Goal: Task Accomplishment & Management: Manage account settings

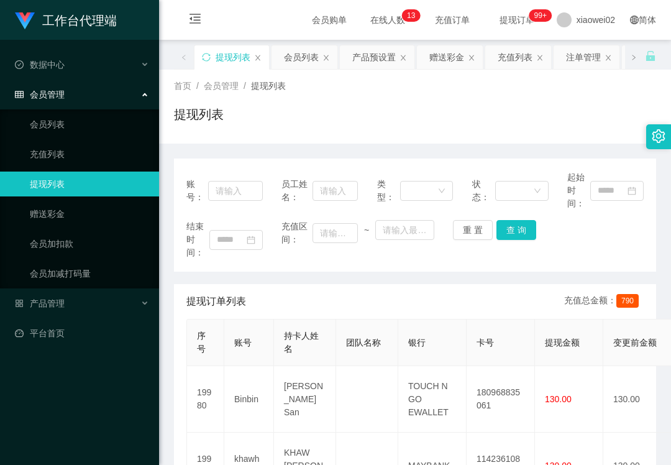
scroll to position [150, 0]
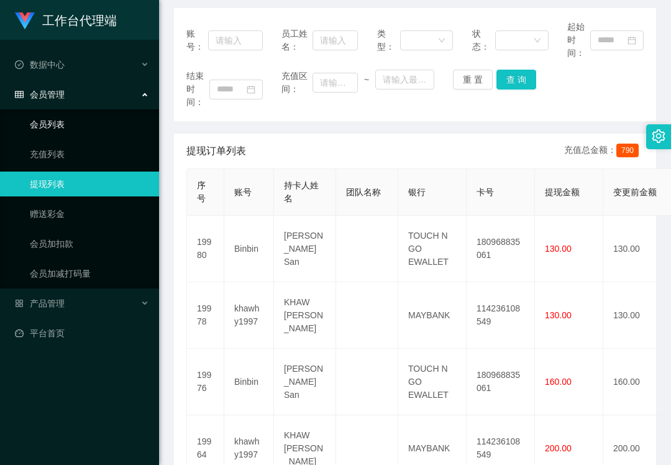
click at [83, 120] on link "会员列表" at bounding box center [89, 124] width 119 height 25
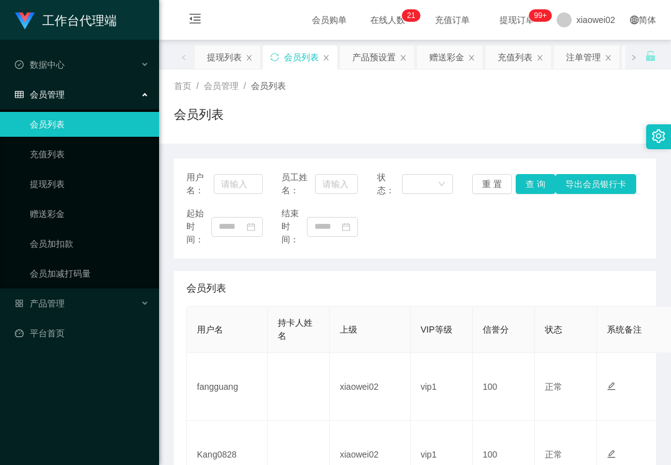
scroll to position [165, 0]
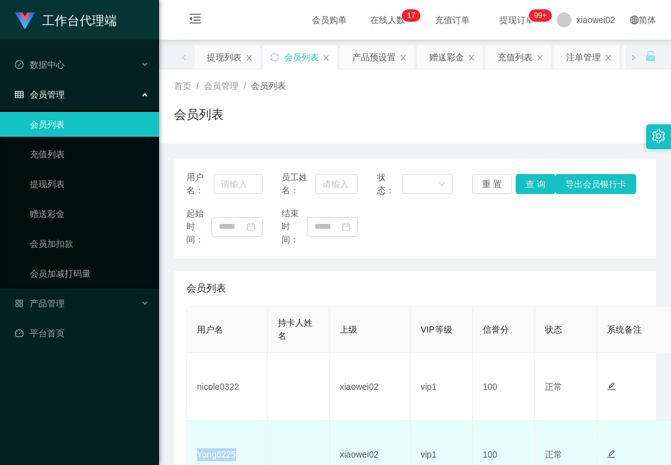
drag, startPoint x: 0, startPoint y: 0, endPoint x: 222, endPoint y: 374, distance: 434.5
click at [222, 421] on td "Yong6225" at bounding box center [227, 455] width 81 height 68
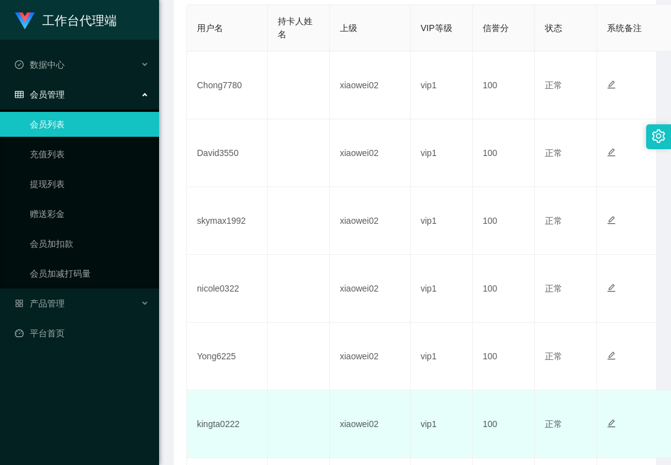
scroll to position [331, 0]
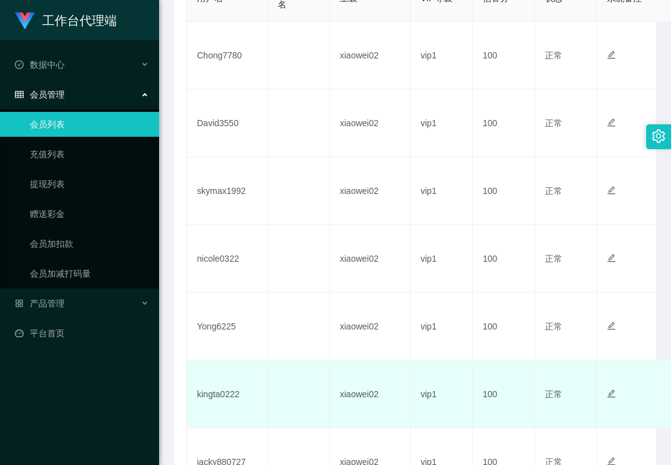
click at [229, 398] on td "kingta0222" at bounding box center [227, 395] width 81 height 68
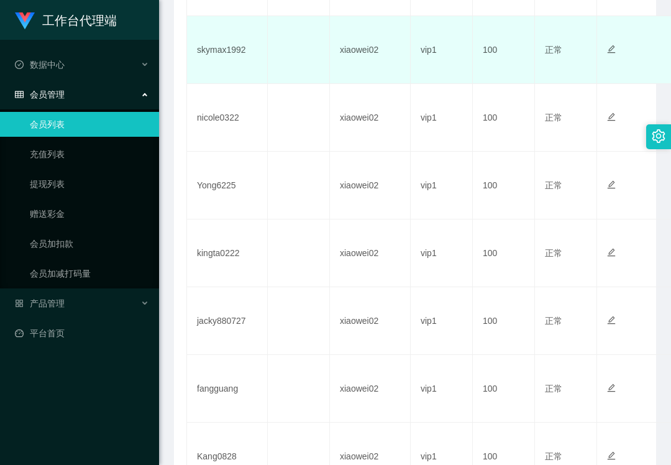
scroll to position [497, 0]
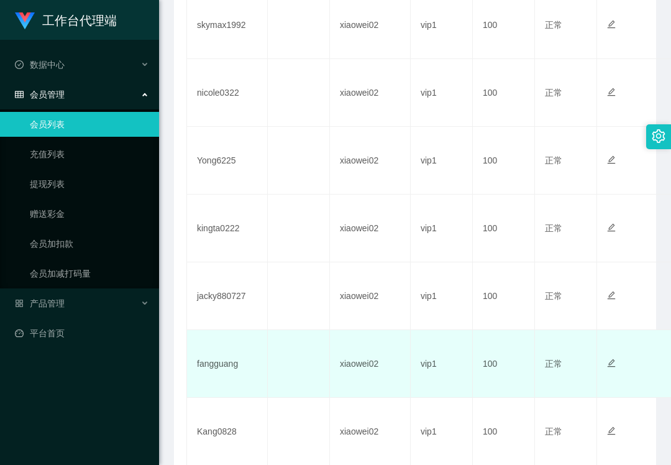
click at [230, 361] on td "fangguang" at bounding box center [227, 364] width 81 height 68
copy td "fangguang"
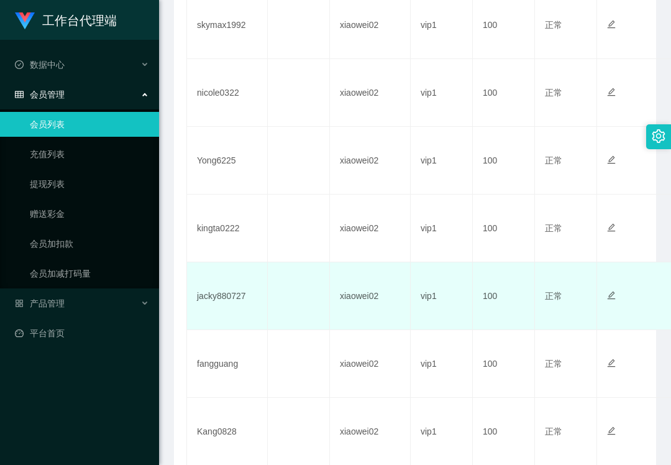
click at [214, 294] on td "jacky880727" at bounding box center [227, 296] width 81 height 68
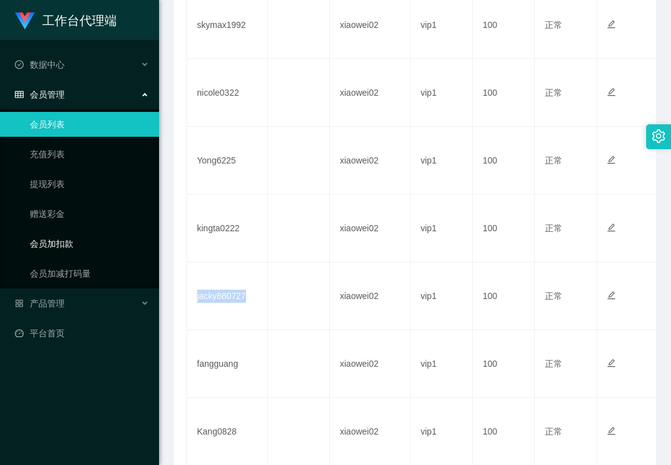
copy td "jacky880727"
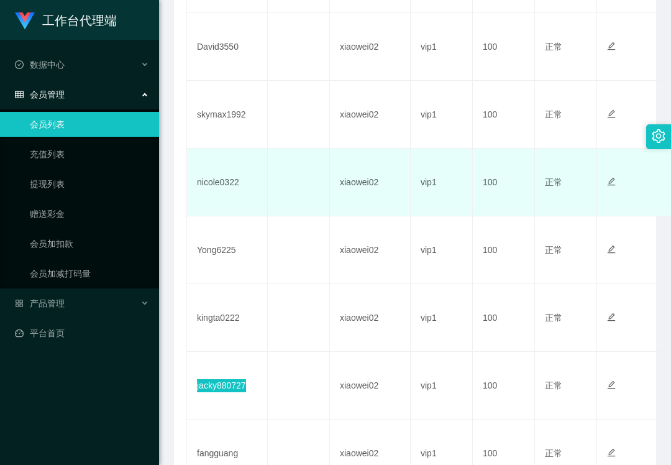
scroll to position [331, 0]
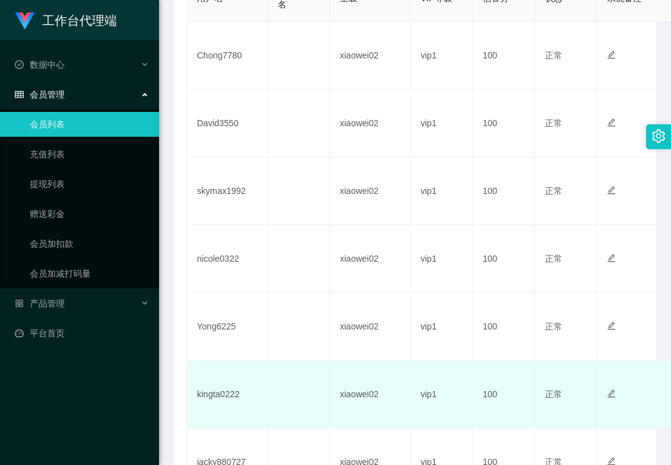
click at [205, 396] on td "kingta0222" at bounding box center [227, 395] width 81 height 68
copy td "kingta0222"
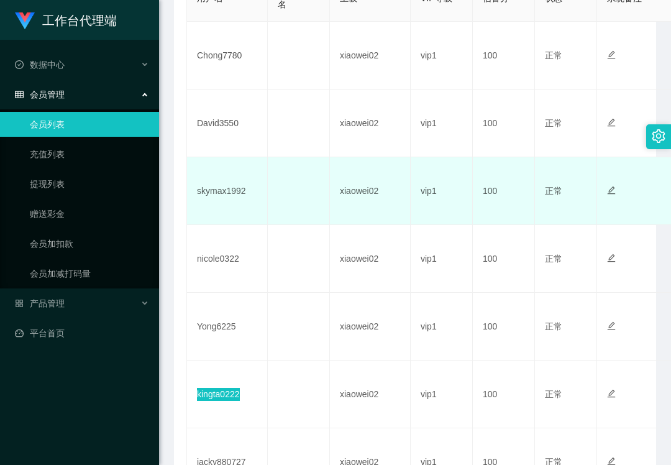
scroll to position [249, 0]
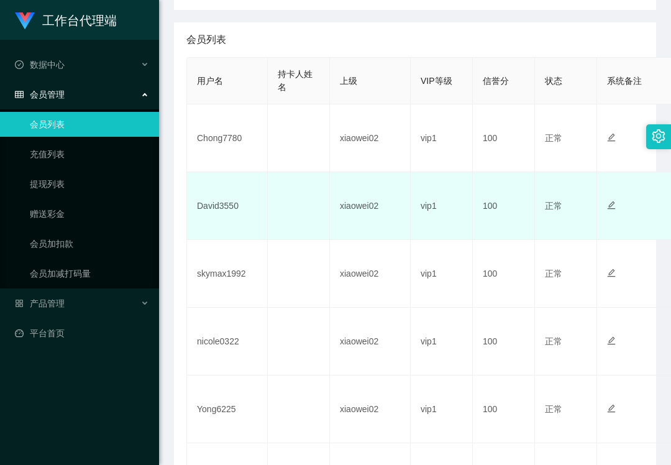
click at [209, 204] on td "David3550" at bounding box center [227, 206] width 81 height 68
copy td "David3550"
click at [338, 199] on td "xiaowei02" at bounding box center [370, 206] width 81 height 68
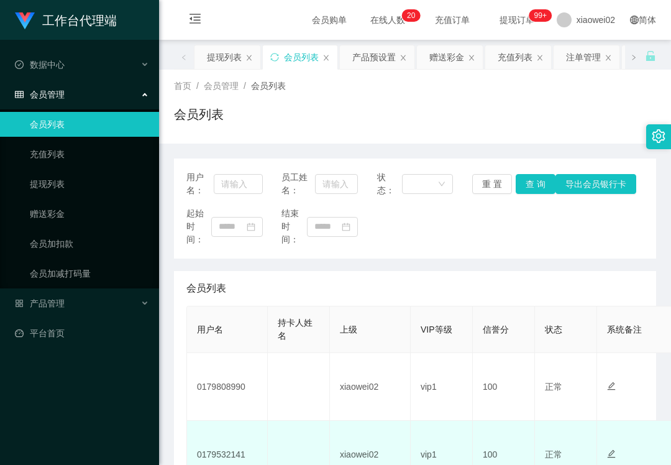
click at [216, 449] on td "0179532141" at bounding box center [227, 455] width 81 height 68
copy td "0179532141"
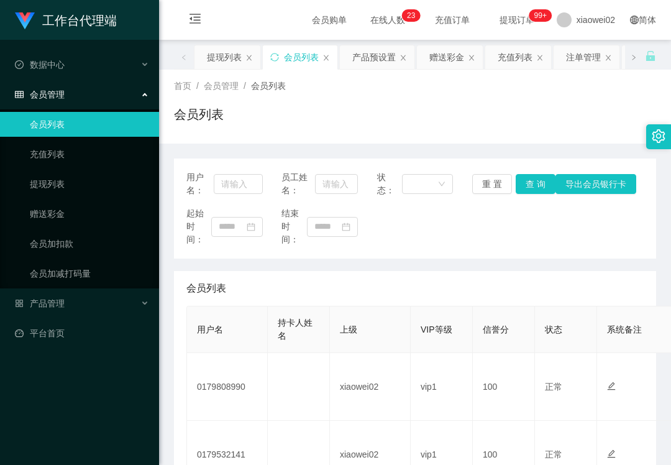
drag, startPoint x: 111, startPoint y: 390, endPoint x: 126, endPoint y: 343, distance: 49.5
click at [113, 390] on div "工作台代理端 数据中心 会员管理 会员列表 充值列表 提现列表 赠送彩金 会员加扣款 会员加减打码量 产品管理 平台首页" at bounding box center [79, 232] width 159 height 465
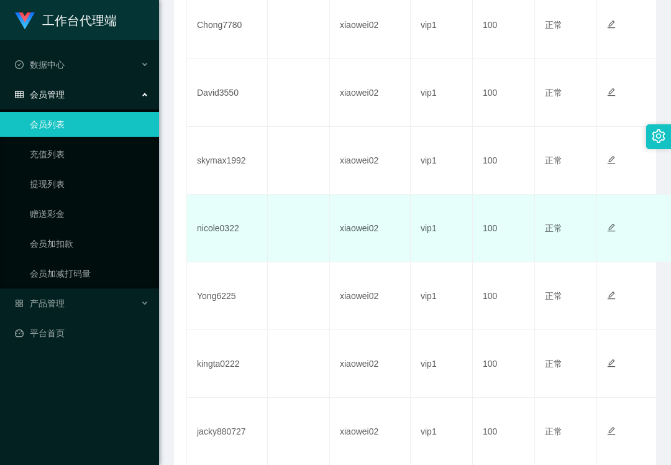
scroll to position [580, 0]
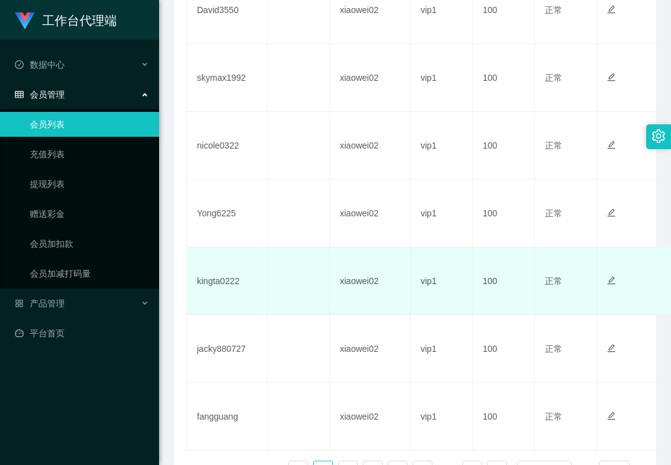
click at [292, 294] on td at bounding box center [299, 281] width 62 height 68
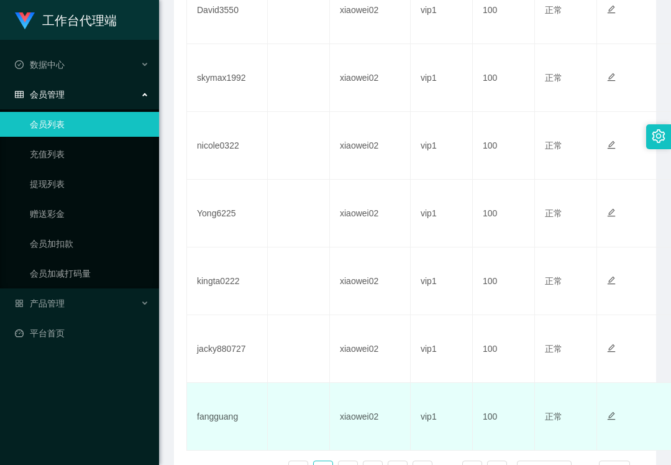
scroll to position [666, 0]
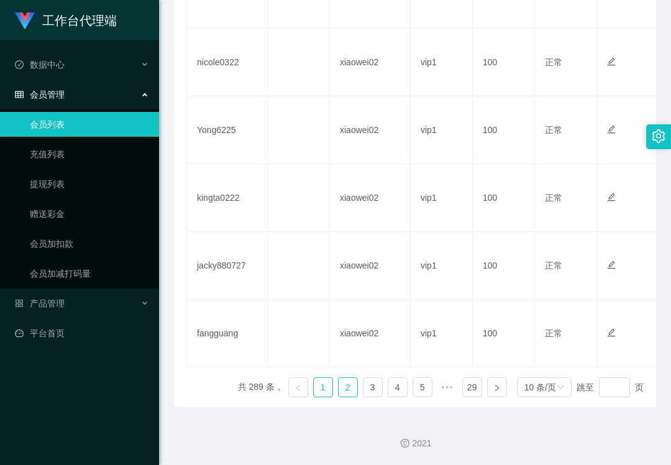
click at [339, 392] on link "2" at bounding box center [348, 387] width 19 height 19
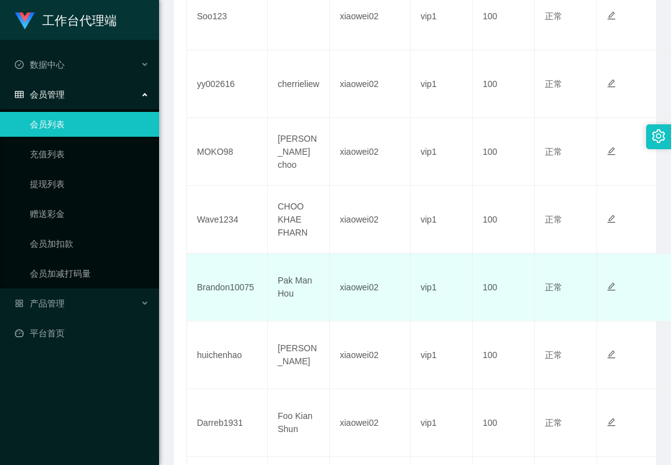
scroll to position [334, 0]
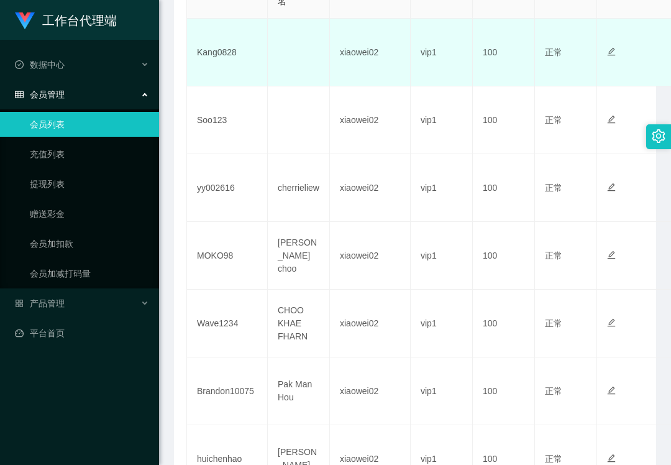
click at [214, 46] on td "Kang0828" at bounding box center [227, 53] width 81 height 68
copy td "Kang0828"
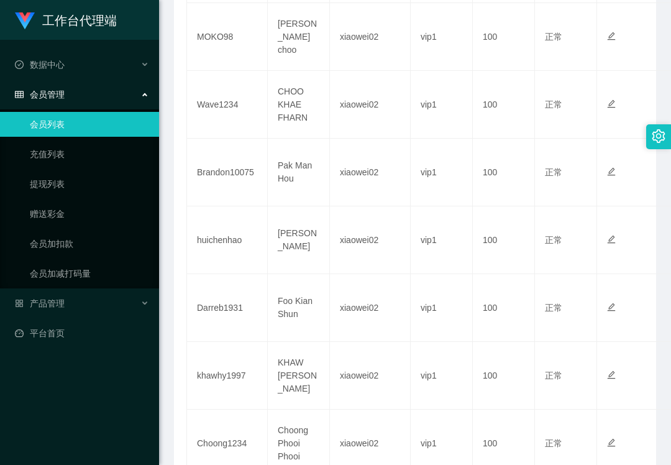
scroll to position [666, 0]
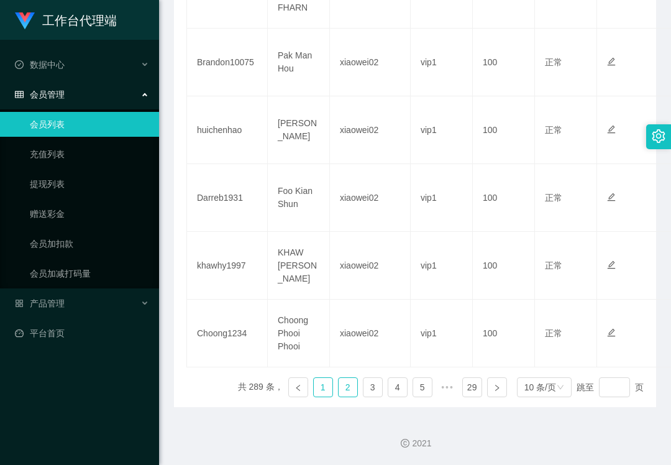
click at [314, 384] on link "1" at bounding box center [323, 387] width 19 height 19
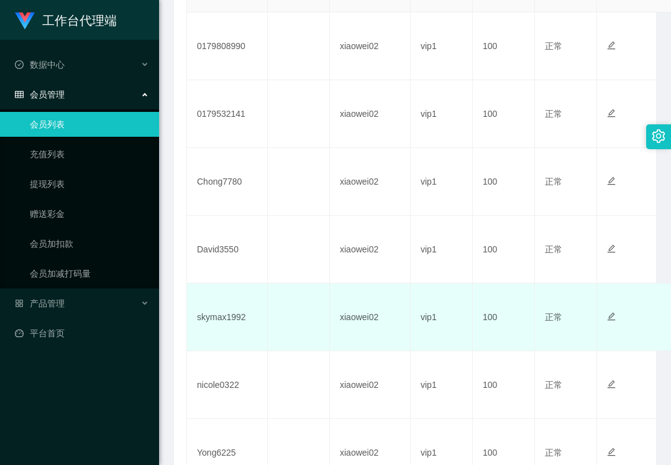
scroll to position [418, 0]
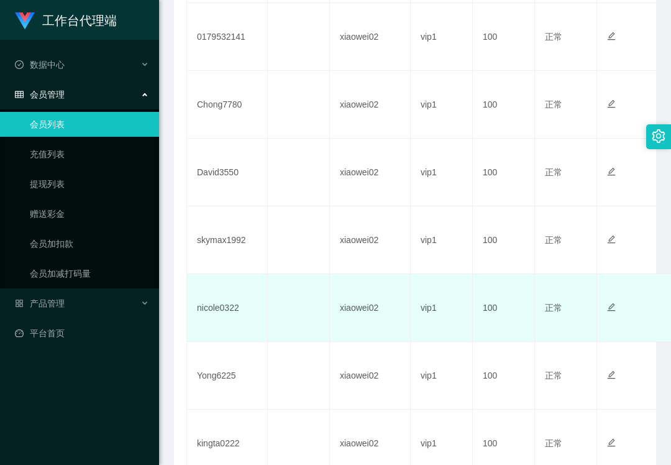
click at [229, 312] on td "nicole0322" at bounding box center [227, 308] width 81 height 68
copy td "nicole0322"
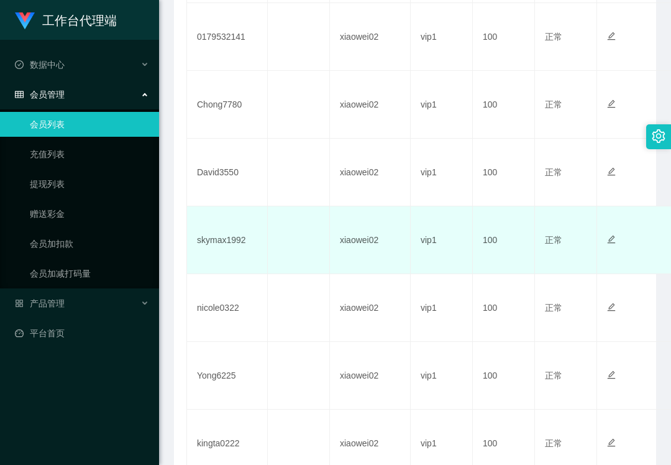
click at [211, 244] on td "skymax1992" at bounding box center [227, 240] width 81 height 68
copy td "skymax1992"
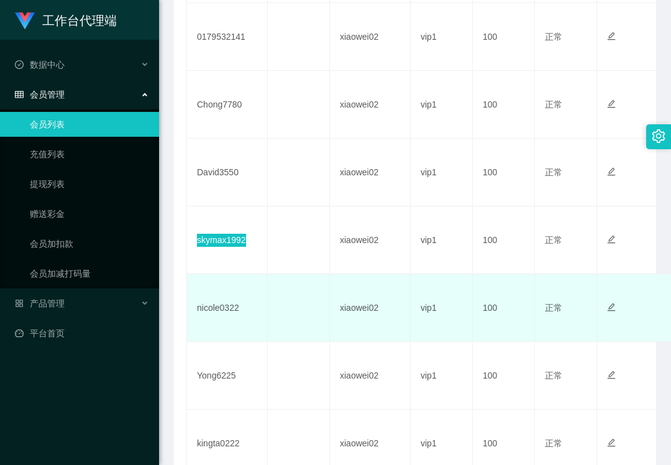
scroll to position [252, 0]
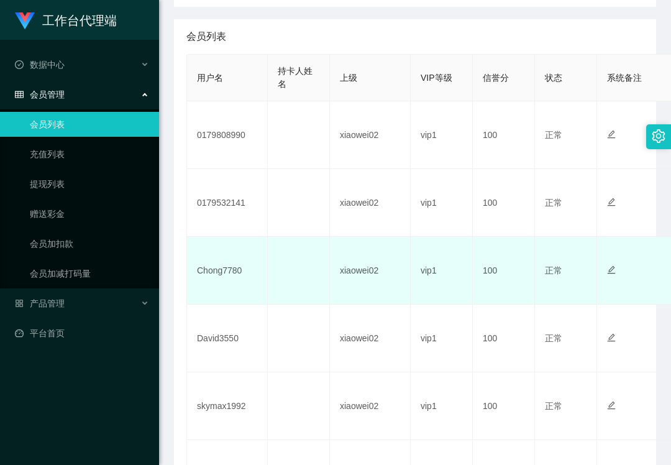
click at [224, 270] on td "Chong7780" at bounding box center [227, 271] width 81 height 68
copy td "Chong7780"
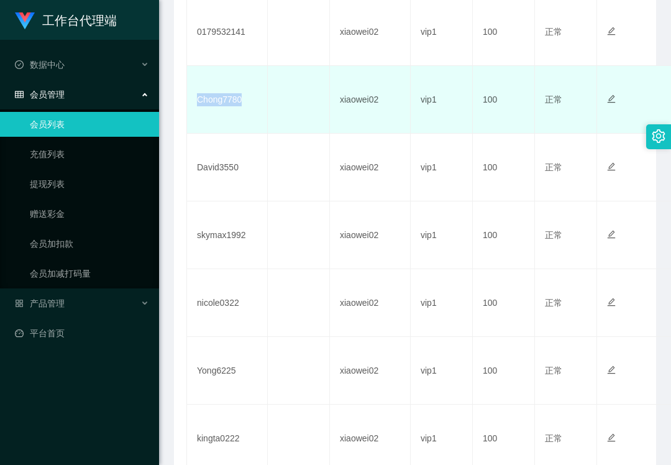
scroll to position [334, 0]
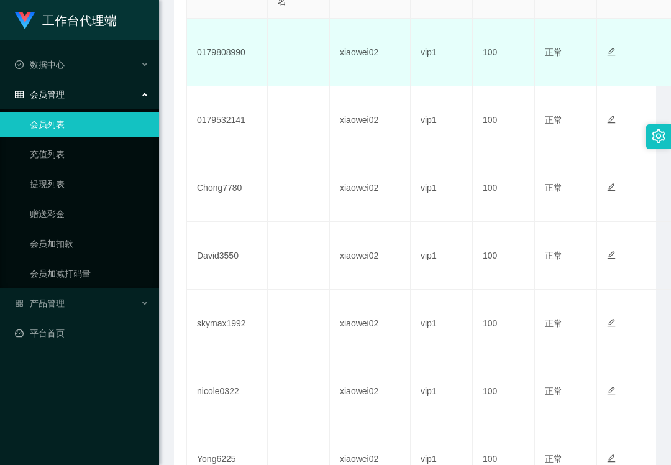
click at [219, 55] on td "0179808990" at bounding box center [227, 53] width 81 height 68
copy td "0179808990"
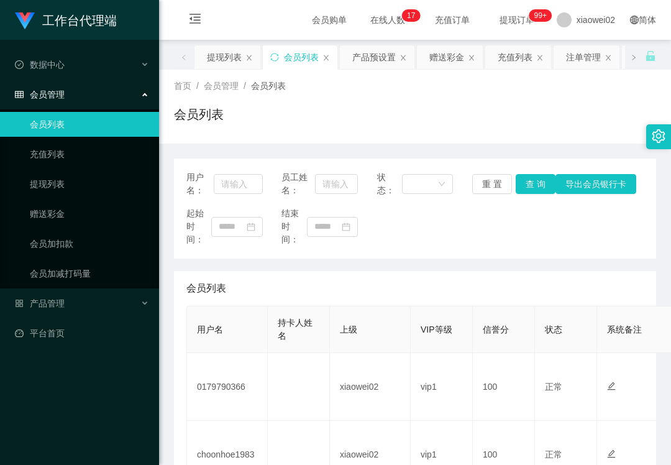
scroll to position [165, 0]
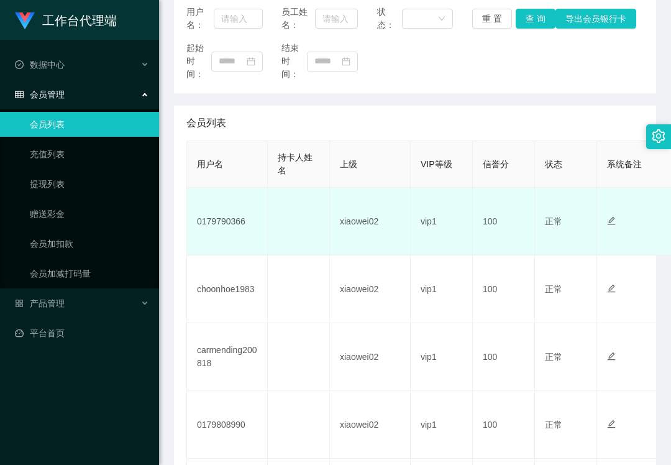
click at [209, 221] on td "0179790366" at bounding box center [227, 222] width 81 height 68
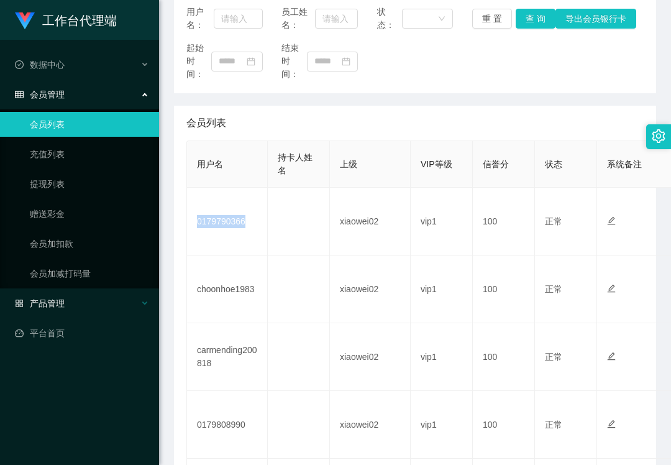
copy td "0179790366"
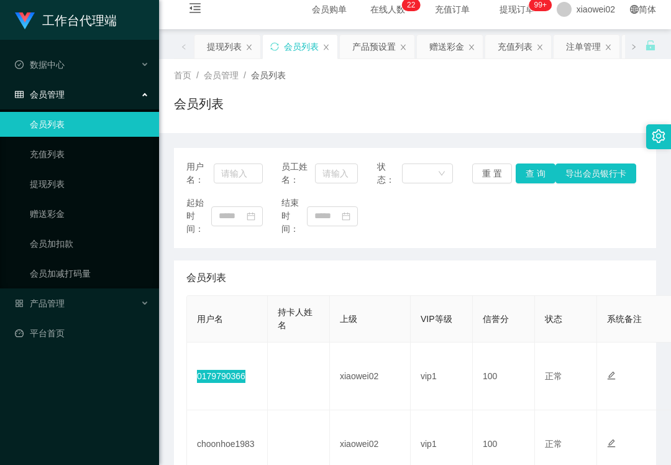
scroll to position [0, 0]
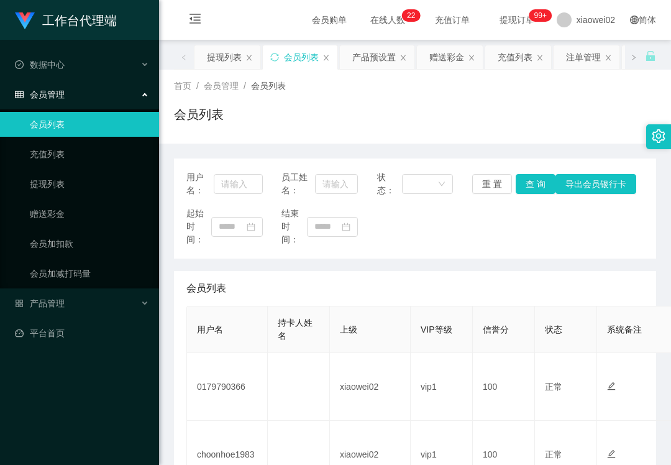
click at [656, 145] on div at bounding box center [658, 136] width 25 height 25
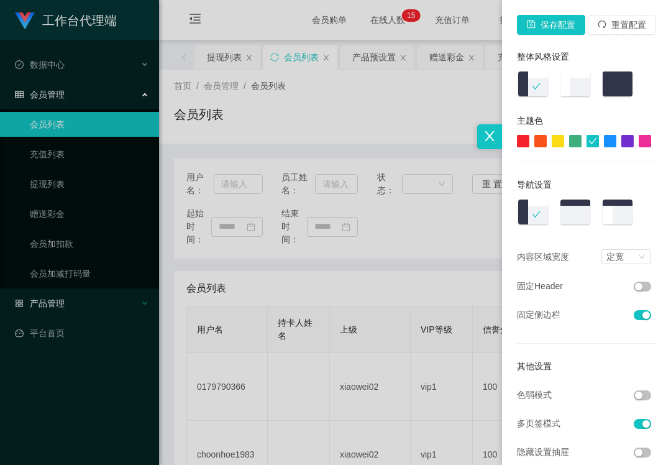
click at [42, 300] on div at bounding box center [335, 232] width 671 height 465
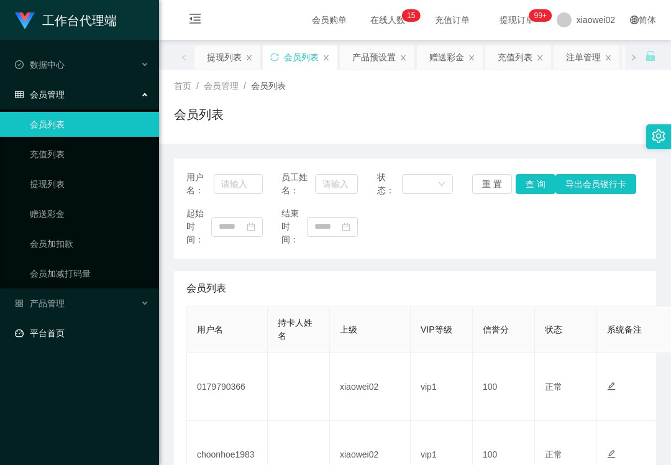
click at [68, 321] on link "平台首页" at bounding box center [82, 333] width 134 height 25
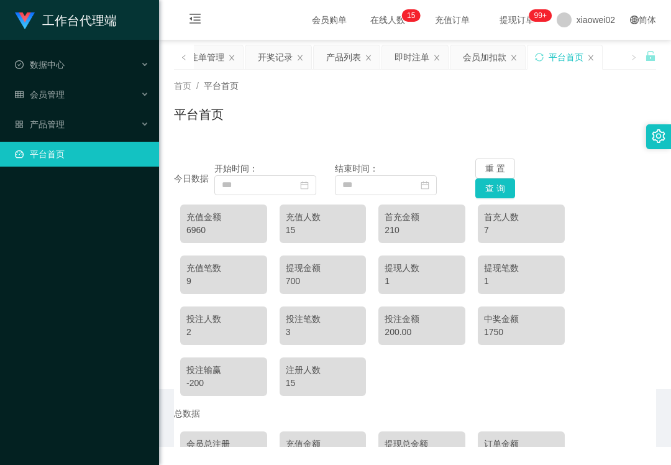
click at [70, 300] on div "工作台代理端 数据中心 会员管理 会员列表 充值列表 提现列表 赠送彩金 会员加扣款 会员加减打码量 产品管理 平台首页" at bounding box center [79, 232] width 159 height 465
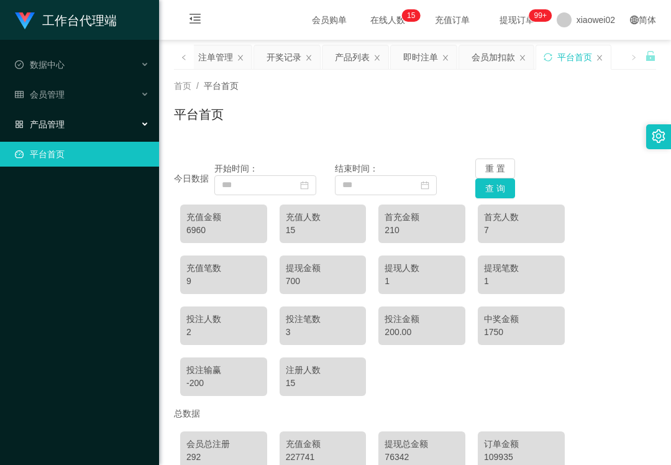
drag, startPoint x: 58, startPoint y: 121, endPoint x: 62, endPoint y: 135, distance: 14.9
click at [58, 121] on span "产品管理" at bounding box center [40, 124] width 50 height 10
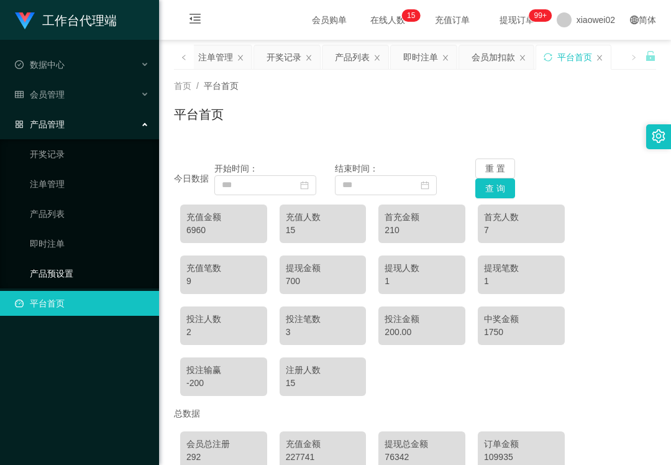
click at [83, 262] on link "产品预设置" at bounding box center [89, 273] width 119 height 25
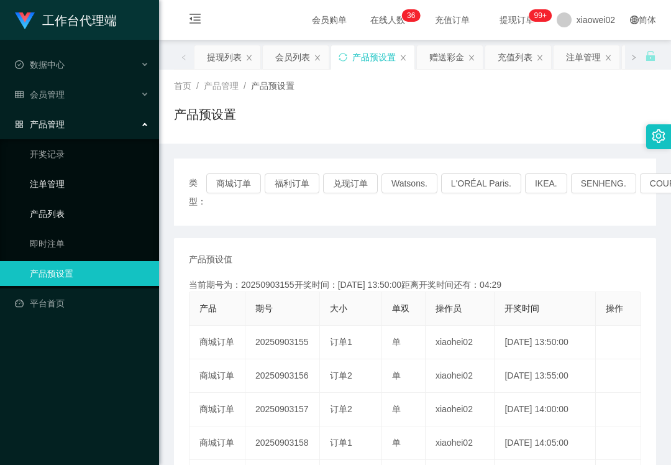
click at [75, 182] on link "注单管理" at bounding box center [89, 184] width 119 height 25
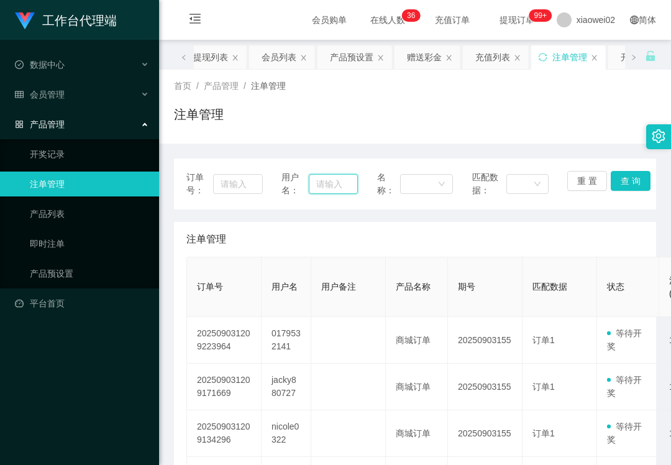
drag, startPoint x: 319, startPoint y: 182, endPoint x: 410, endPoint y: 172, distance: 91.9
click at [319, 182] on input "text" at bounding box center [333, 184] width 48 height 20
paste input "Kang0828"
type input "Kang0828"
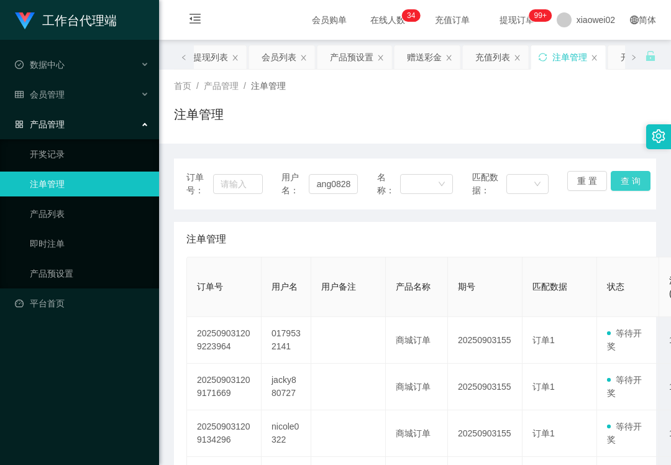
click at [620, 179] on button "查 询" at bounding box center [631, 181] width 40 height 20
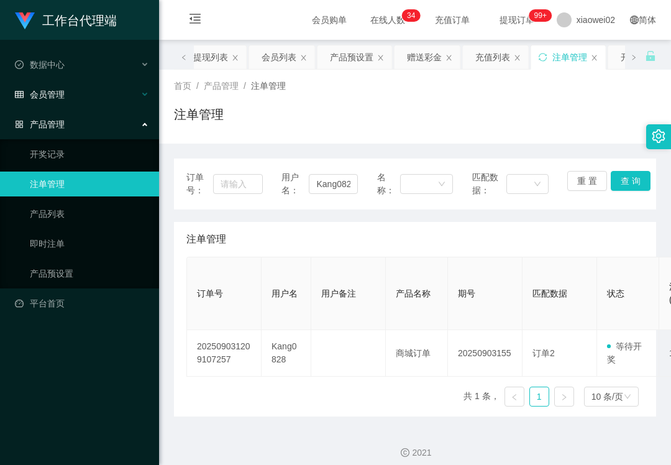
click at [70, 98] on div "会员管理" at bounding box center [79, 94] width 159 height 25
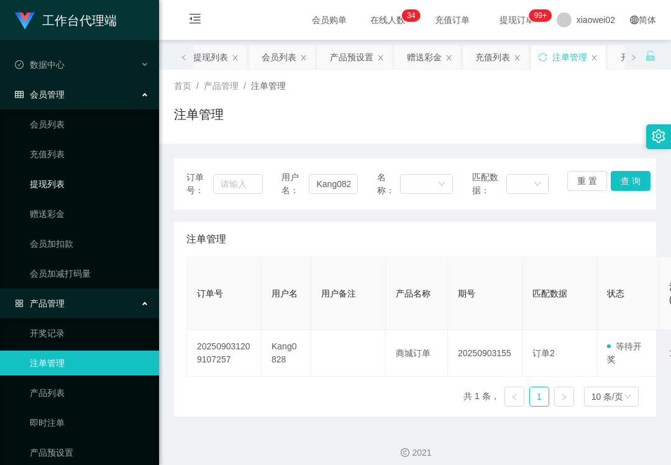
click at [83, 178] on link "提现列表" at bounding box center [89, 184] width 119 height 25
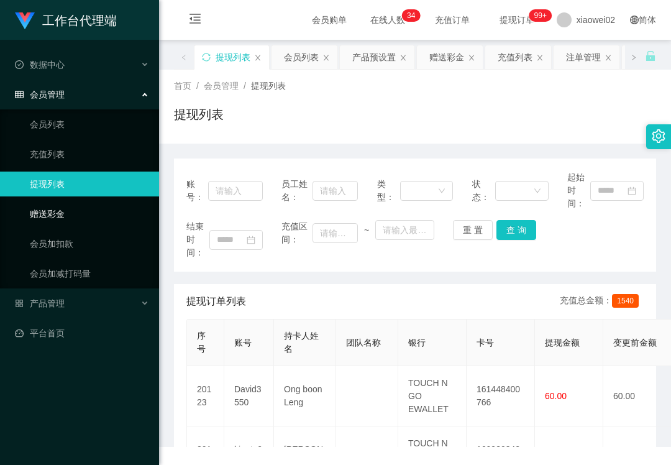
drag, startPoint x: 80, startPoint y: 207, endPoint x: 96, endPoint y: 201, distance: 16.5
click at [80, 207] on link "赠送彩金" at bounding box center [89, 213] width 119 height 25
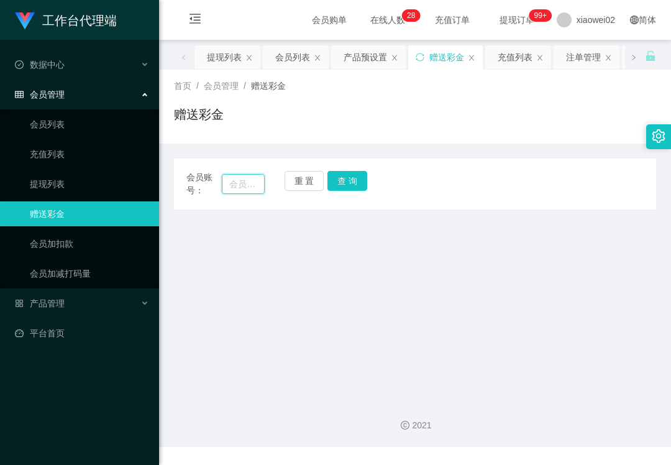
click at [247, 180] on input "text" at bounding box center [243, 184] width 43 height 20
paste input "Kang0828"
type input "Kang0828"
click at [332, 183] on button "查 询" at bounding box center [348, 181] width 40 height 20
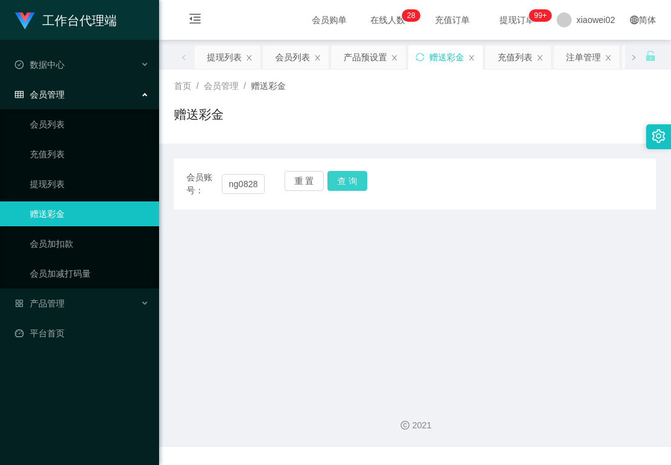
scroll to position [0, 0]
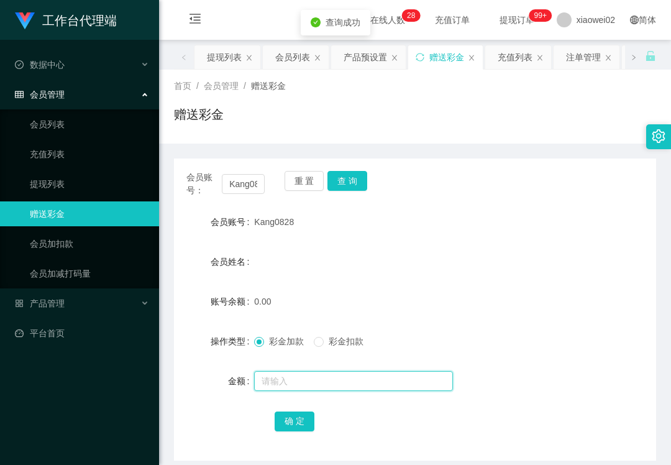
click at [310, 371] on input "text" at bounding box center [353, 381] width 199 height 20
type input "60"
click at [289, 424] on button "确 定" at bounding box center [295, 422] width 40 height 20
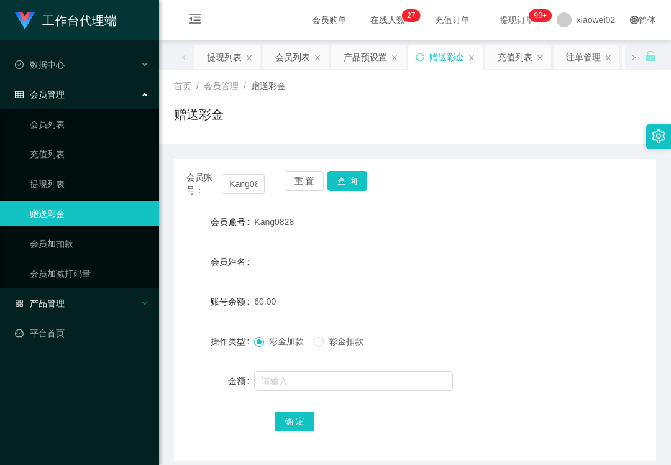
click at [62, 299] on span "产品管理" at bounding box center [40, 303] width 50 height 10
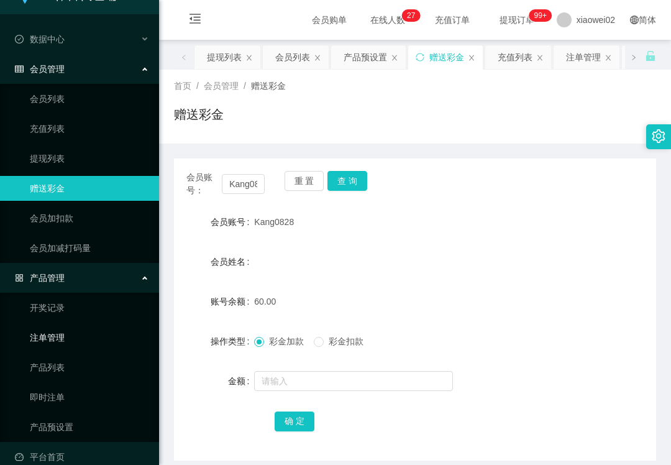
scroll to position [40, 0]
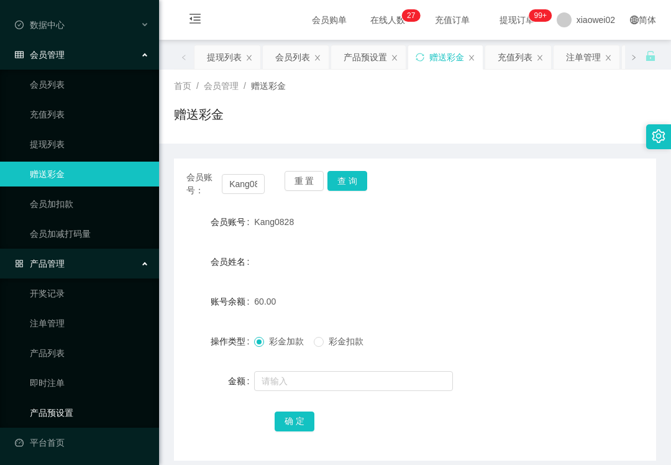
drag, startPoint x: 82, startPoint y: 409, endPoint x: 56, endPoint y: 200, distance: 211.1
click at [82, 408] on link "产品预设置" at bounding box center [89, 412] width 119 height 25
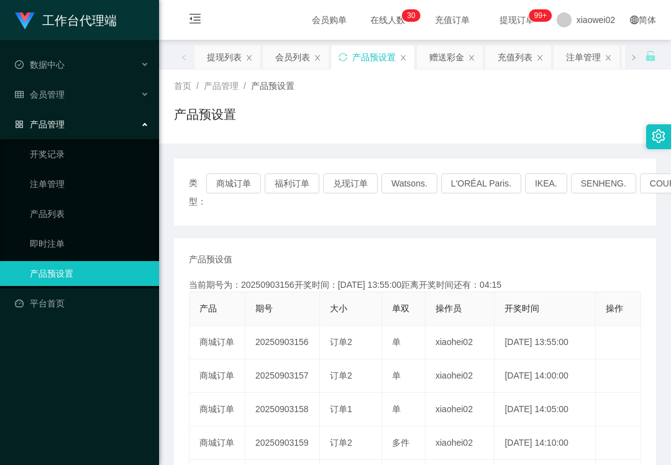
click at [86, 261] on link "产品预设置" at bounding box center [89, 273] width 119 height 25
drag, startPoint x: 0, startPoint y: 0, endPoint x: 73, endPoint y: 173, distance: 187.7
click at [73, 173] on link "注单管理" at bounding box center [89, 184] width 119 height 25
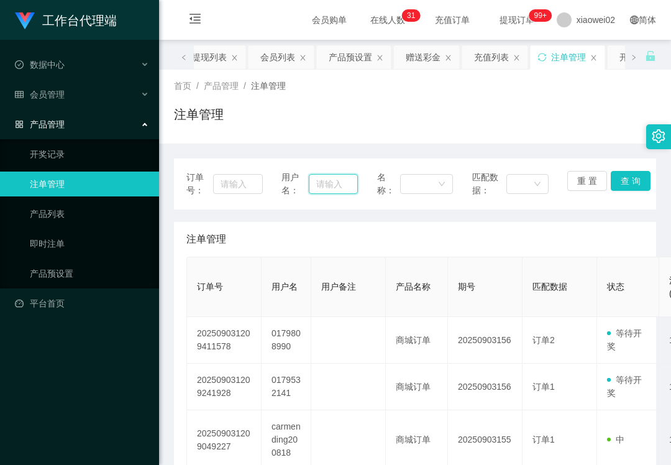
click at [324, 184] on input "text" at bounding box center [333, 184] width 48 height 20
paste input "Soo123"
type input "Soo123"
click at [625, 182] on button "查 询" at bounding box center [631, 181] width 40 height 20
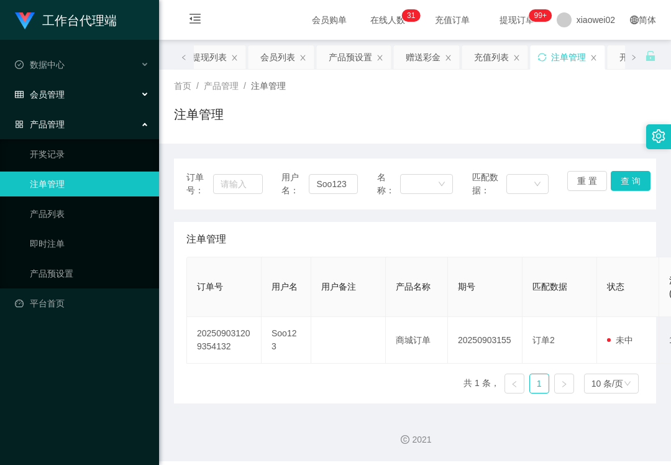
drag, startPoint x: 73, startPoint y: 87, endPoint x: 75, endPoint y: 94, distance: 7.7
click at [73, 86] on div "会员管理" at bounding box center [79, 94] width 159 height 25
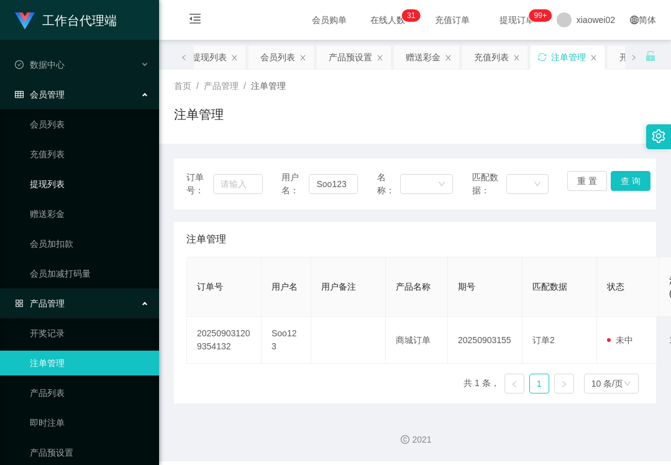
click at [71, 177] on link "提现列表" at bounding box center [89, 184] width 119 height 25
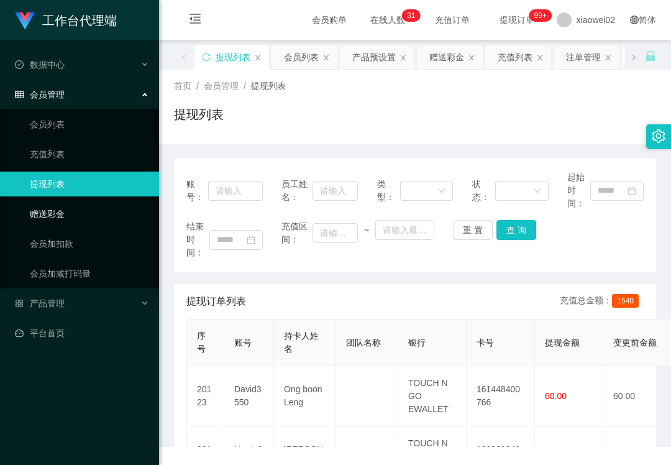
click at [67, 214] on link "赠送彩金" at bounding box center [89, 213] width 119 height 25
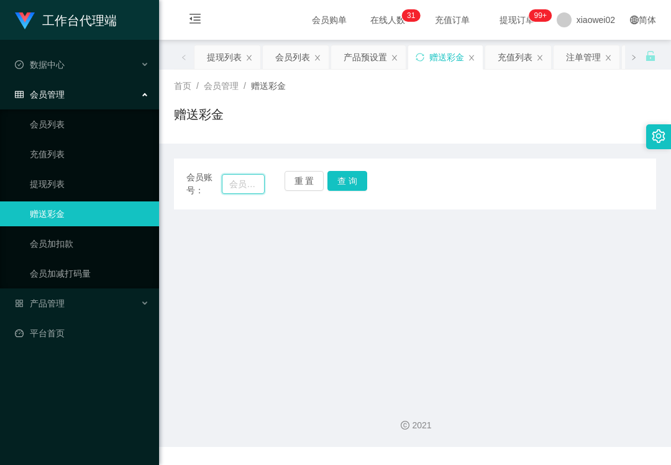
drag, startPoint x: 240, startPoint y: 188, endPoint x: 250, endPoint y: 185, distance: 10.3
click at [240, 188] on input "text" at bounding box center [243, 184] width 43 height 20
paste input "Soo123"
type input "Soo123"
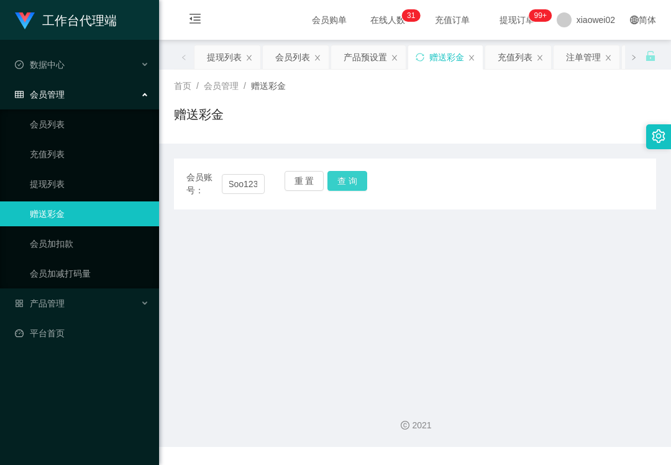
click at [343, 184] on button "查 询" at bounding box center [348, 181] width 40 height 20
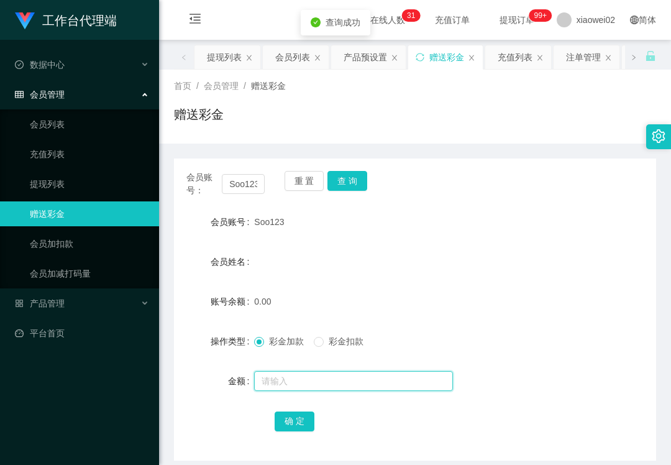
click at [267, 372] on input "text" at bounding box center [353, 381] width 199 height 20
type input "60"
click at [294, 428] on button "确 定" at bounding box center [295, 422] width 40 height 20
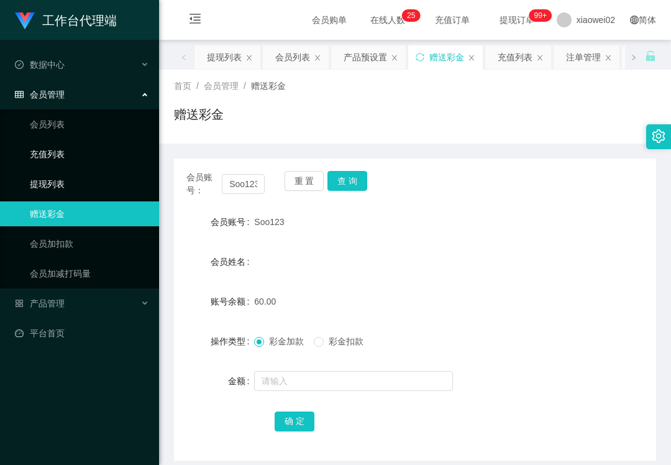
drag, startPoint x: 63, startPoint y: 182, endPoint x: 70, endPoint y: 121, distance: 61.9
click at [63, 180] on link "提现列表" at bounding box center [89, 184] width 119 height 25
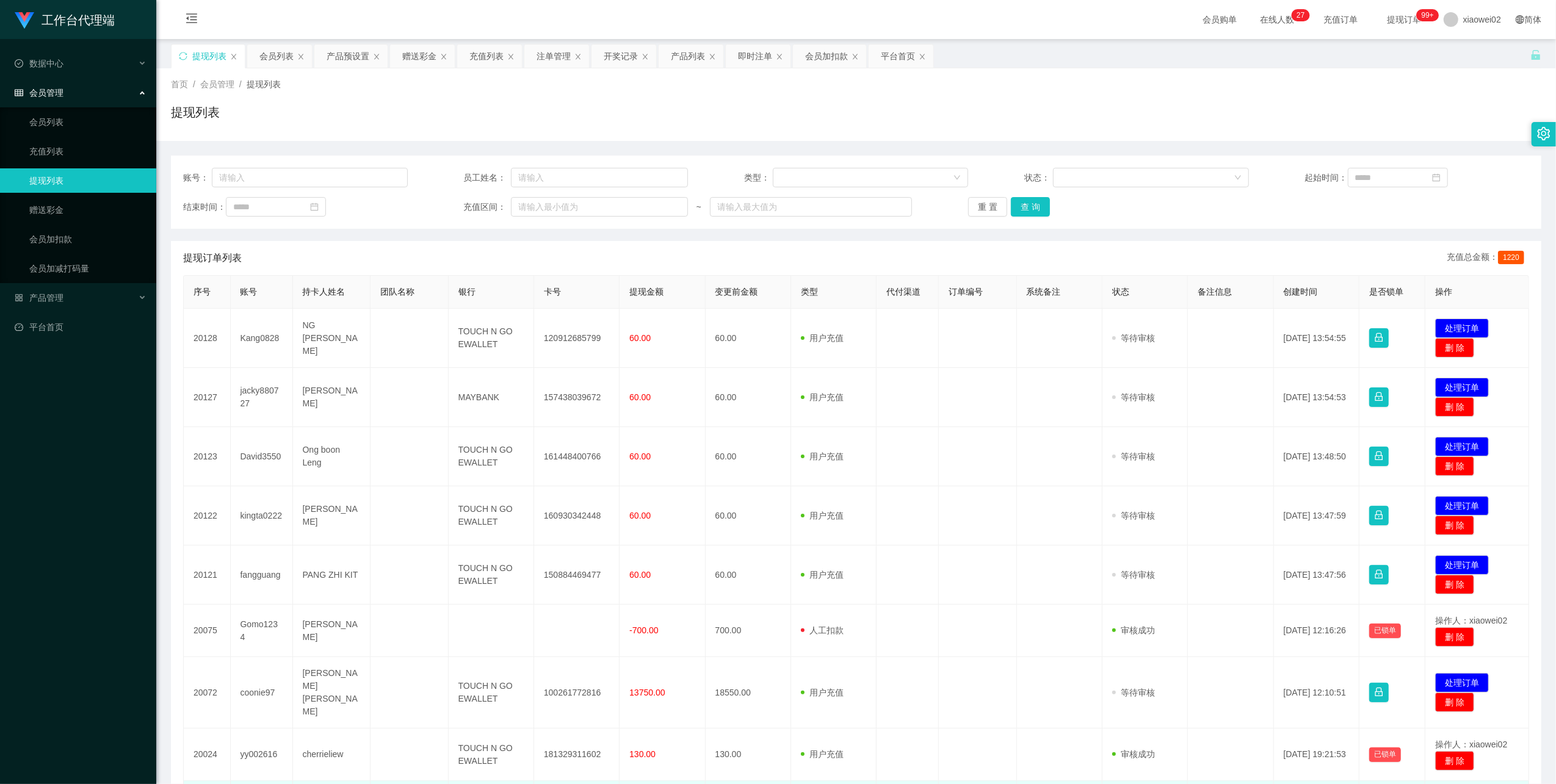
scroll to position [187, 0]
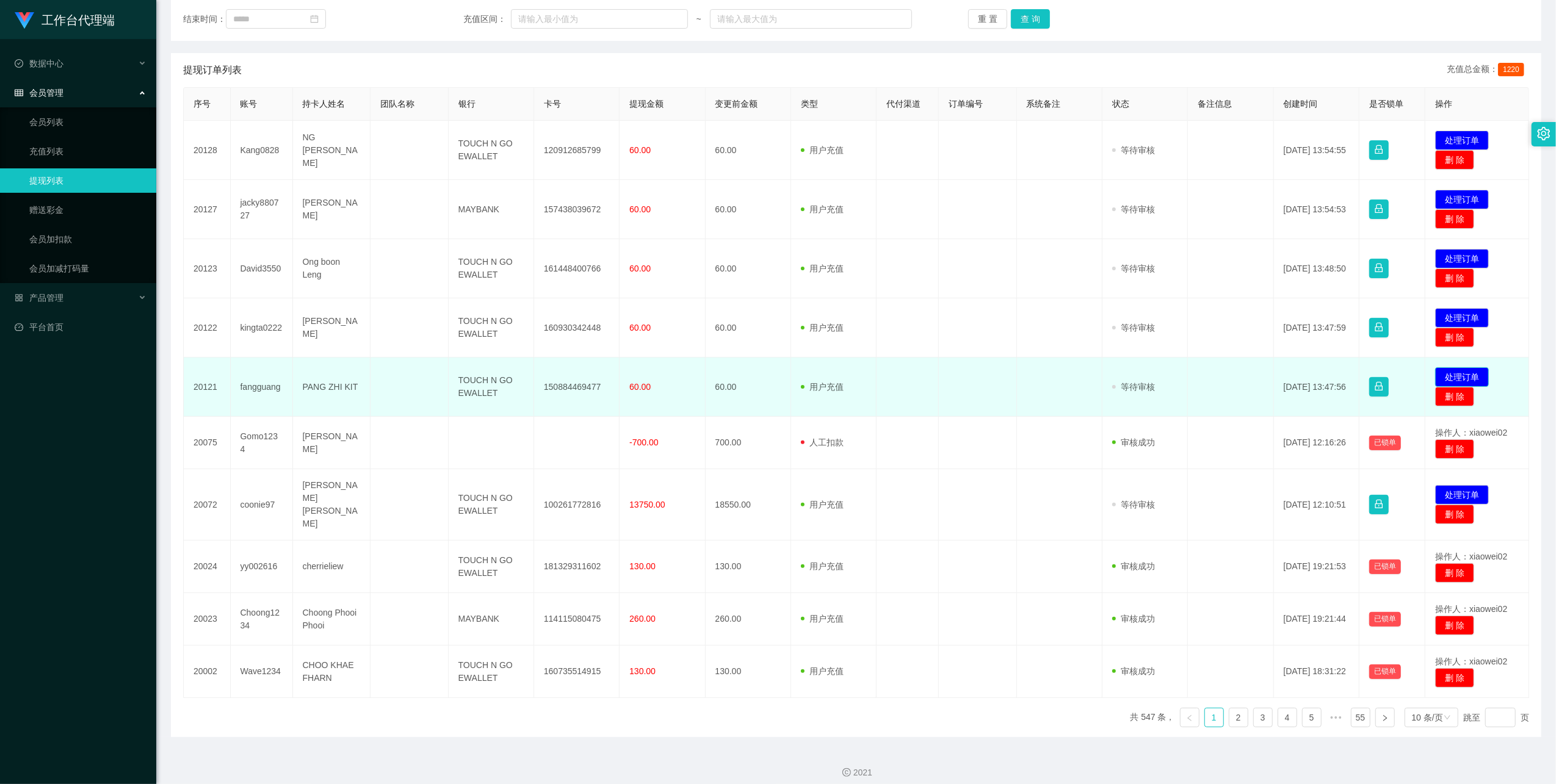
click at [1453, 376] on button "处理订单" at bounding box center [1461, 377] width 54 height 20
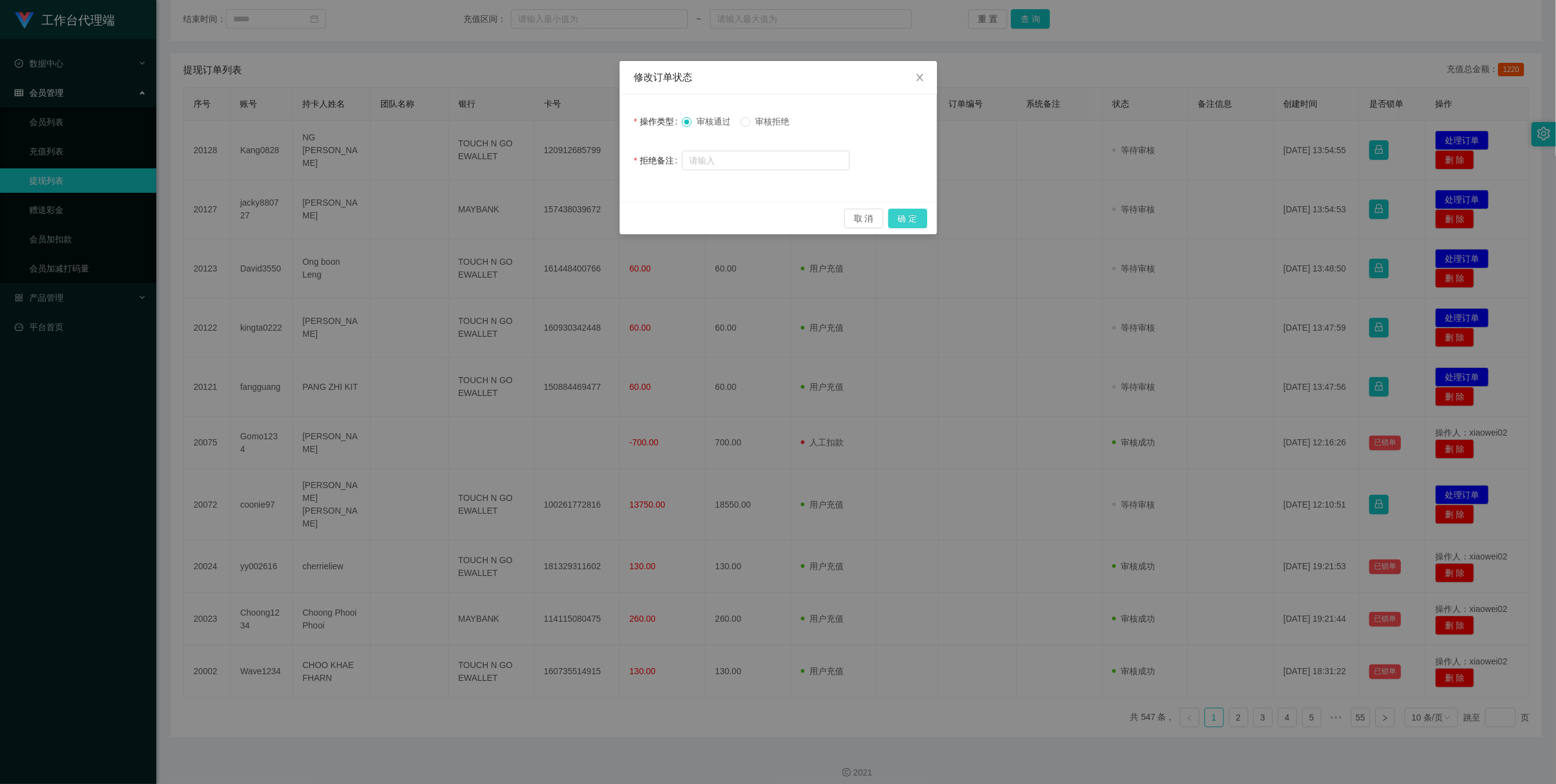
click at [915, 223] on button "确 定" at bounding box center [907, 219] width 39 height 20
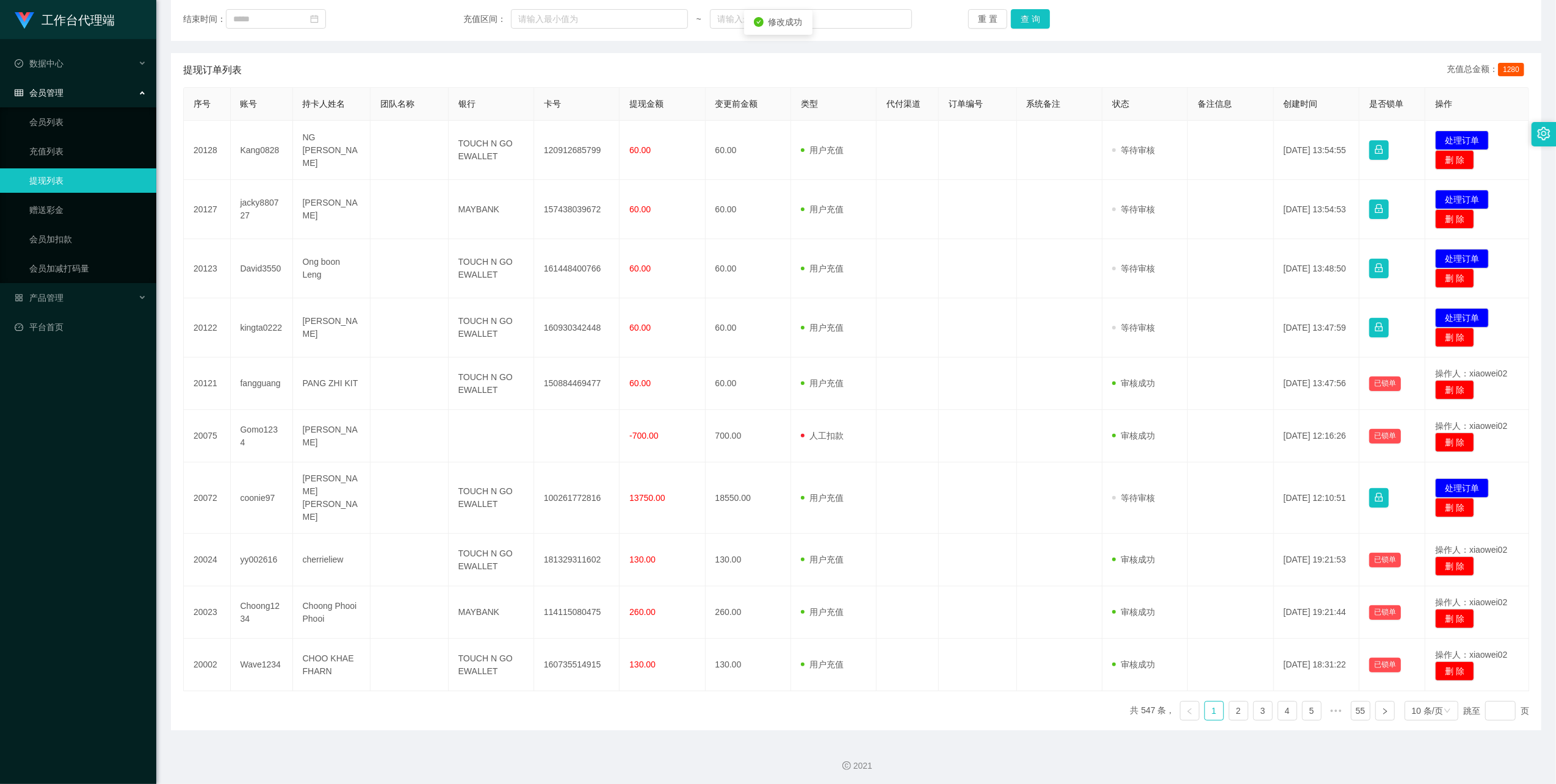
scroll to position [182, 0]
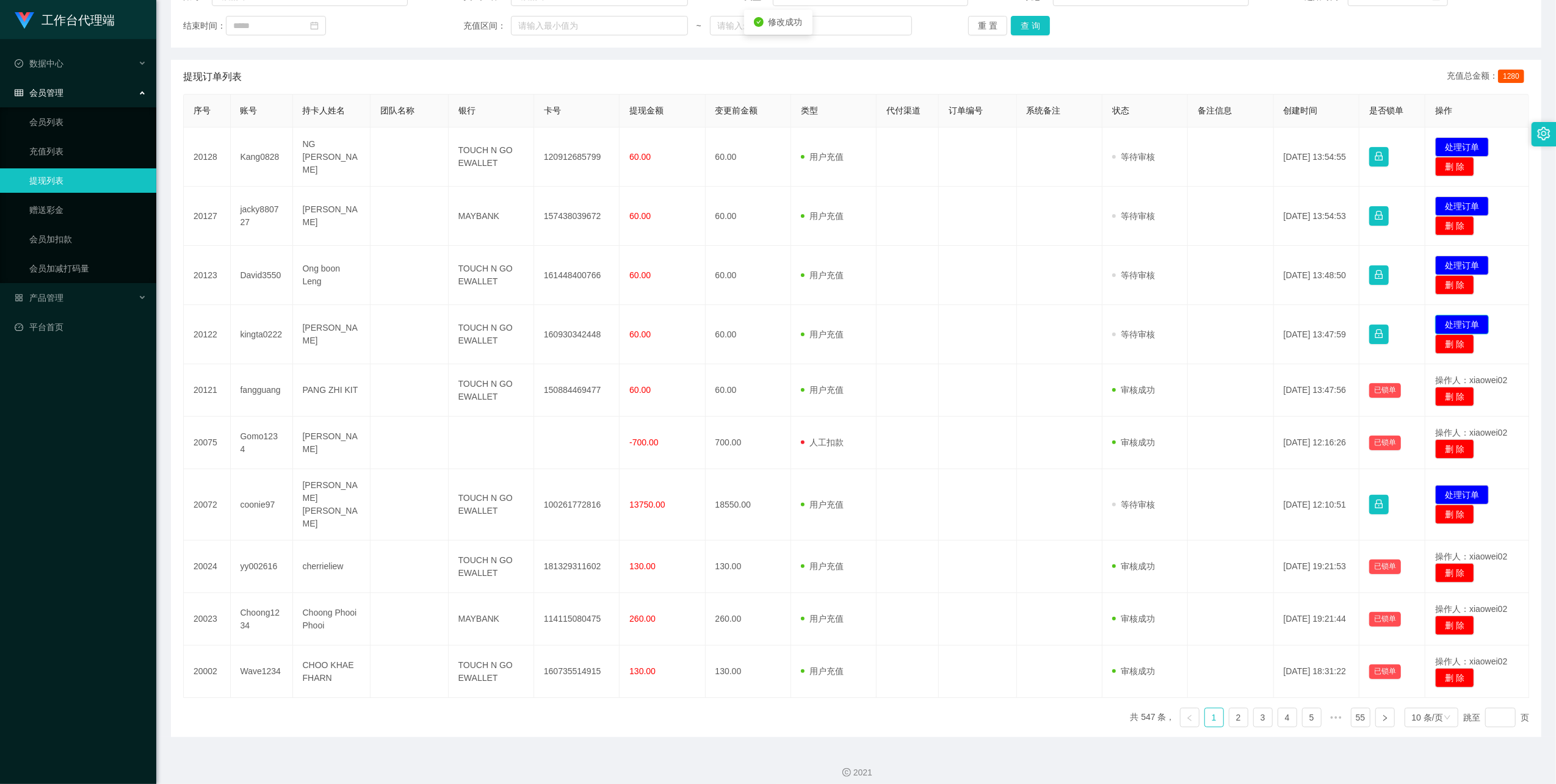
drag, startPoint x: 1452, startPoint y: 325, endPoint x: 1279, endPoint y: 264, distance: 183.4
click at [1448, 321] on button "处理订单" at bounding box center [1461, 325] width 54 height 20
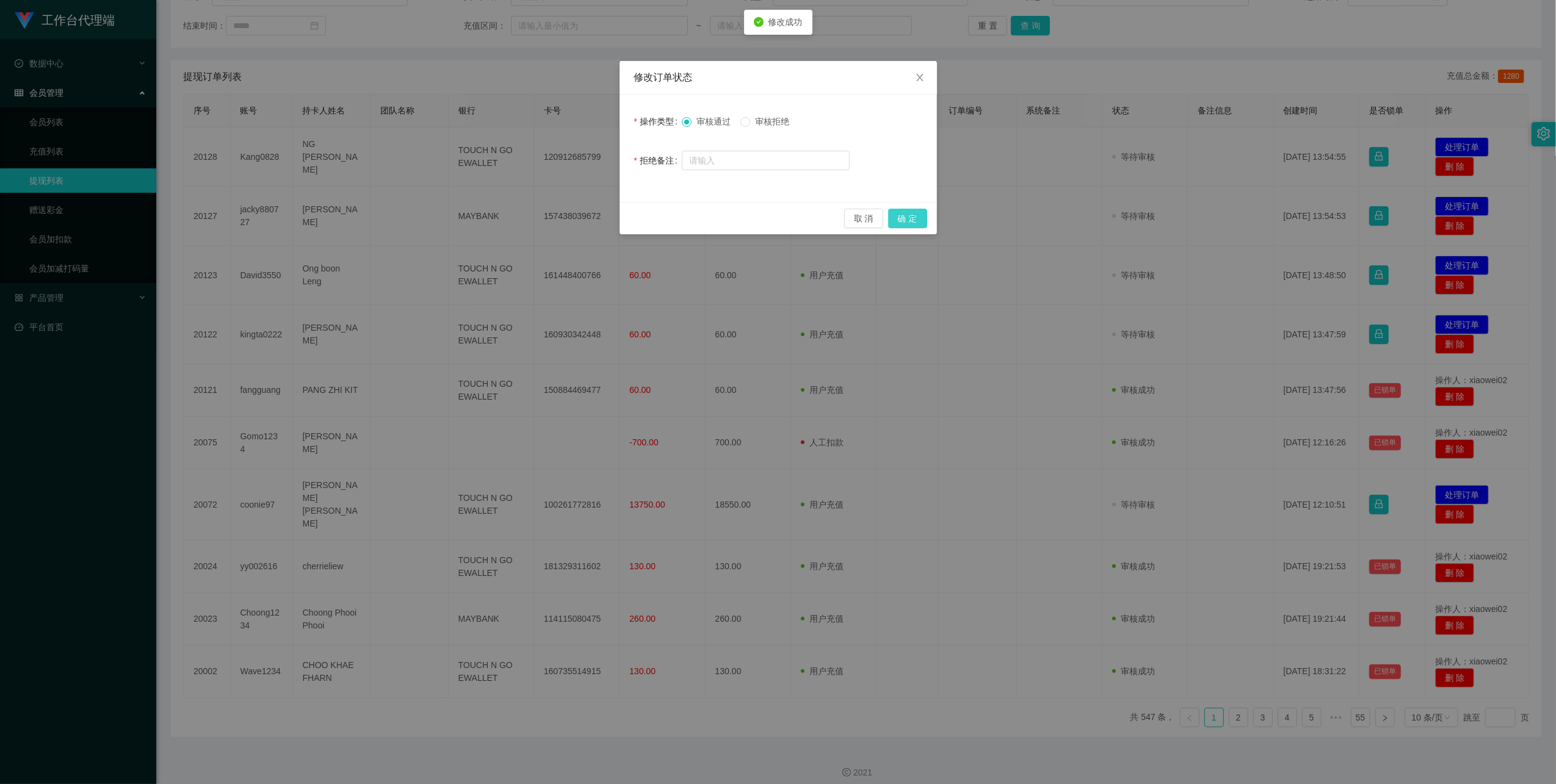
click at [904, 219] on button "确 定" at bounding box center [907, 219] width 39 height 20
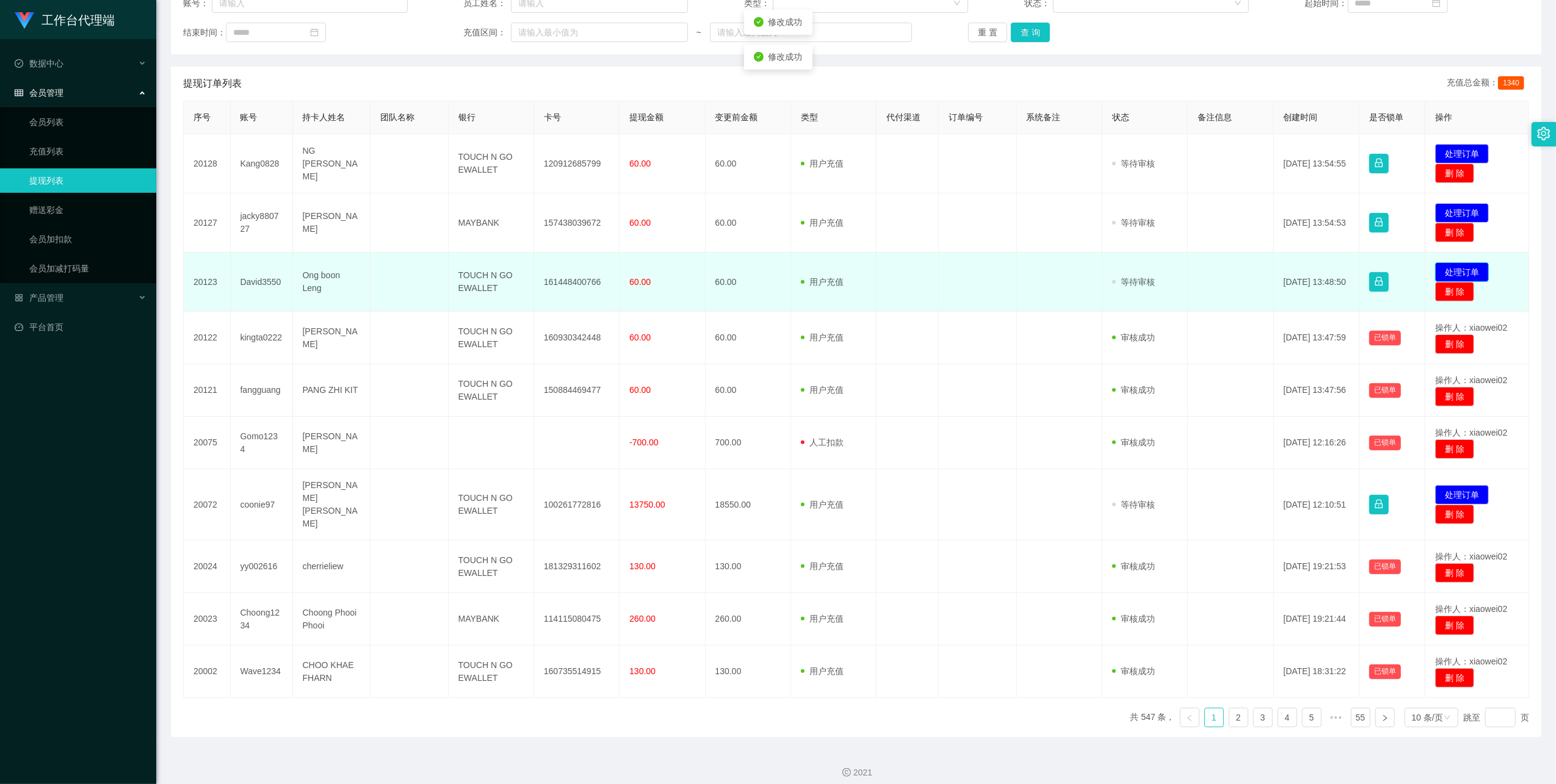
drag, startPoint x: 1468, startPoint y: 267, endPoint x: 1389, endPoint y: 252, distance: 80.4
click at [1462, 267] on button "处理订单" at bounding box center [1461, 272] width 54 height 20
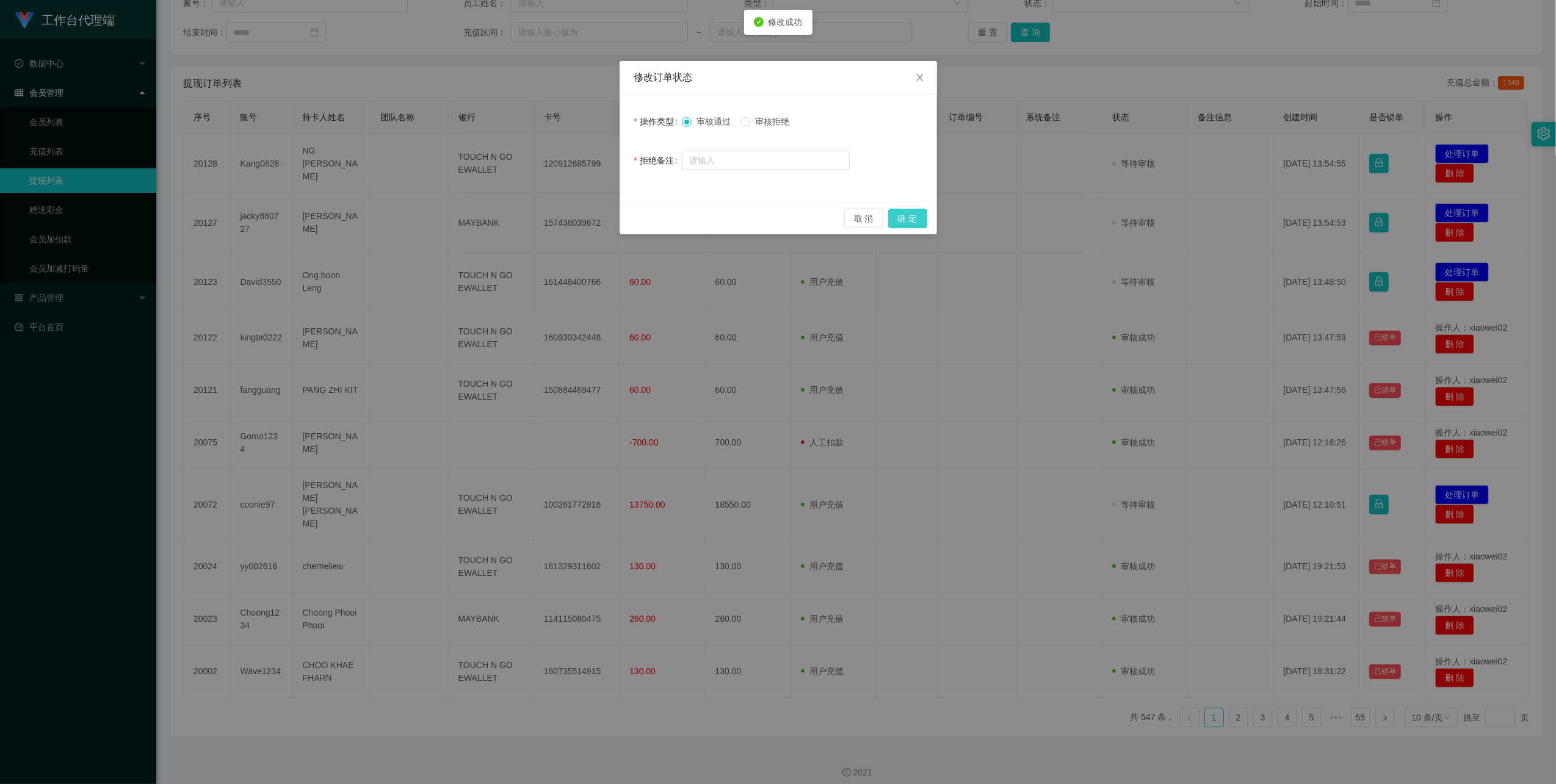
drag, startPoint x: 898, startPoint y: 223, endPoint x: 936, endPoint y: 220, distance: 38.1
click at [899, 223] on button "确 定" at bounding box center [907, 219] width 39 height 20
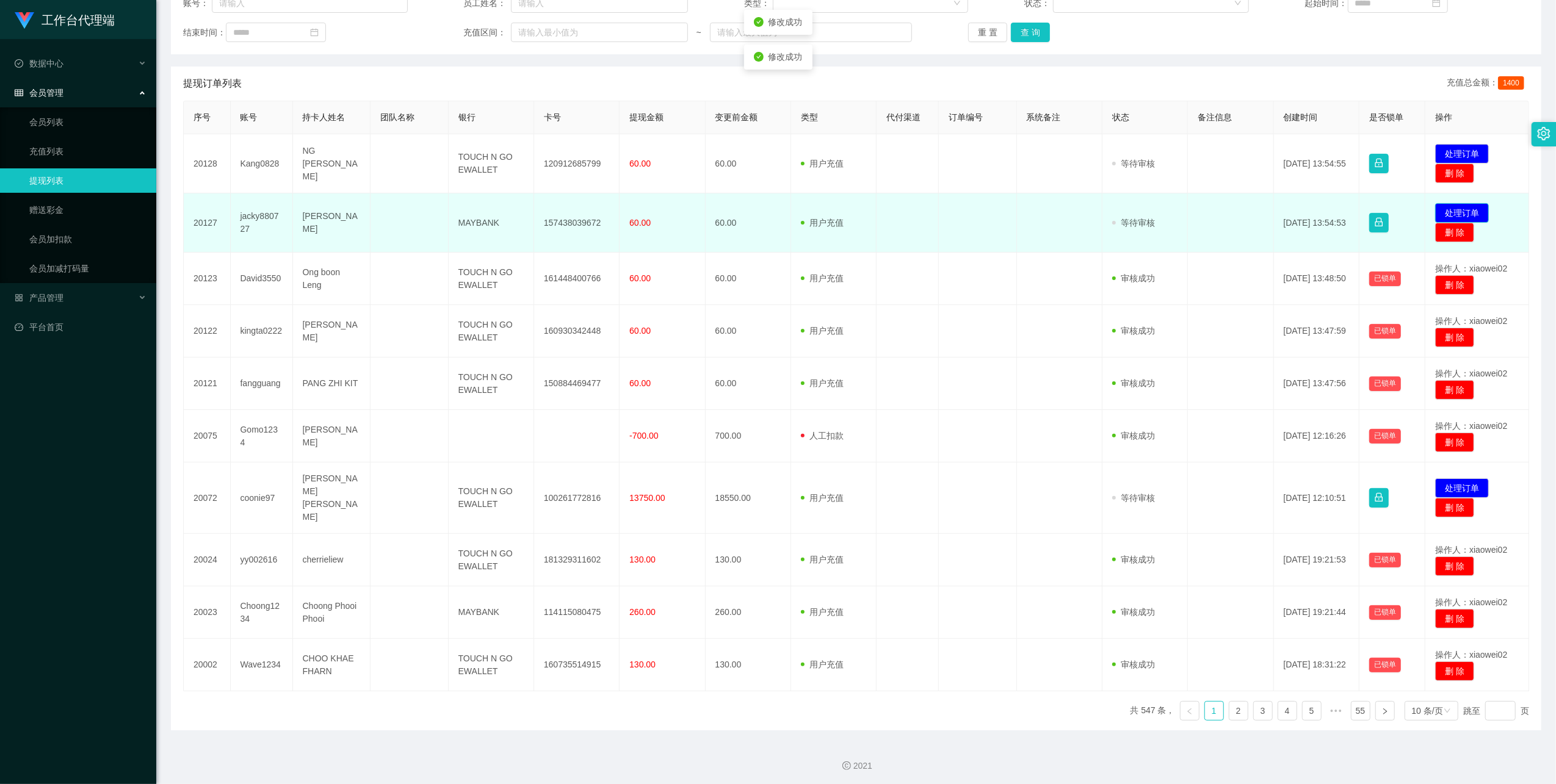
scroll to position [167, 0]
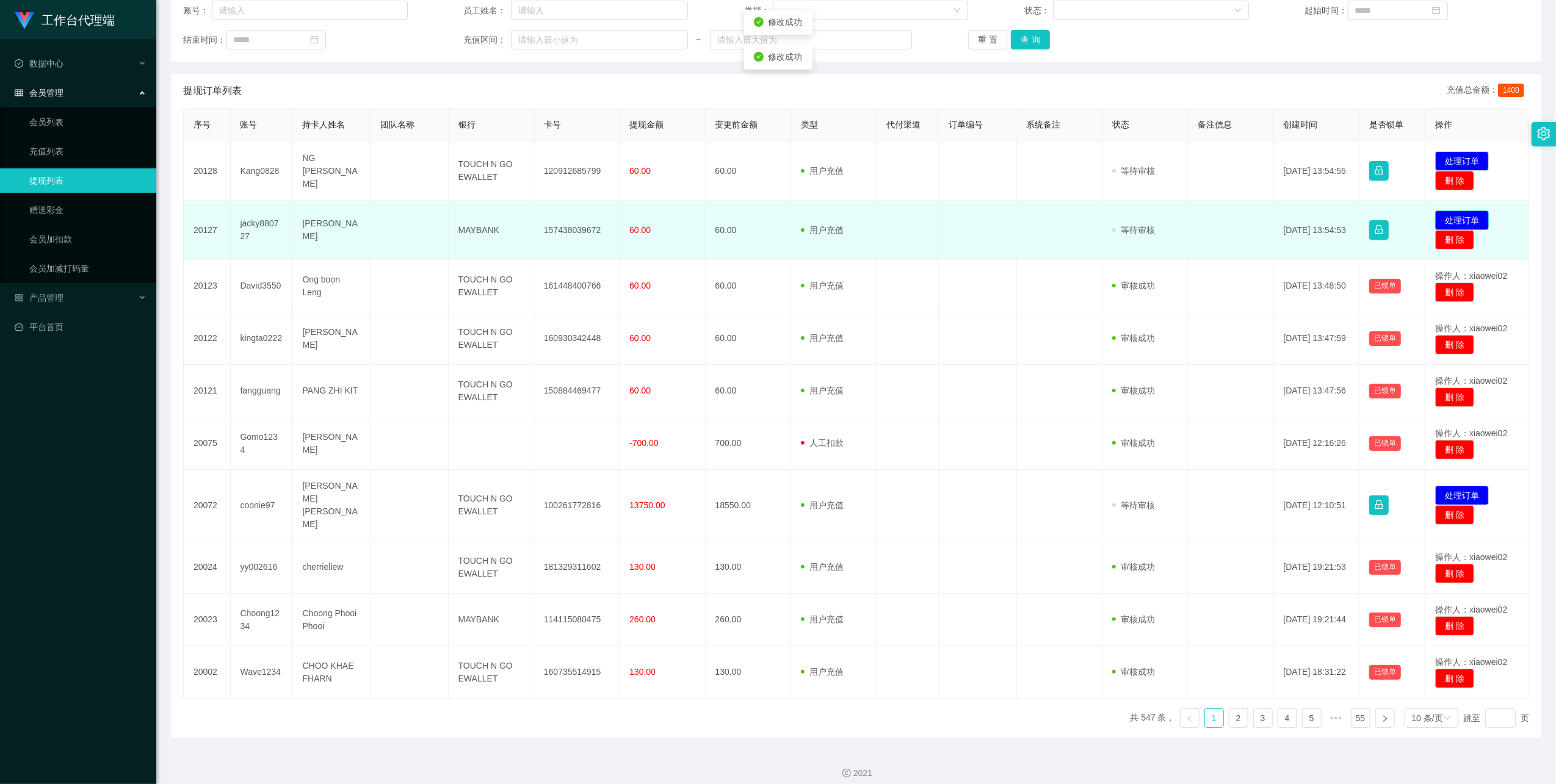
drag, startPoint x: 1457, startPoint y: 225, endPoint x: 1307, endPoint y: 201, distance: 151.9
click at [1454, 225] on button "处理订单" at bounding box center [1461, 220] width 54 height 20
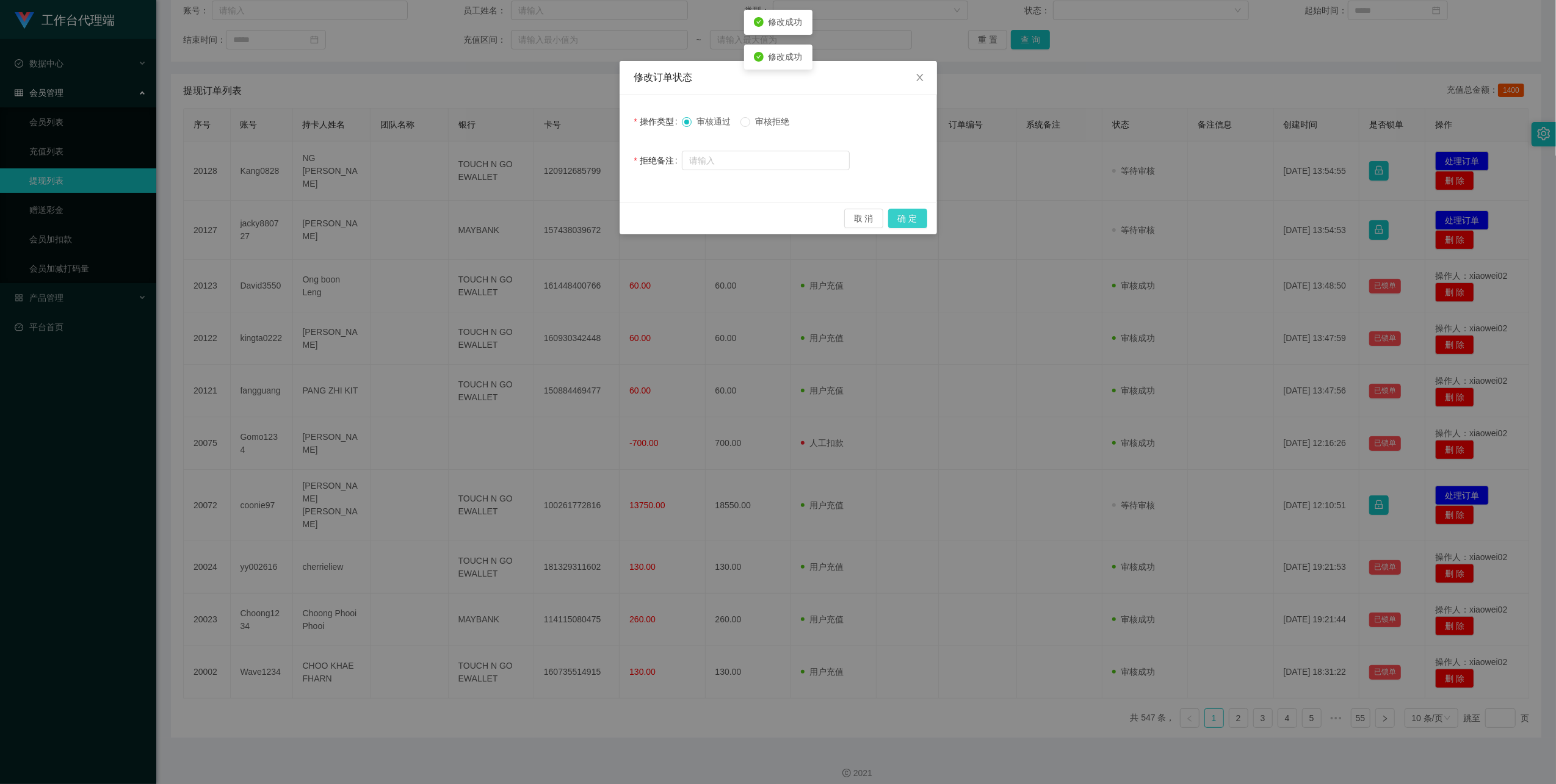
drag, startPoint x: 908, startPoint y: 210, endPoint x: 920, endPoint y: 212, distance: 12.2
click at [909, 211] on button "确 定" at bounding box center [907, 219] width 39 height 20
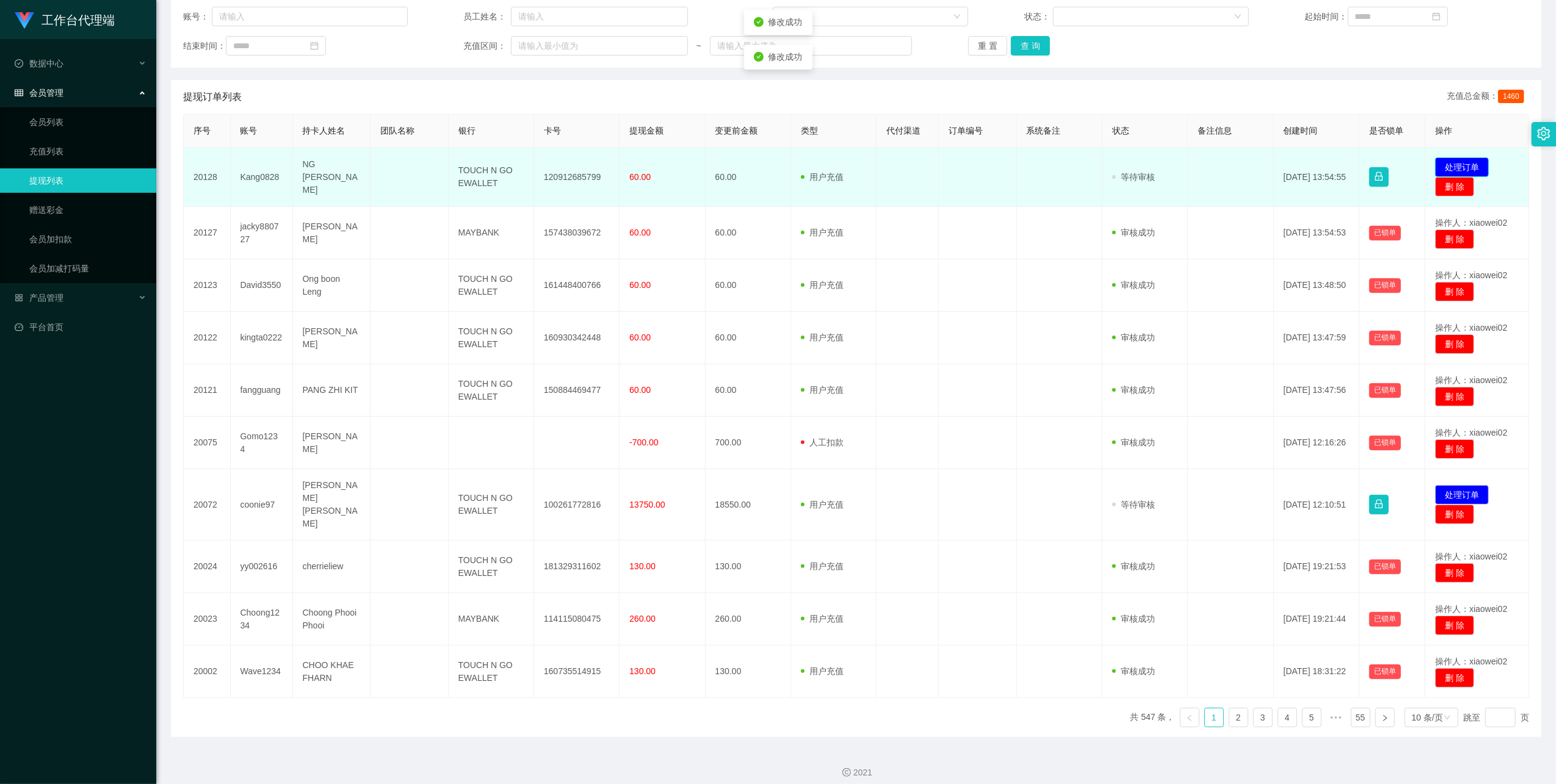
drag, startPoint x: 1452, startPoint y: 169, endPoint x: 1118, endPoint y: 152, distance: 334.4
click at [1451, 169] on button "处理订单" at bounding box center [1461, 167] width 54 height 20
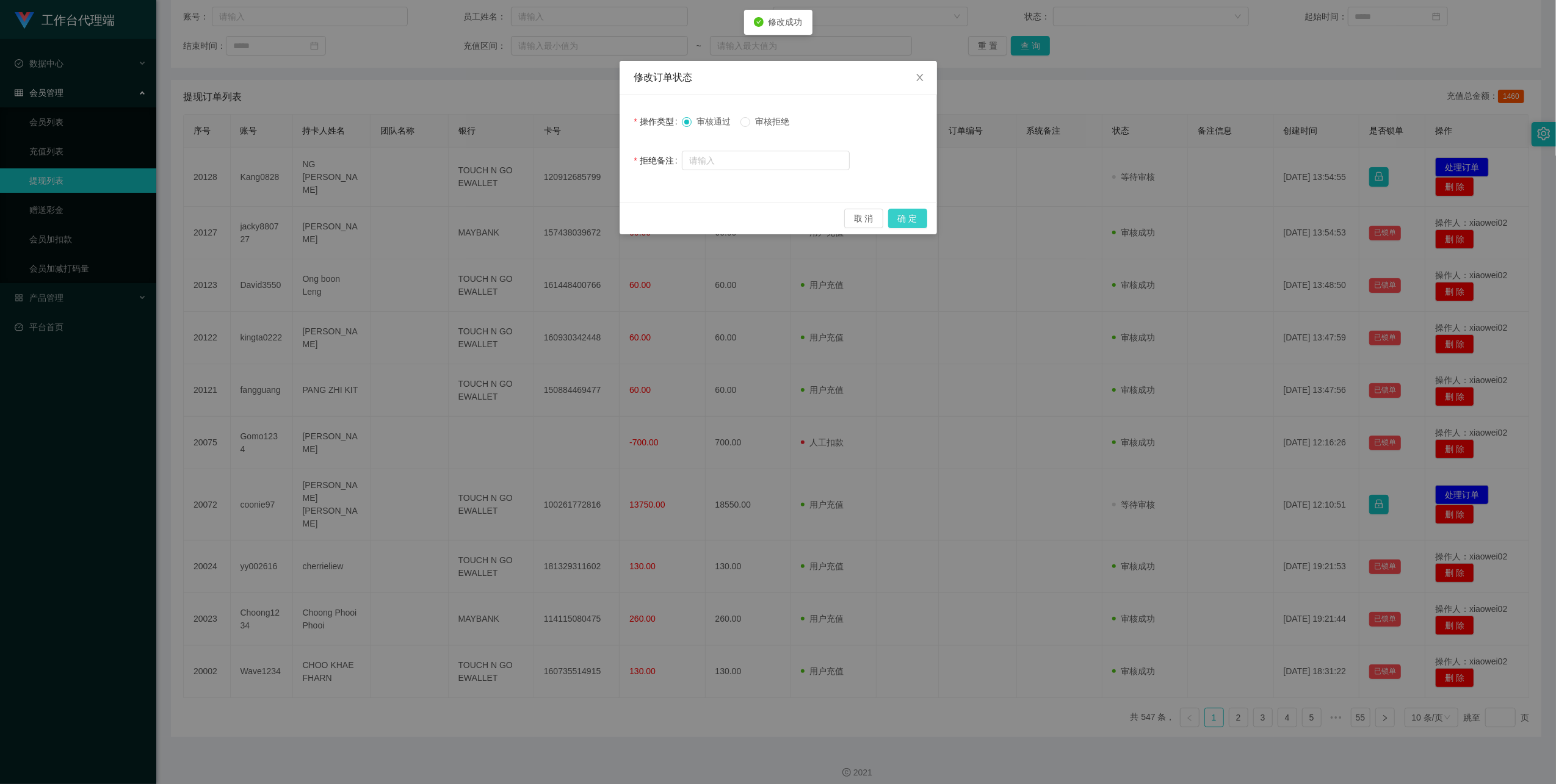
click at [914, 223] on button "确 定" at bounding box center [907, 219] width 39 height 20
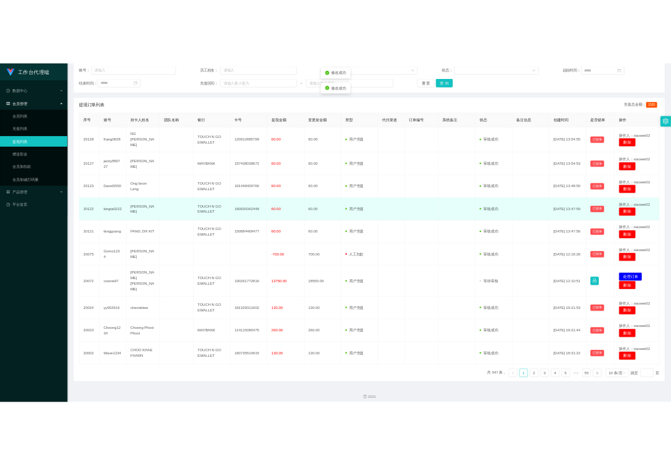
scroll to position [157, 0]
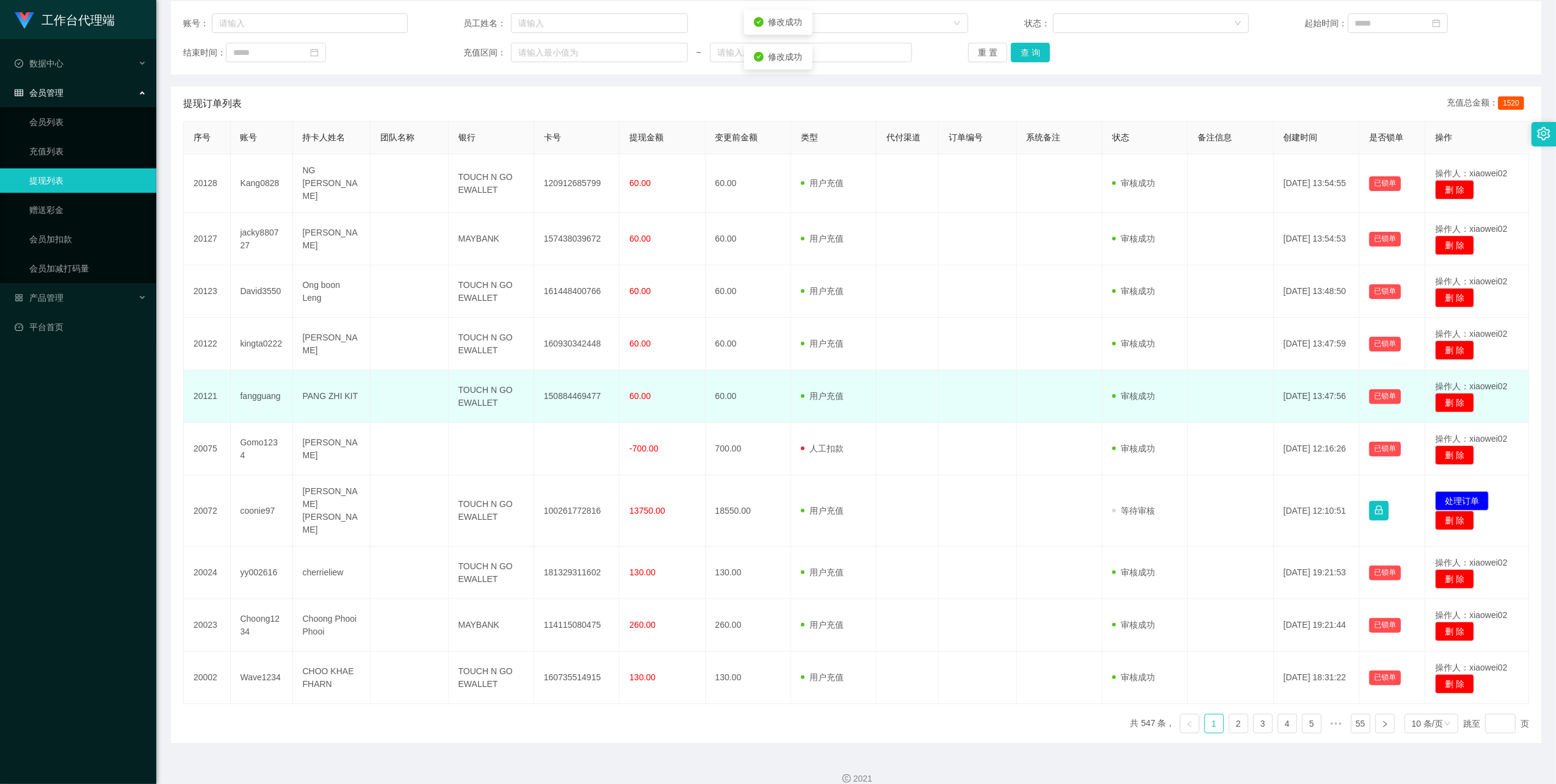
click at [559, 385] on td "150884469477" at bounding box center [576, 395] width 85 height 52
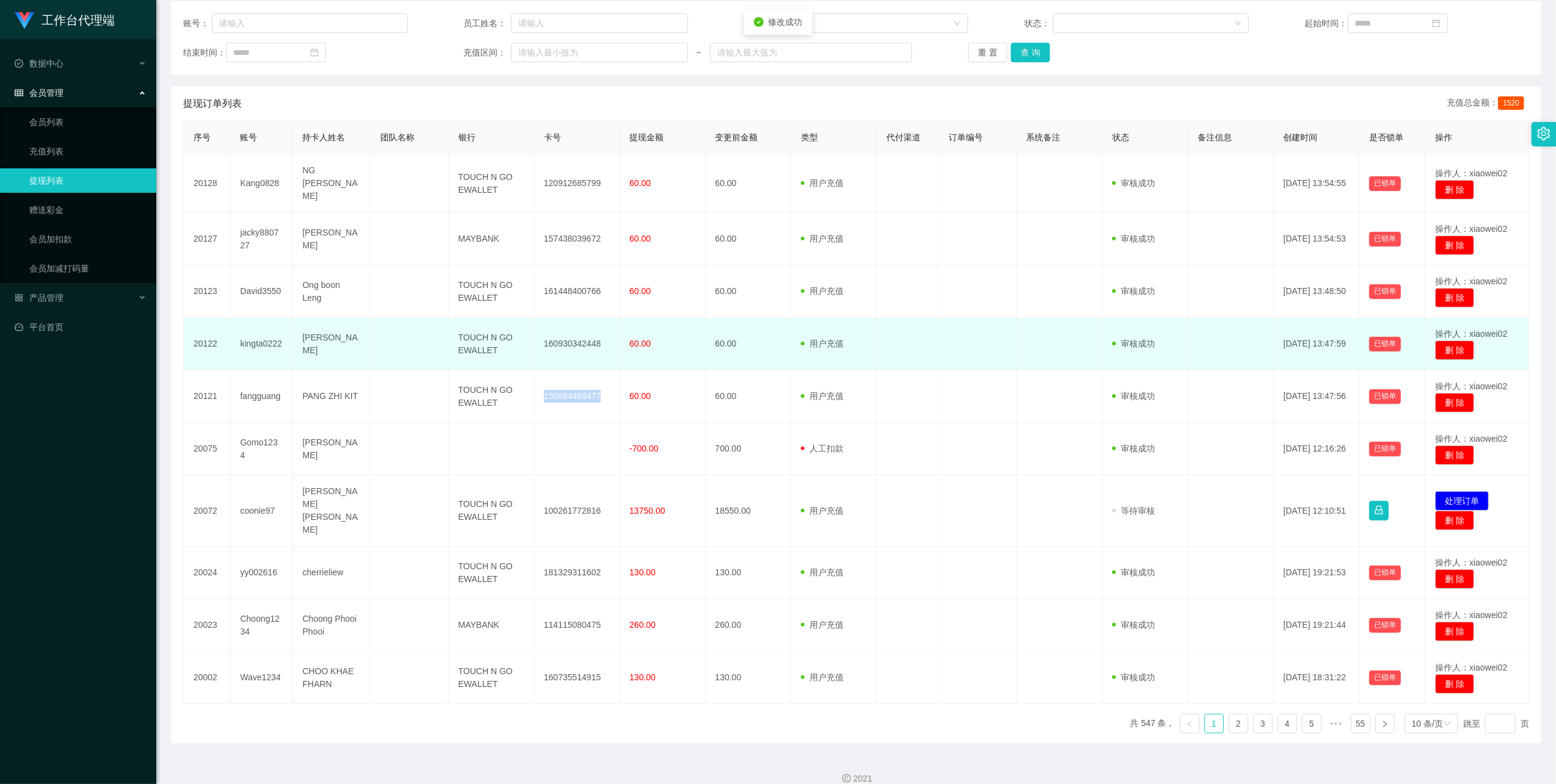
drag, startPoint x: 559, startPoint y: 385, endPoint x: 691, endPoint y: 316, distance: 148.9
click at [562, 385] on td "150884469477" at bounding box center [576, 395] width 85 height 52
copy td "150884469477"
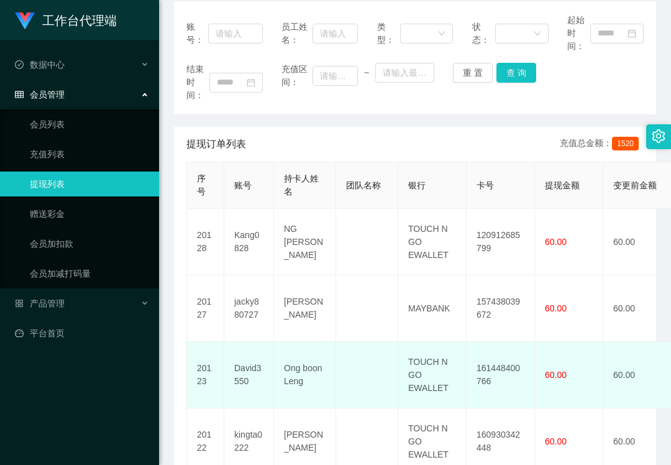
scroll to position [323, 0]
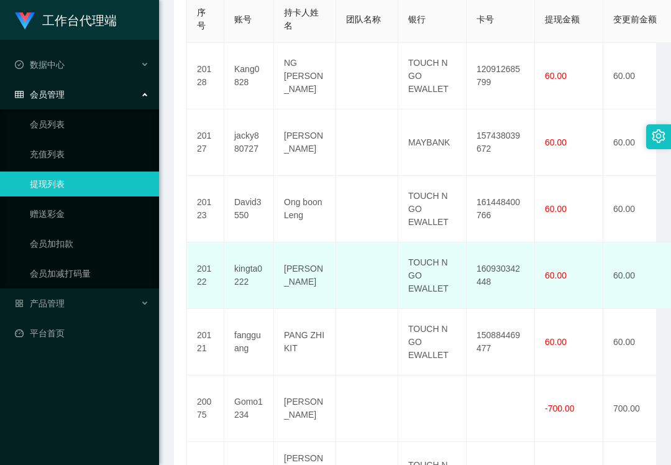
click at [497, 265] on td "160930342448" at bounding box center [501, 275] width 68 height 67
copy td "160930342448"
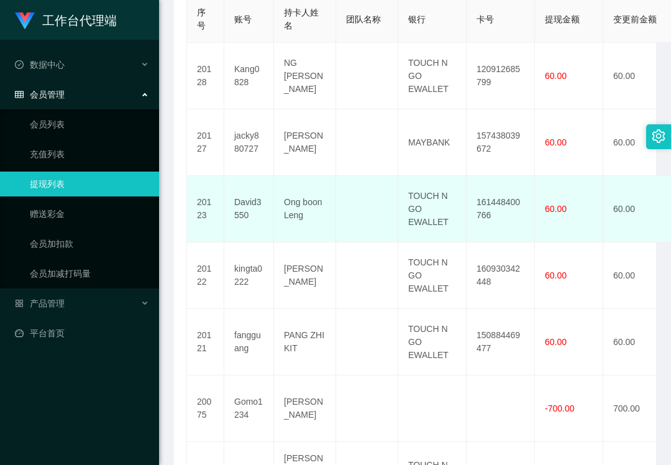
click at [502, 203] on td "161448400766" at bounding box center [501, 209] width 68 height 67
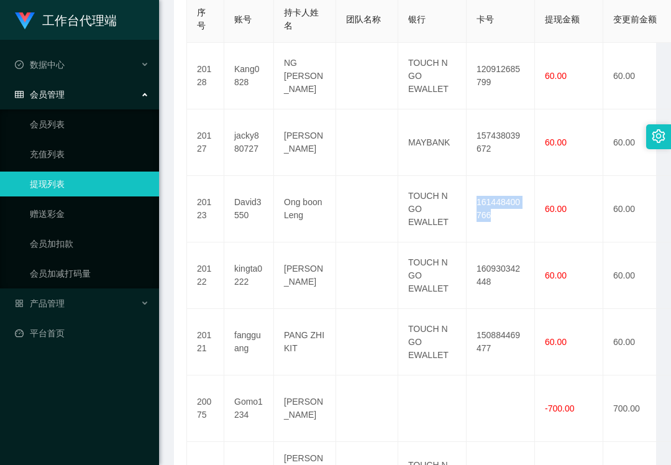
copy td "161448400766"
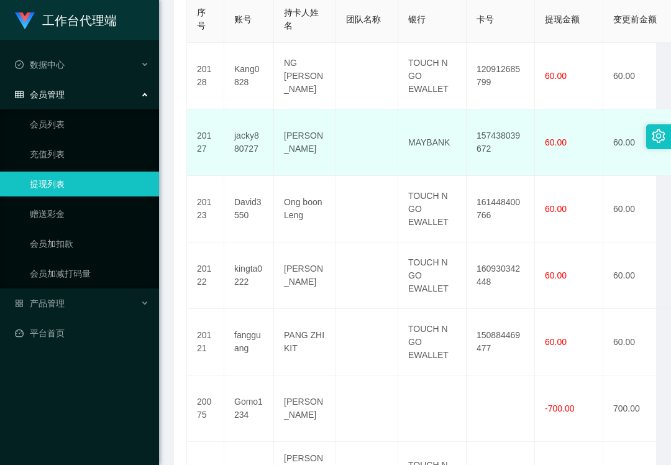
click at [501, 135] on td "157438039672" at bounding box center [501, 142] width 68 height 67
drag, startPoint x: 501, startPoint y: 135, endPoint x: 490, endPoint y: 92, distance: 44.3
click at [501, 134] on td "157438039672" at bounding box center [501, 142] width 68 height 67
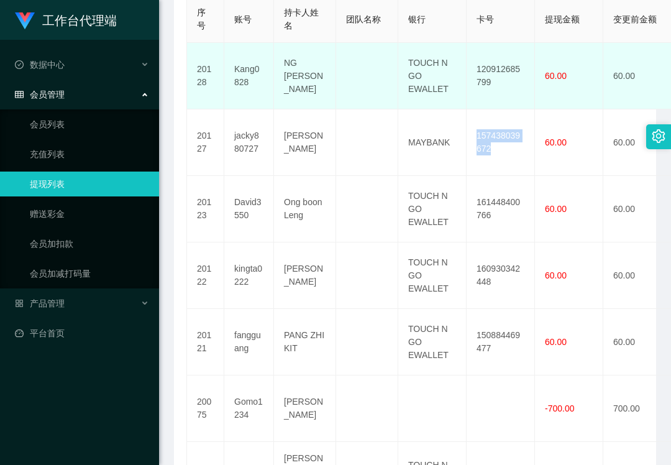
copy td "157438039672"
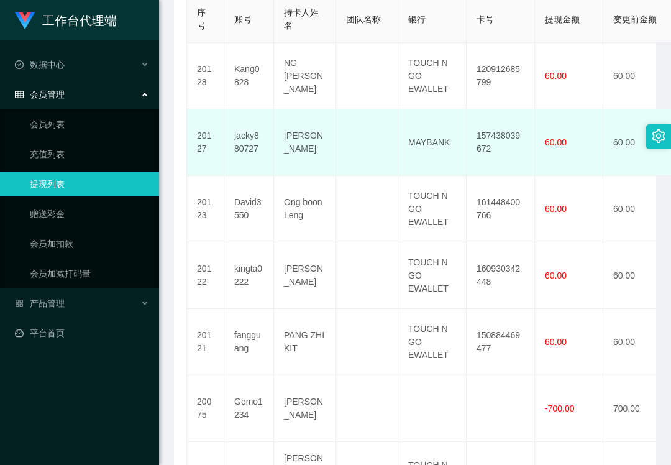
click at [433, 136] on td "MAYBANK" at bounding box center [432, 142] width 68 height 67
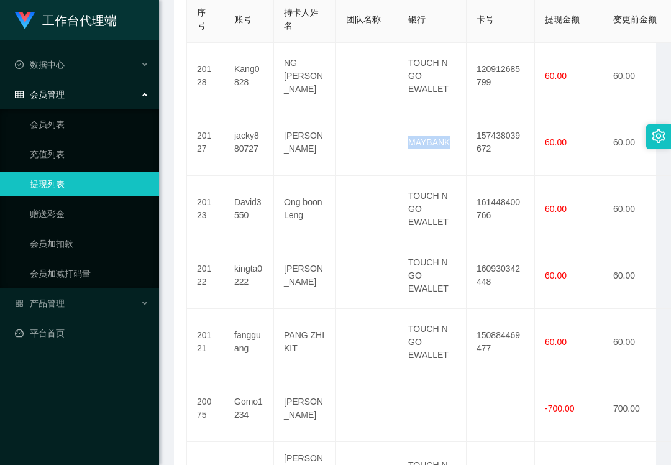
copy td "MAYBANK"
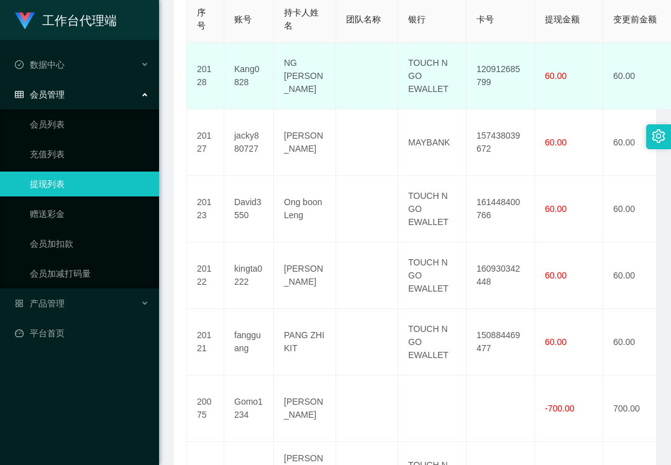
click at [498, 68] on td "120912685799" at bounding box center [501, 76] width 68 height 67
copy td "120912685799"
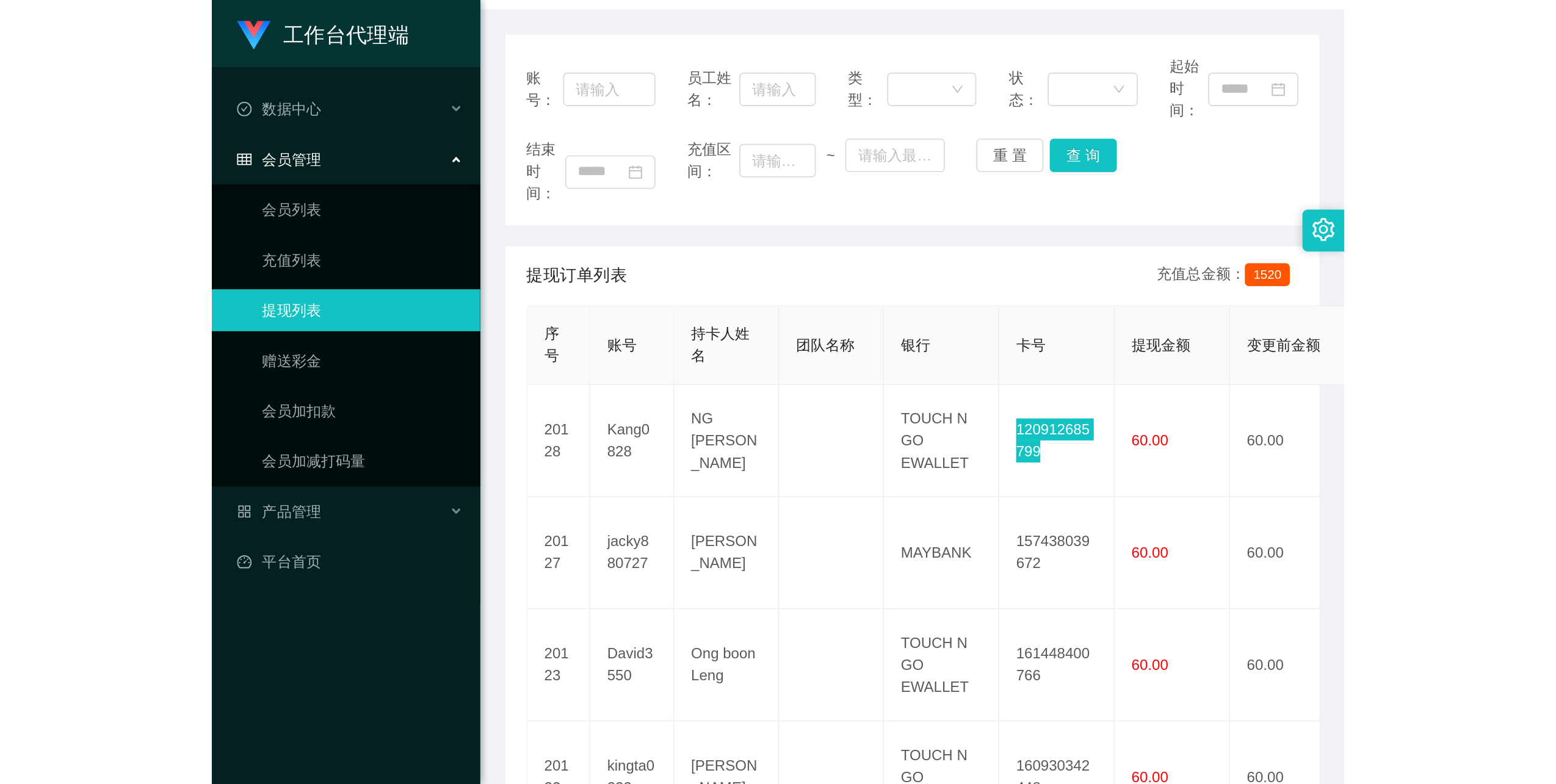
scroll to position [0, 0]
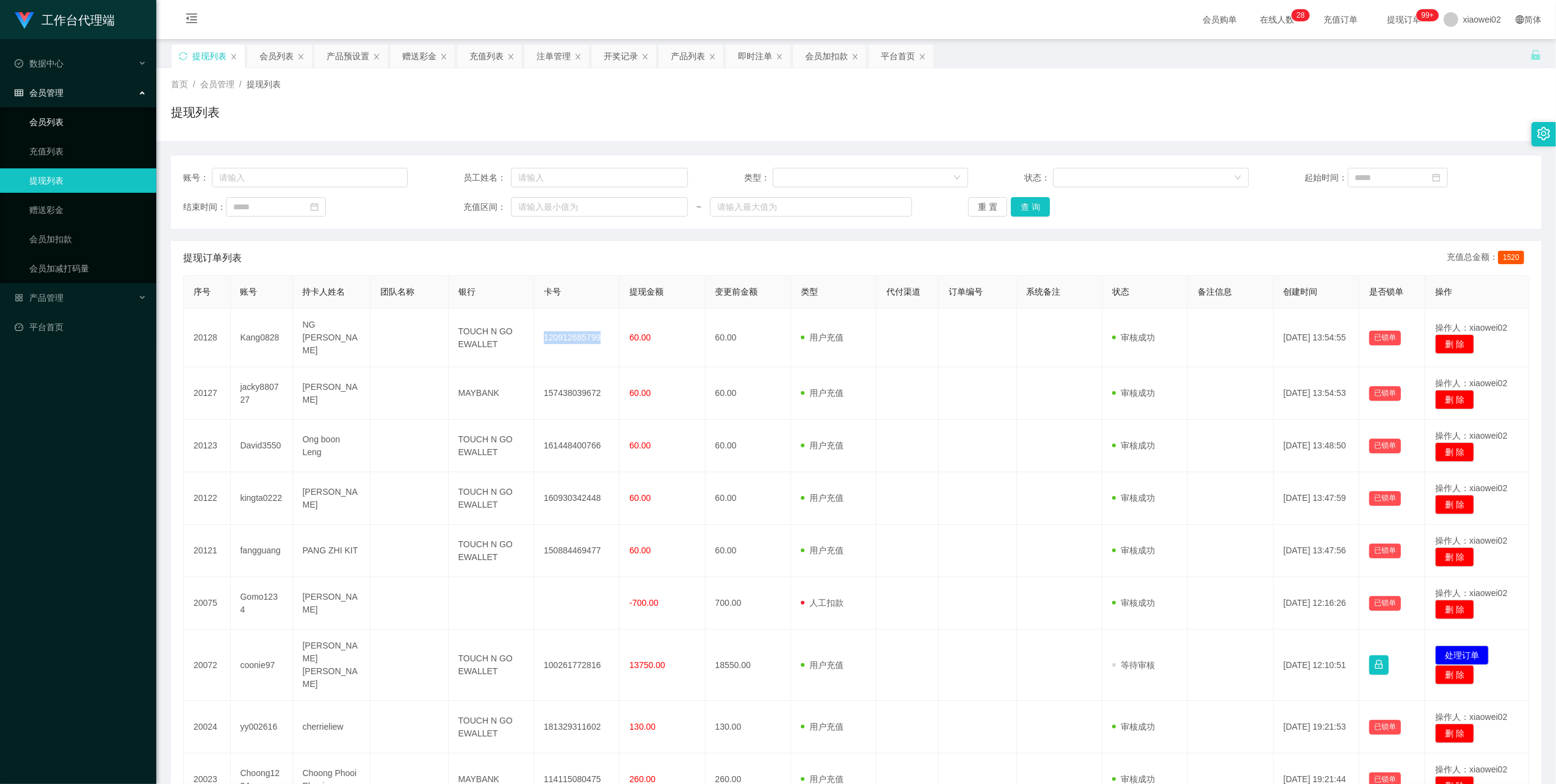
click at [91, 118] on link "会员列表" at bounding box center [87, 122] width 117 height 25
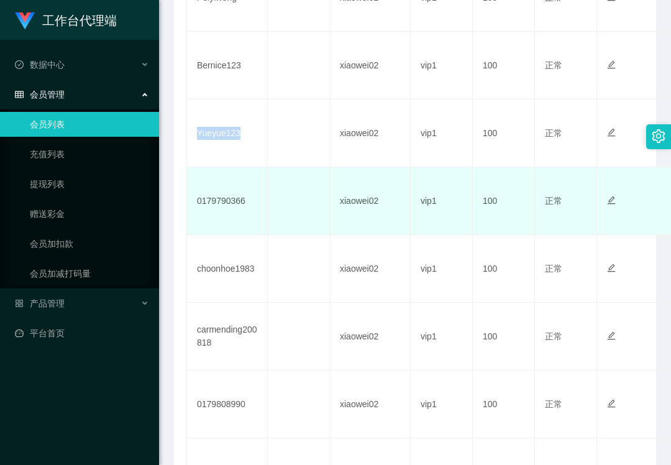
scroll to position [497, 0]
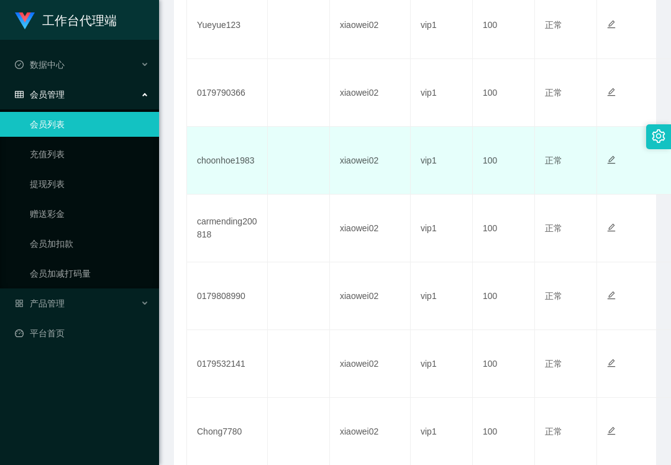
click at [227, 165] on td "choonhoe1983" at bounding box center [227, 161] width 81 height 68
click at [229, 164] on td "choonhoe1983" at bounding box center [227, 161] width 81 height 68
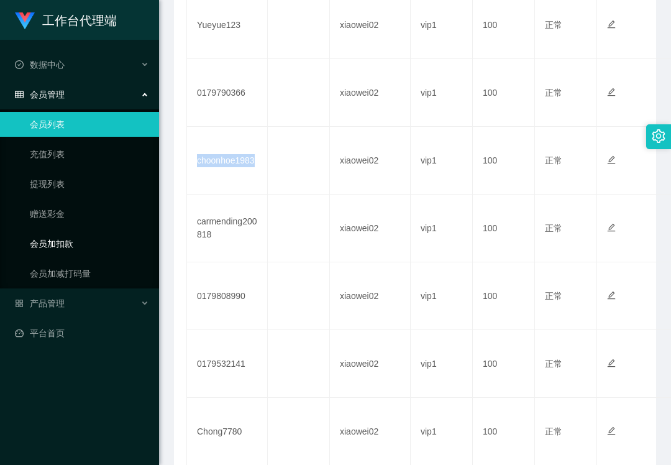
copy td "choonhoe1983"
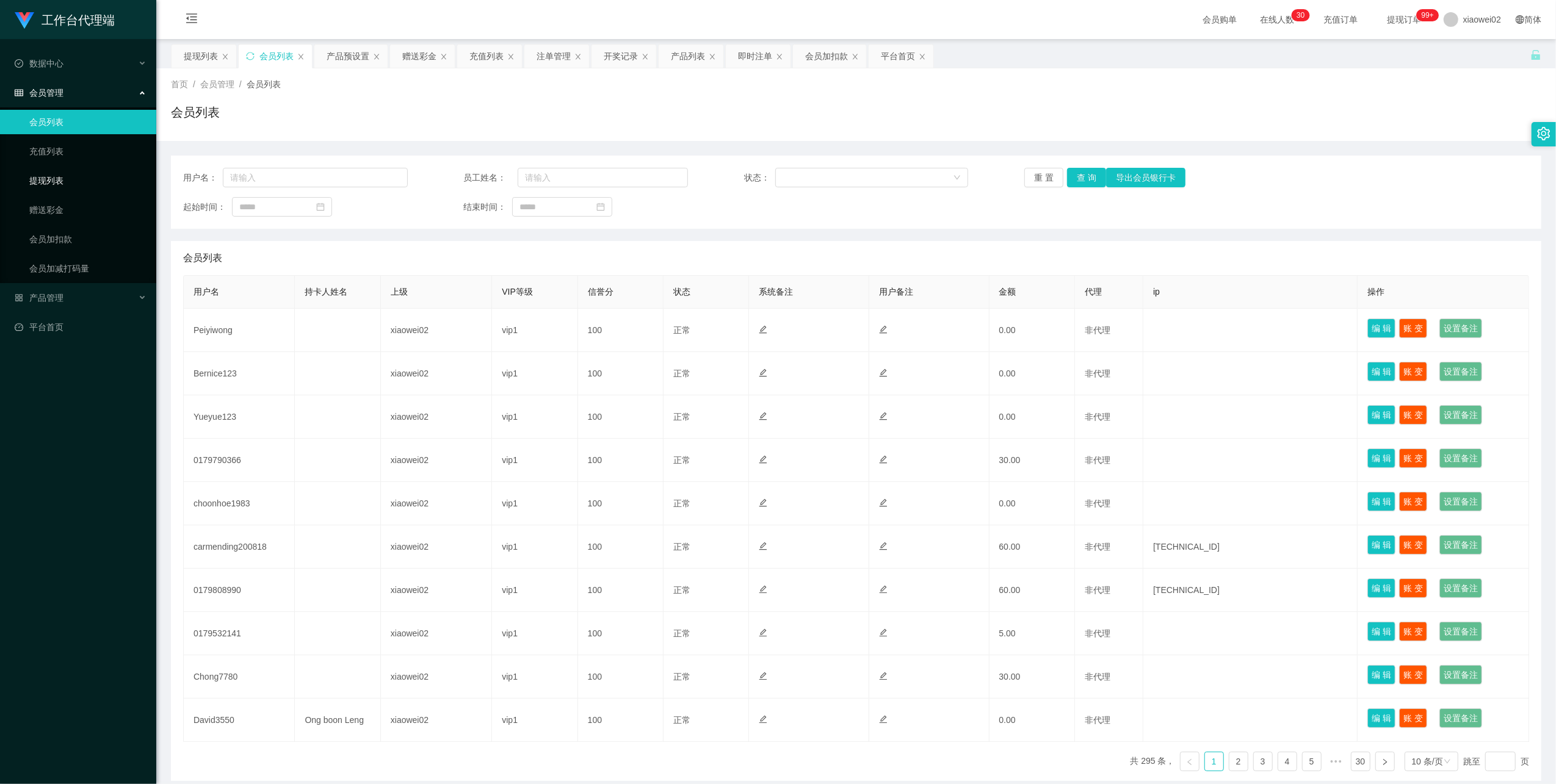
drag, startPoint x: 0, startPoint y: 0, endPoint x: 72, endPoint y: 170, distance: 184.6
click at [84, 188] on link "提现列表" at bounding box center [87, 181] width 117 height 25
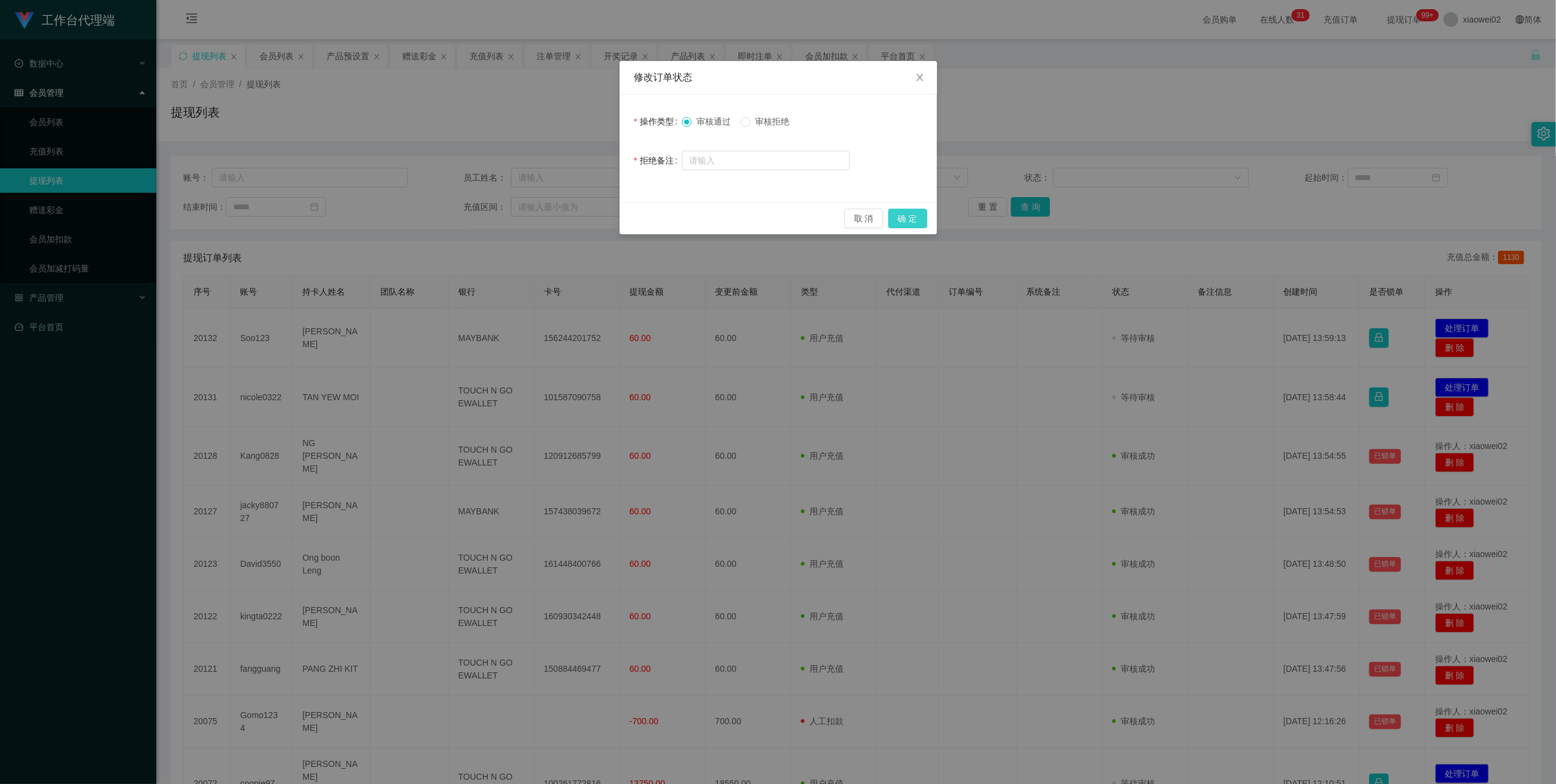
drag, startPoint x: 0, startPoint y: 0, endPoint x: 907, endPoint y: 216, distance: 932.4
click at [896, 207] on div "取 消 确 定" at bounding box center [778, 218] width 317 height 32
drag, startPoint x: 913, startPoint y: 218, endPoint x: 965, endPoint y: 218, distance: 52.0
click at [913, 218] on button "确 定" at bounding box center [907, 219] width 39 height 20
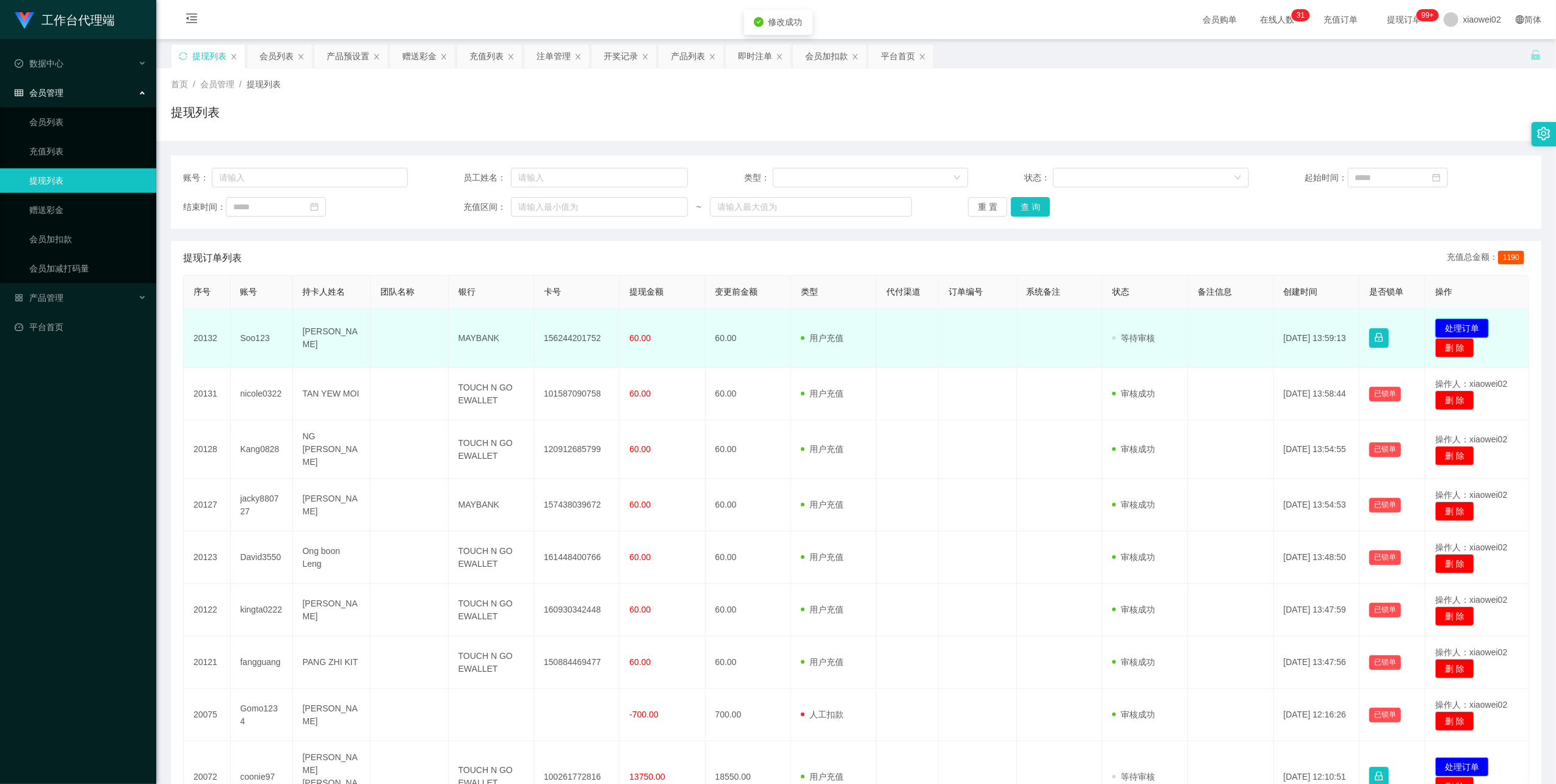
click at [1436, 323] on button "处理订单" at bounding box center [1461, 328] width 54 height 20
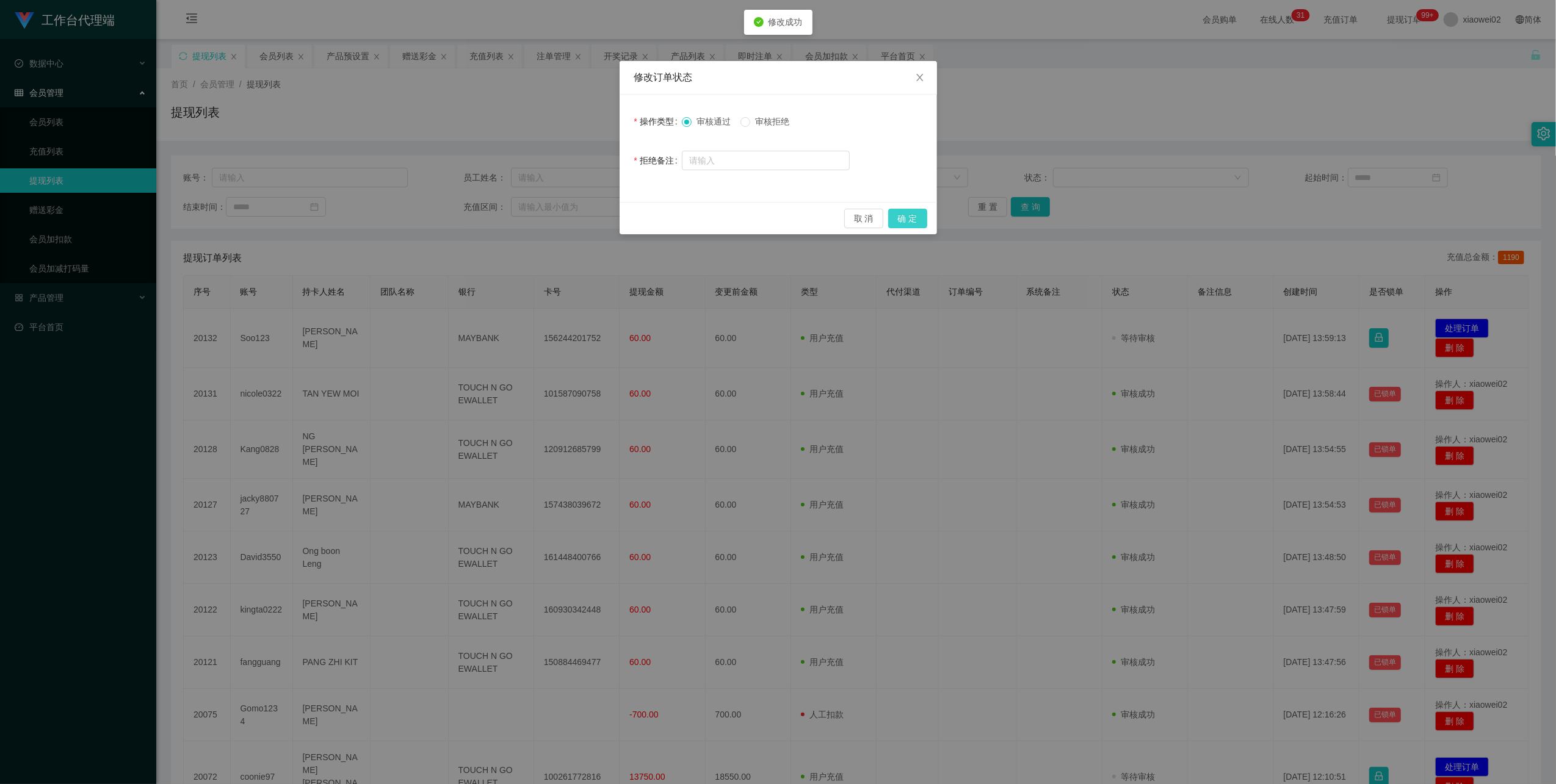
click at [911, 217] on button "确 定" at bounding box center [907, 219] width 39 height 20
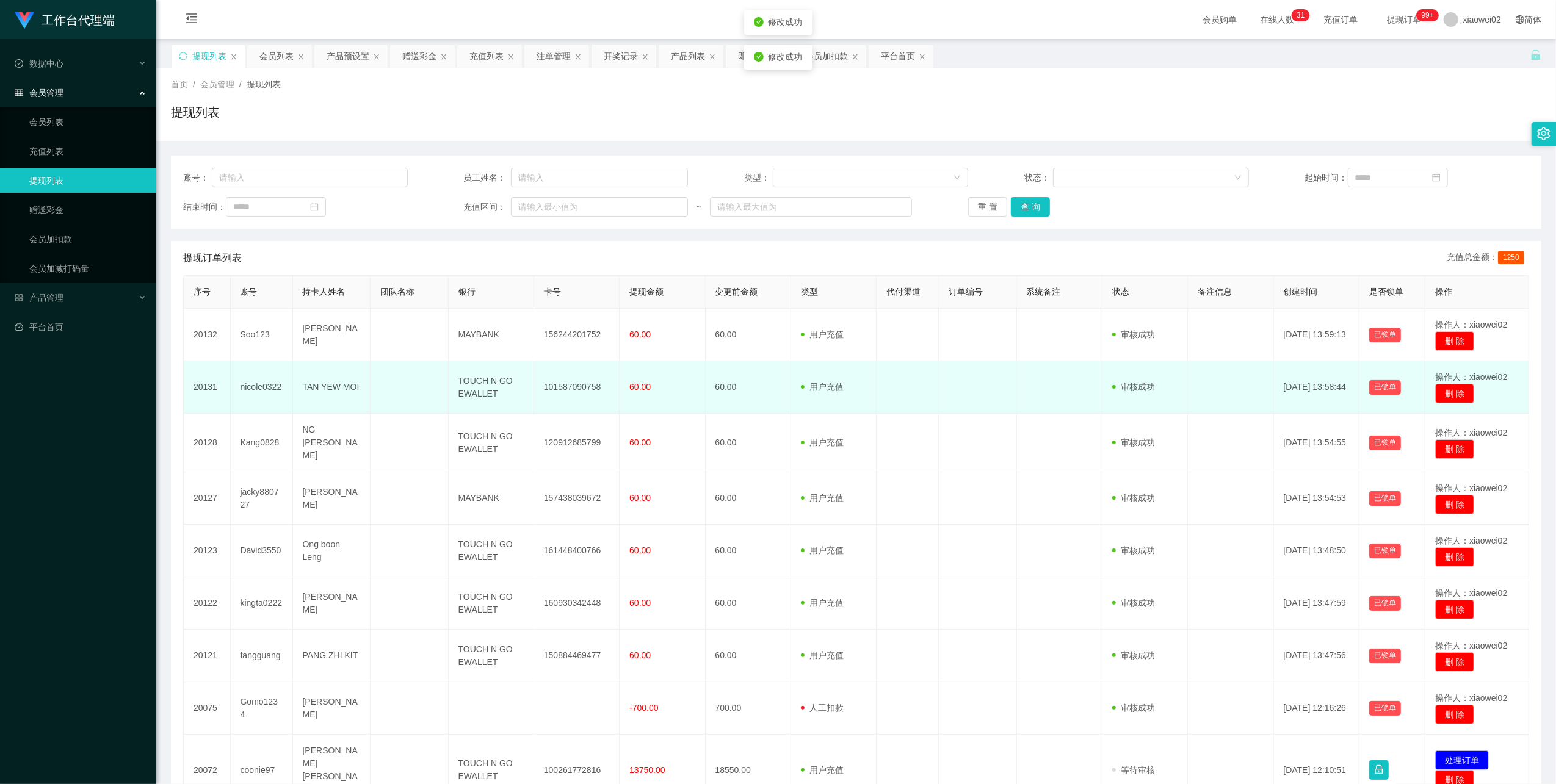
click at [585, 390] on td "101587090758" at bounding box center [576, 387] width 85 height 52
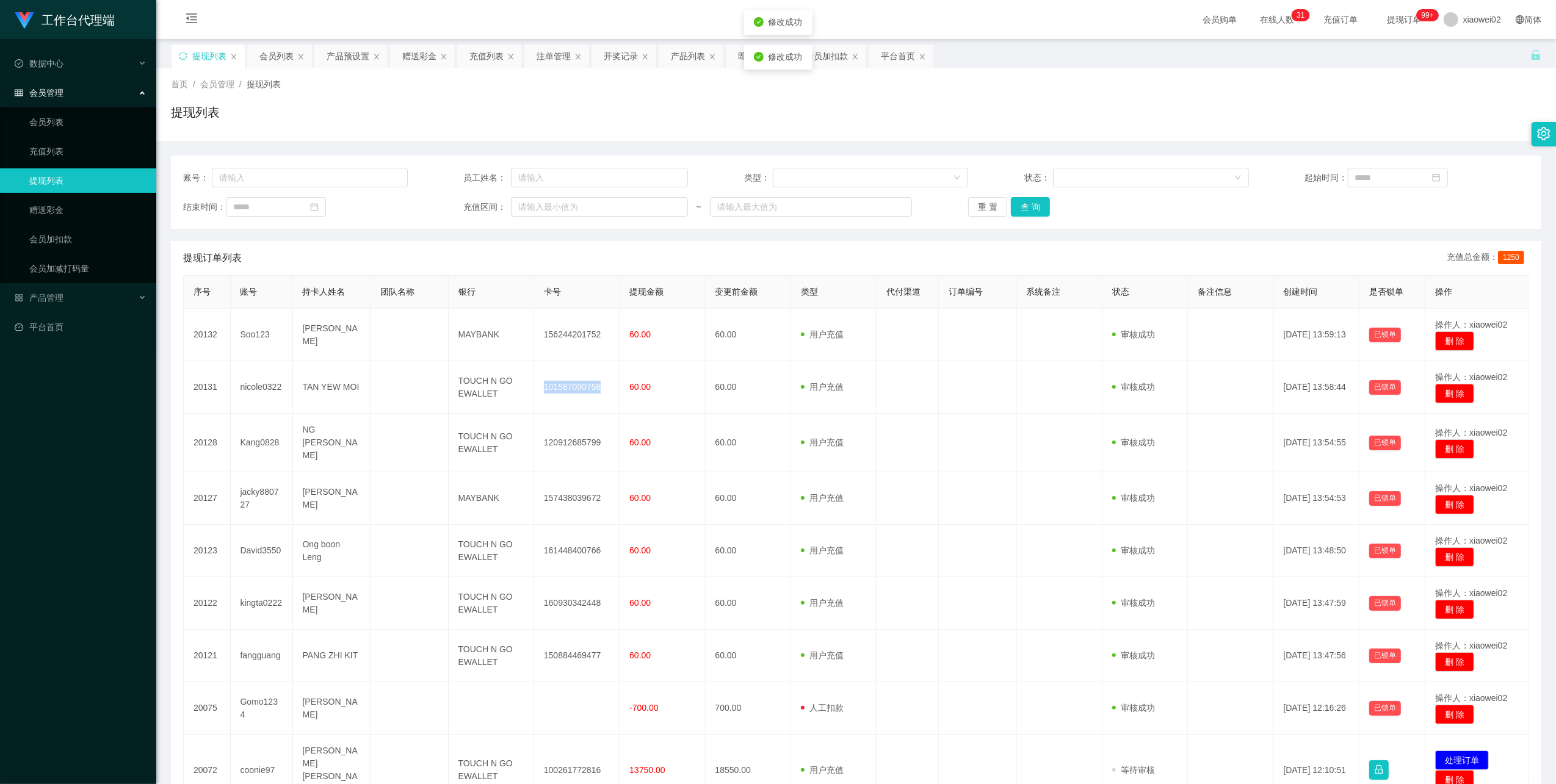
copy td "101587090758"
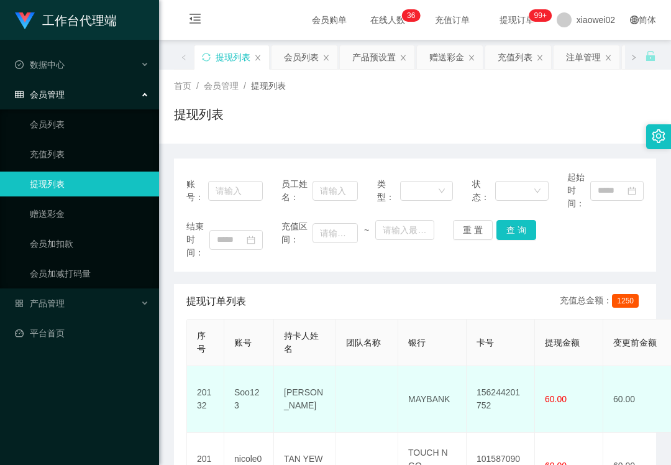
click at [498, 393] on td "156244201752" at bounding box center [501, 399] width 68 height 67
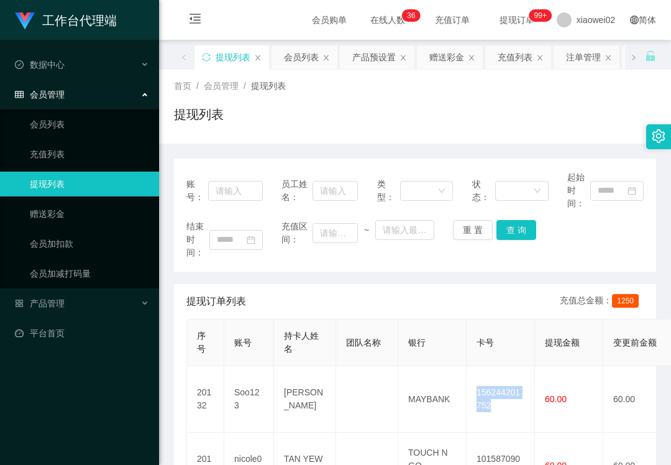
copy td "156244201752"
click at [63, 198] on ul "会员列表 充值列表 提现列表 赠送彩金 会员加扣款 会员加减打码量" at bounding box center [79, 198] width 159 height 179
click at [83, 214] on link "赠送彩金" at bounding box center [89, 213] width 119 height 25
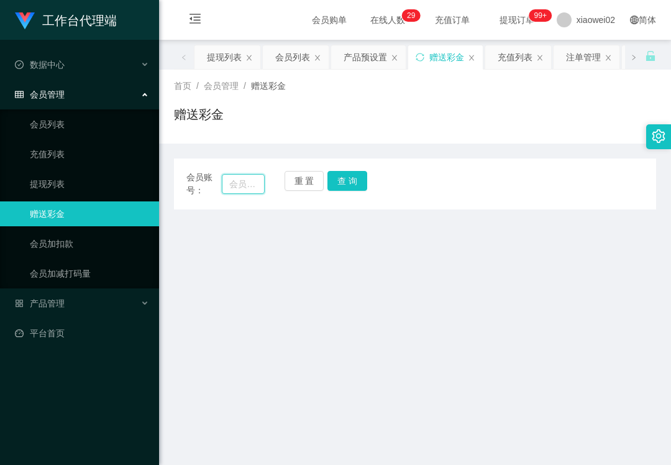
drag, startPoint x: 236, startPoint y: 184, endPoint x: 293, endPoint y: 177, distance: 57.6
click at [236, 183] on input "text" at bounding box center [243, 184] width 43 height 20
paste input "0179532141"
type input "0179532141"
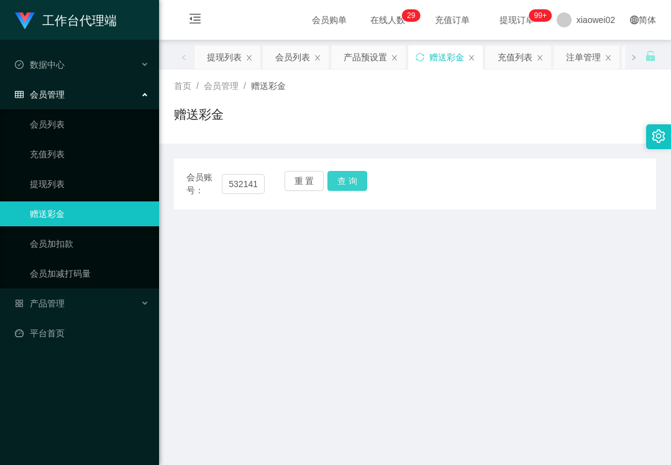
click at [336, 185] on button "查 询" at bounding box center [348, 181] width 40 height 20
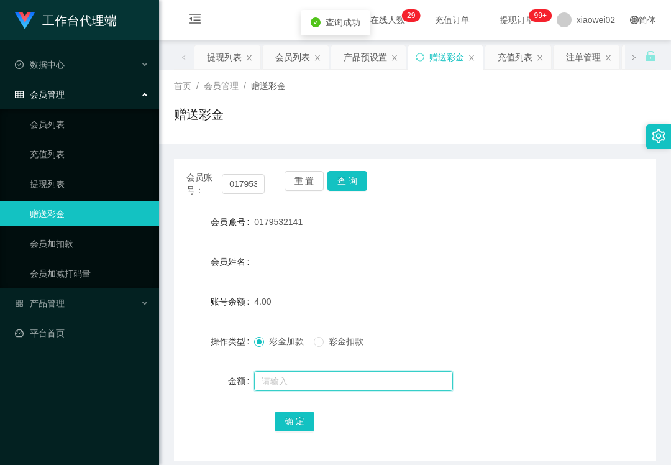
click at [296, 378] on input "text" at bounding box center [353, 381] width 199 height 20
type input "56"
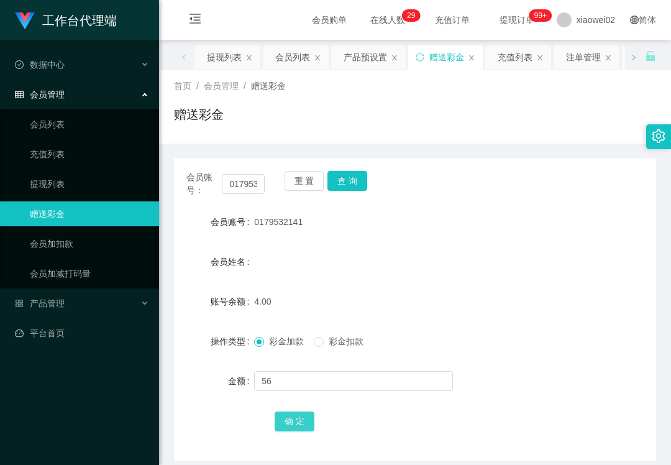
click at [283, 425] on button "确 定" at bounding box center [295, 422] width 40 height 20
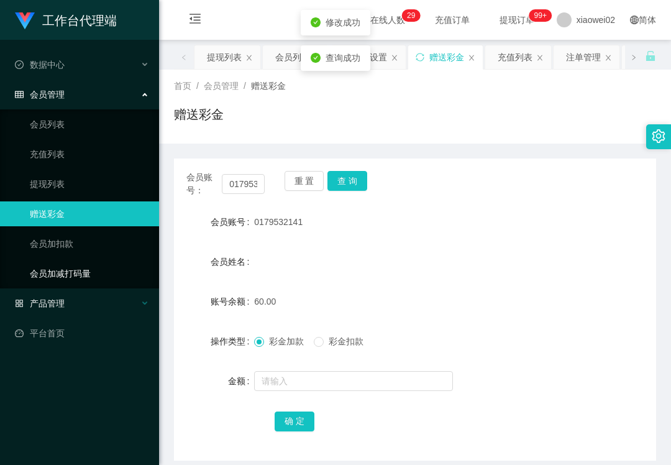
click at [77, 302] on div "产品管理" at bounding box center [79, 303] width 159 height 25
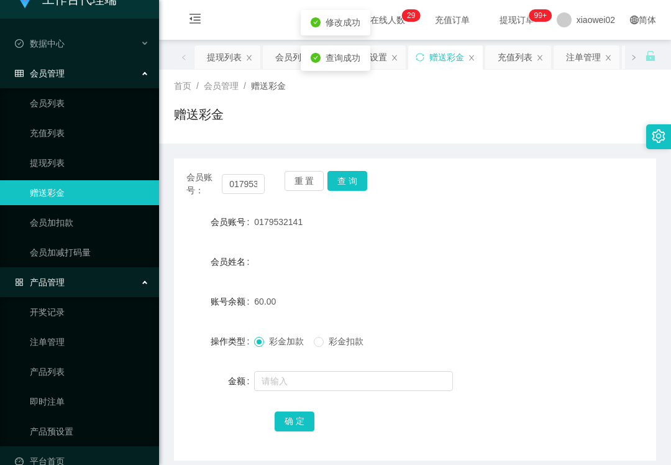
scroll to position [38, 0]
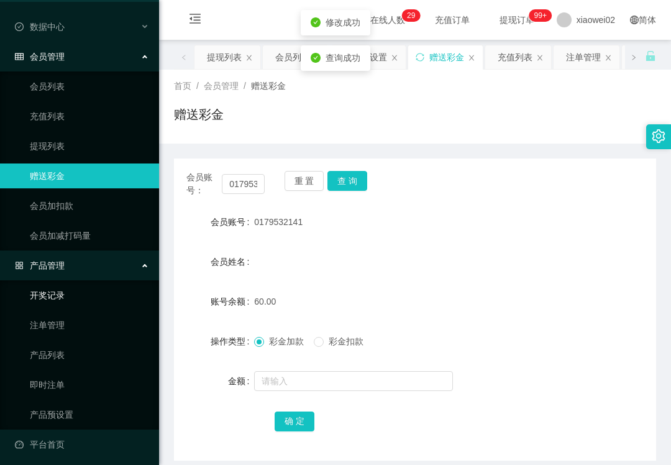
click at [77, 298] on link "开奖记录" at bounding box center [89, 295] width 119 height 25
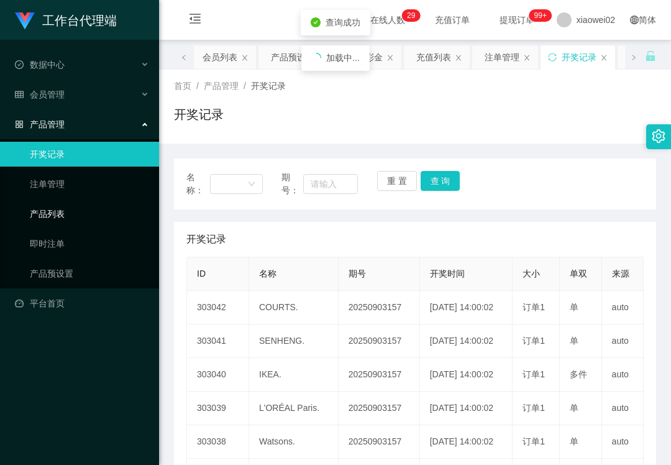
drag, startPoint x: 70, startPoint y: 326, endPoint x: 82, endPoint y: 312, distance: 18.1
click at [70, 326] on div "工作台代理端 数据中心 会员管理 会员列表 充值列表 提现列表 赠送彩金 会员加扣款 会员加减打码量 产品管理 开奖记录 注单管理 产品列表 即时注单 产品预…" at bounding box center [79, 232] width 159 height 465
click at [68, 201] on link "产品列表" at bounding box center [89, 213] width 119 height 25
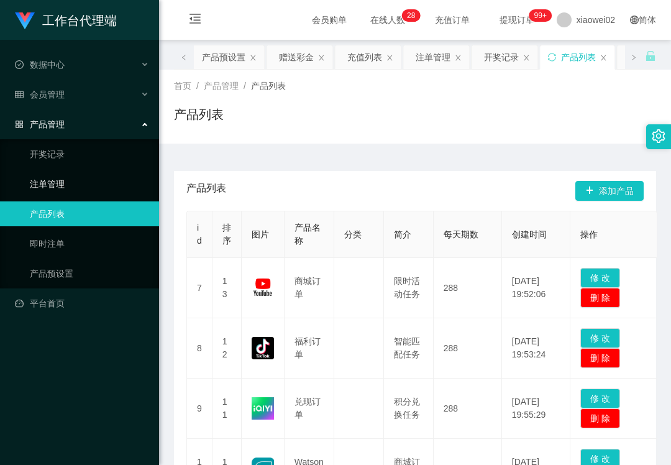
drag, startPoint x: 75, startPoint y: 177, endPoint x: 108, endPoint y: 185, distance: 33.9
click at [75, 177] on link "注单管理" at bounding box center [89, 184] width 119 height 25
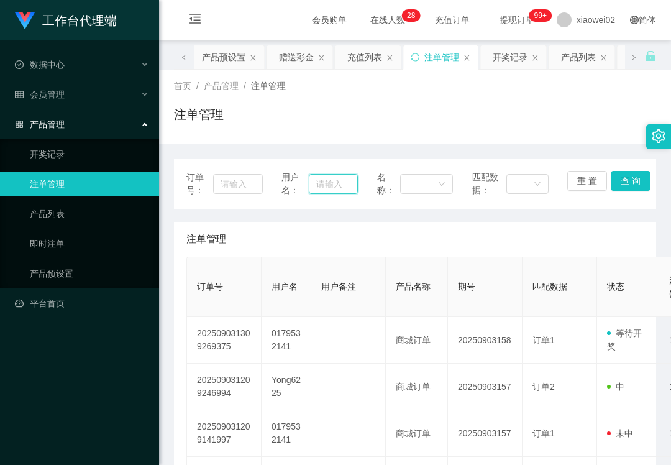
drag, startPoint x: 322, startPoint y: 183, endPoint x: 329, endPoint y: 183, distance: 6.8
click at [322, 183] on input "text" at bounding box center [333, 184] width 48 height 20
paste input "0179532141"
type input "0179532141"
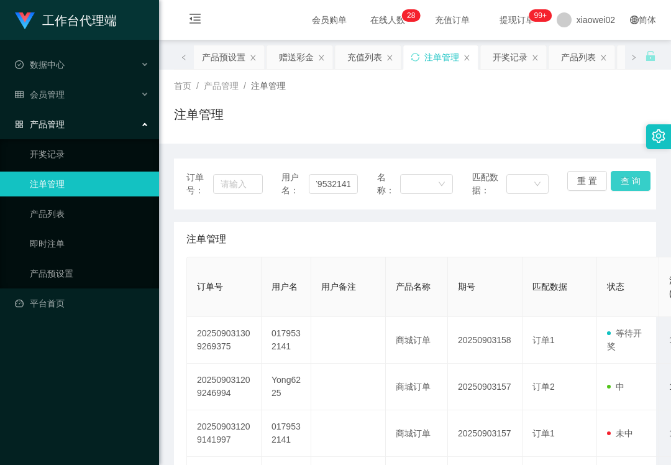
click at [627, 184] on button "查 询" at bounding box center [631, 181] width 40 height 20
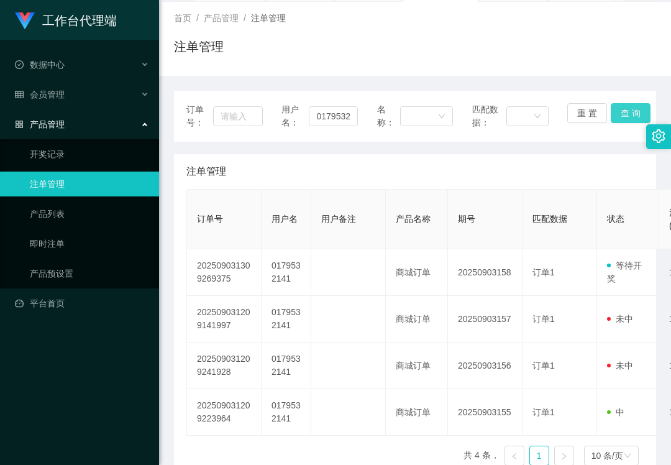
scroll to position [67, 0]
click at [78, 262] on link "产品预设置" at bounding box center [89, 273] width 119 height 25
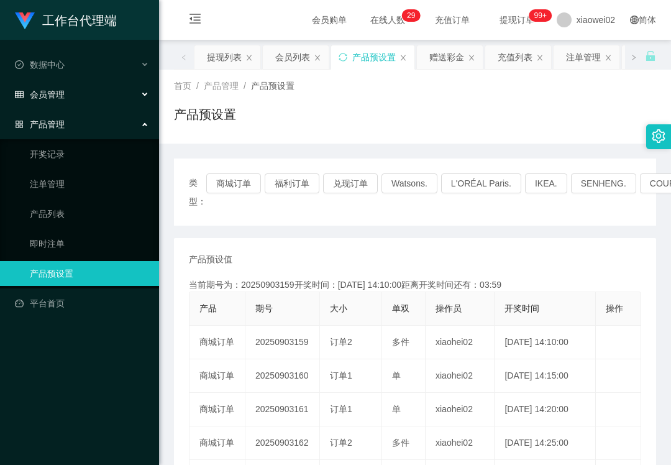
click at [57, 83] on div "会员管理" at bounding box center [79, 94] width 159 height 25
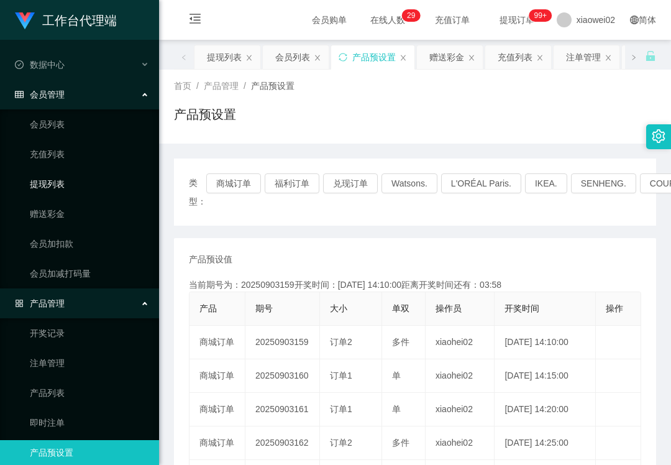
click at [77, 182] on link "提现列表" at bounding box center [89, 184] width 119 height 25
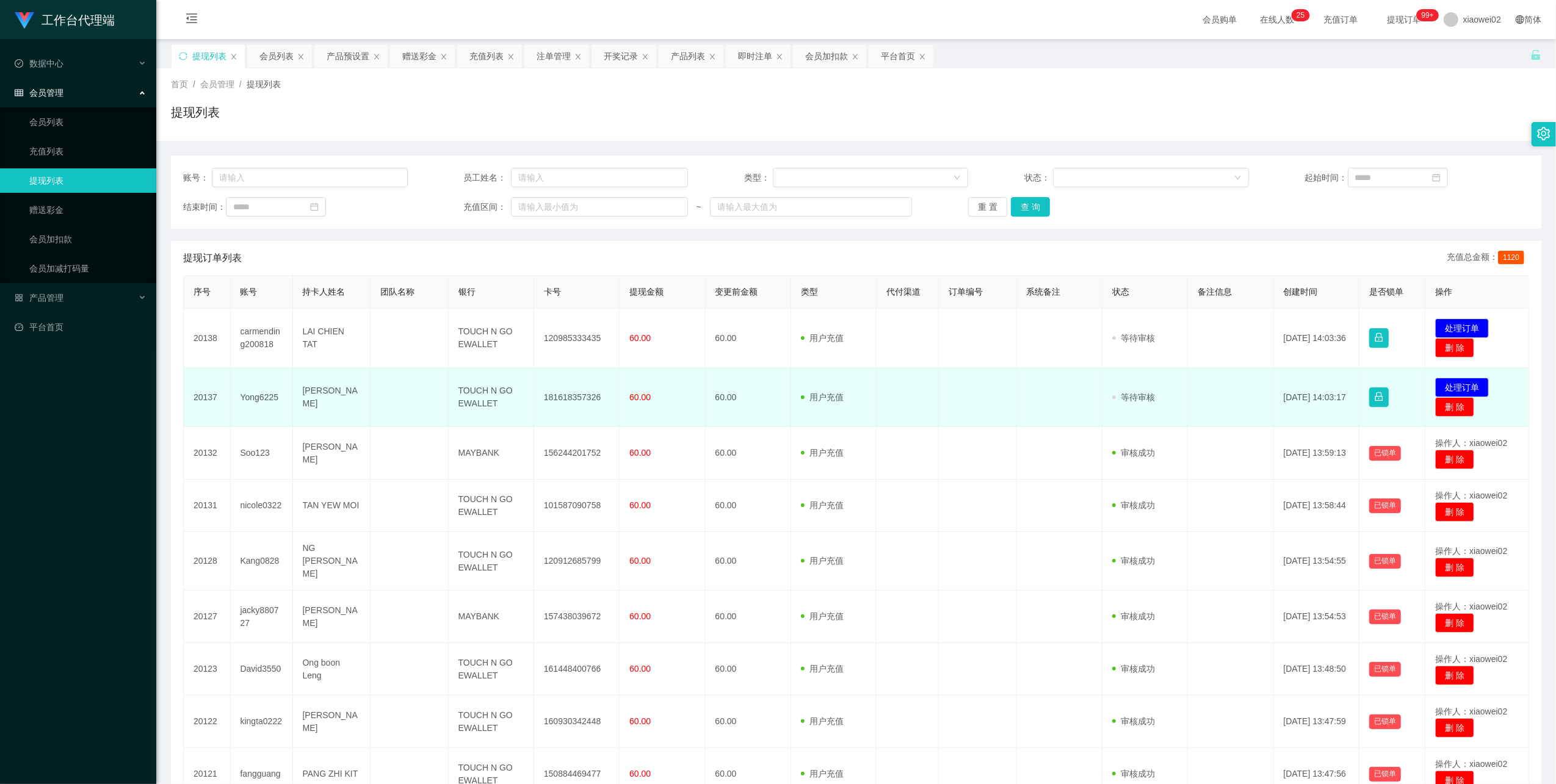
click at [659, 376] on td "发起代付 处理订单 删 除" at bounding box center [1476, 397] width 104 height 59
click at [659, 388] on button "处理订单" at bounding box center [1461, 388] width 54 height 20
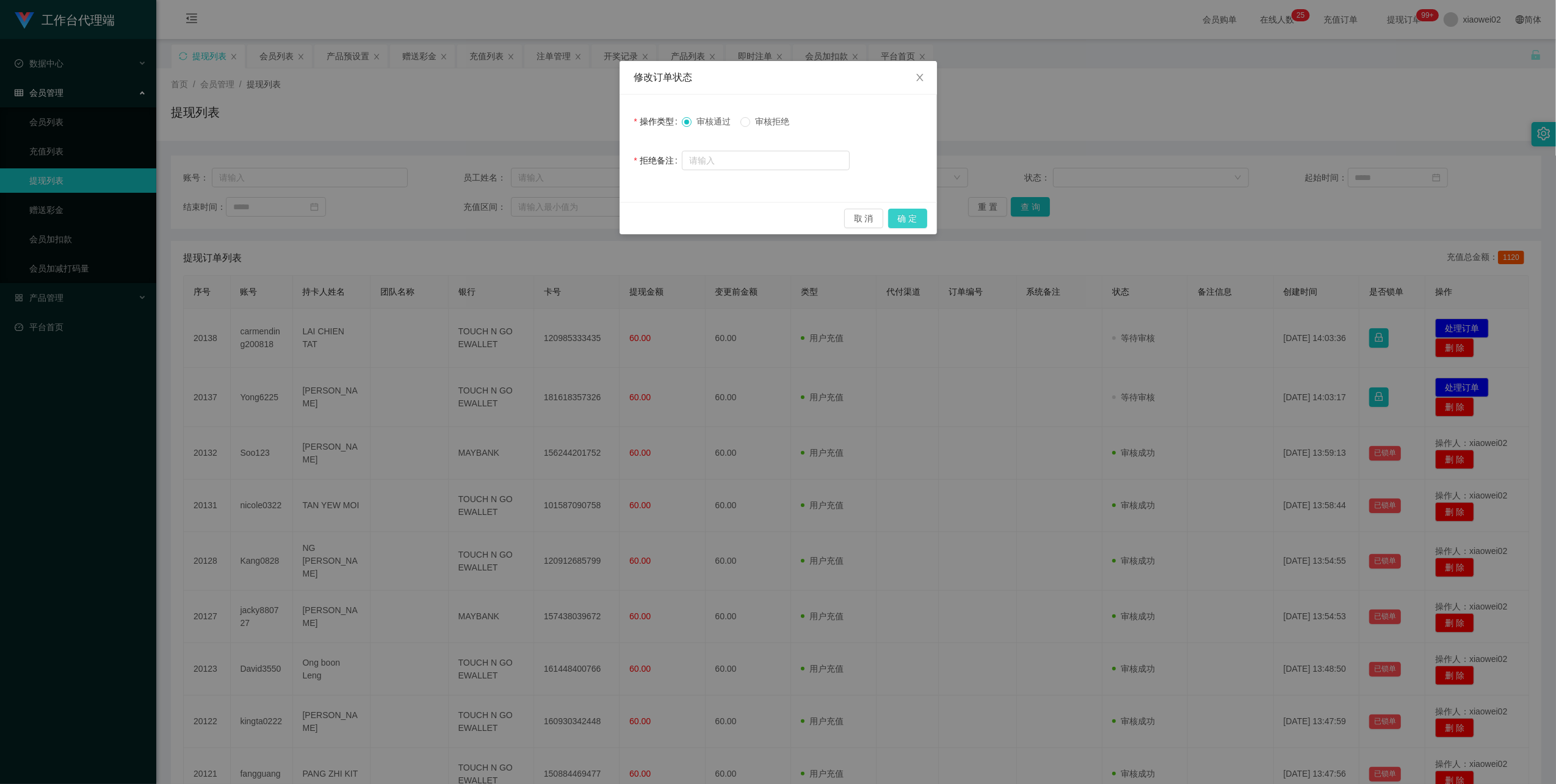
drag, startPoint x: 910, startPoint y: 215, endPoint x: 1445, endPoint y: 311, distance: 543.5
click at [659, 216] on button "确 定" at bounding box center [907, 219] width 39 height 20
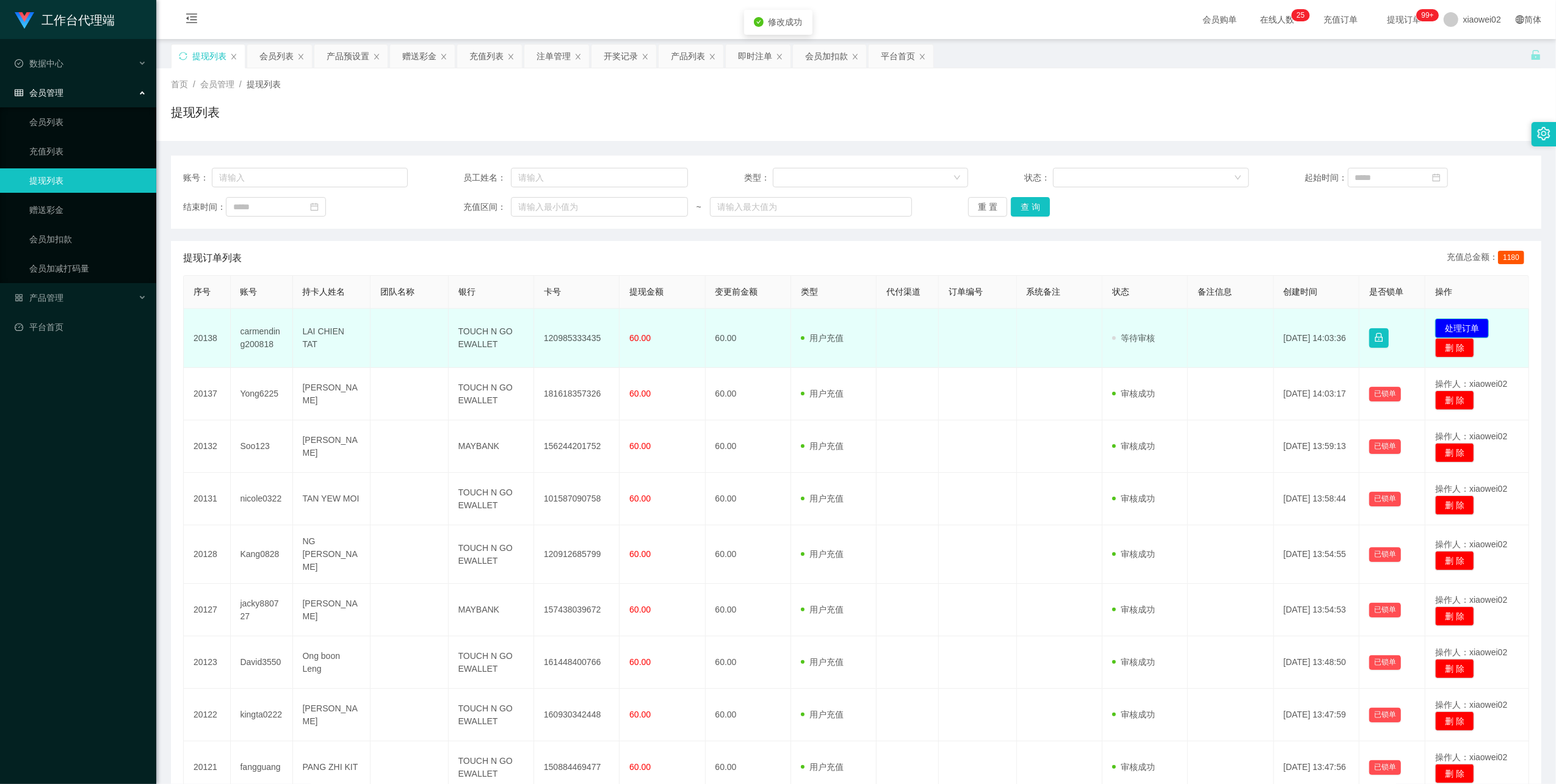
click at [659, 327] on button "处理订单" at bounding box center [1461, 328] width 54 height 20
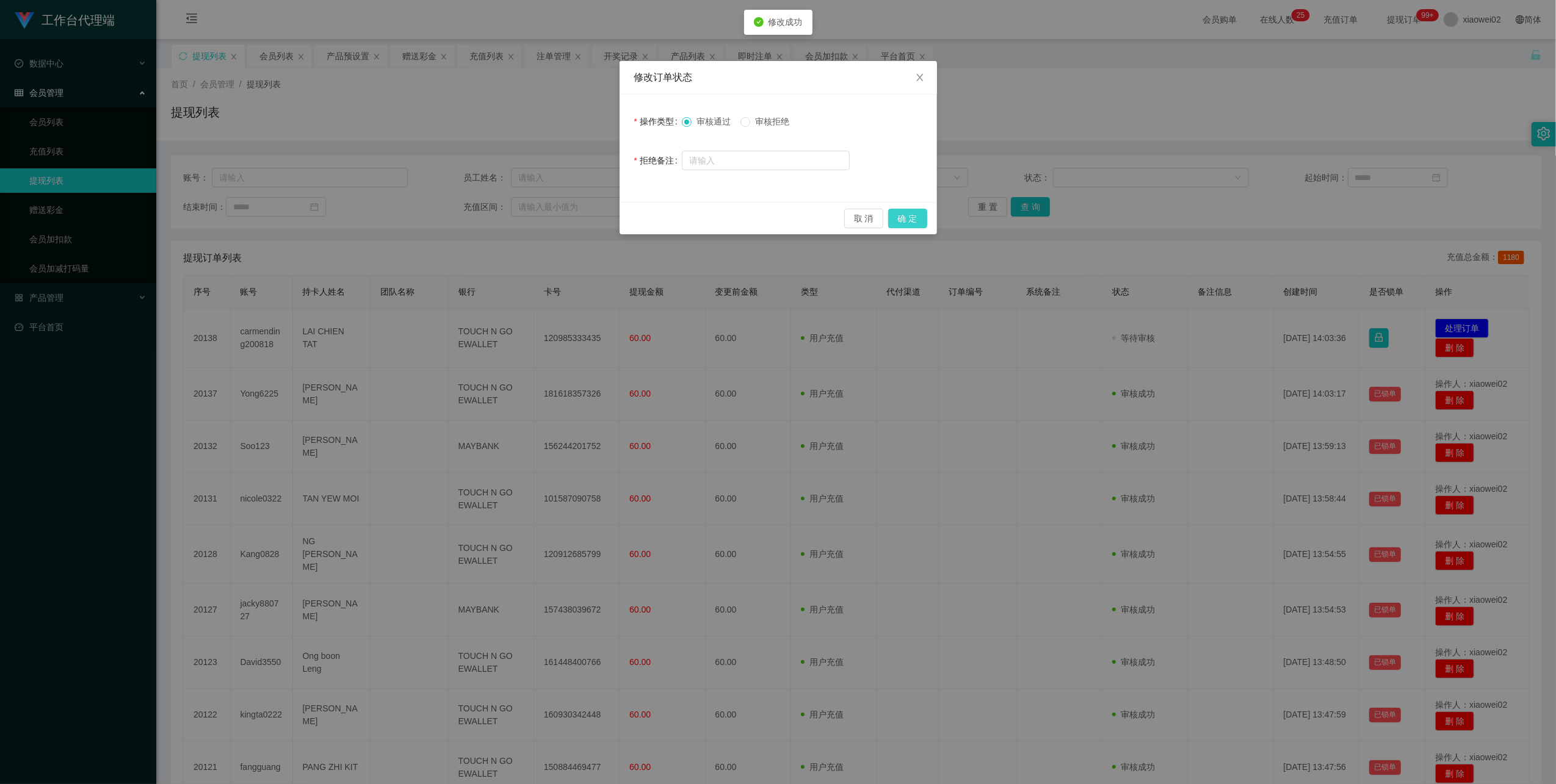
drag, startPoint x: 908, startPoint y: 222, endPoint x: 924, endPoint y: 205, distance: 23.3
click at [659, 223] on button "确 定" at bounding box center [907, 219] width 39 height 20
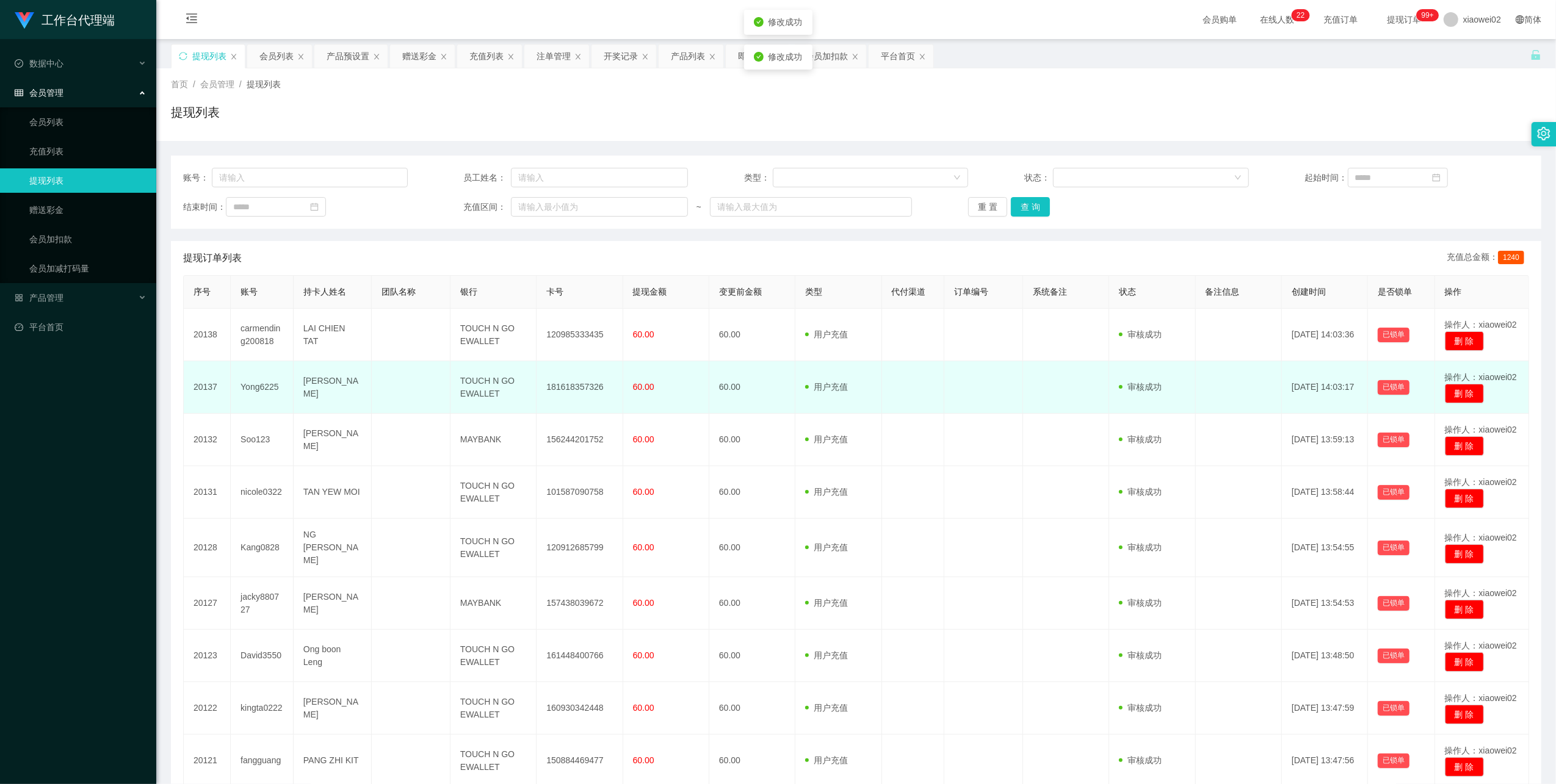
click at [567, 390] on td "181618357326" at bounding box center [579, 387] width 86 height 52
drag, startPoint x: 567, startPoint y: 390, endPoint x: 616, endPoint y: 372, distance: 52.2
click at [570, 389] on td "181618357326" at bounding box center [579, 387] width 86 height 52
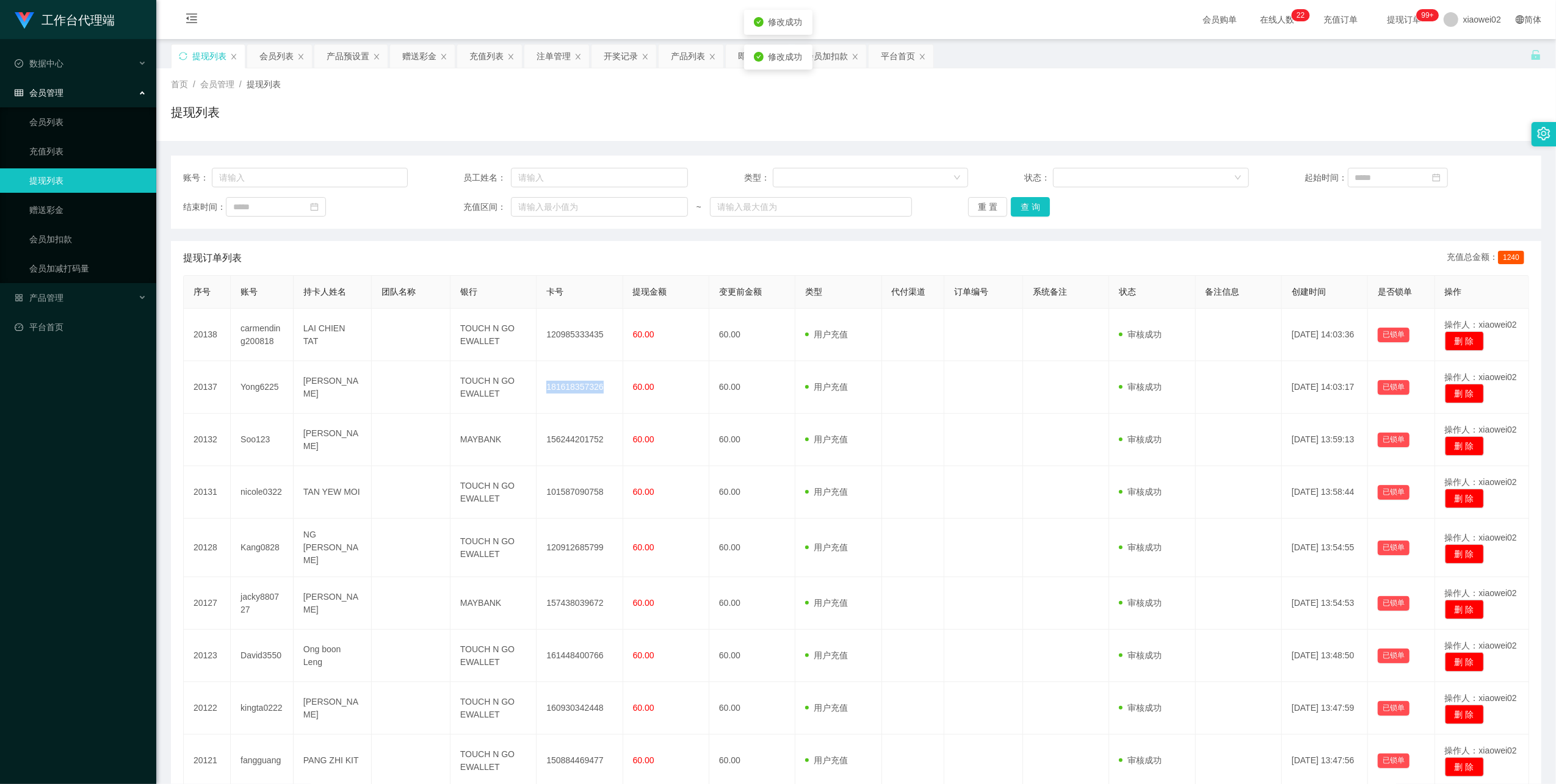
copy td "181618357326"
click at [659, 52] on div "提现列表 会员列表 产品预设置 赠送彩金 充值列表 注单管理 开奖记录 产品列表 即时注单 会员加扣款 平台首页" at bounding box center [850, 65] width 1359 height 42
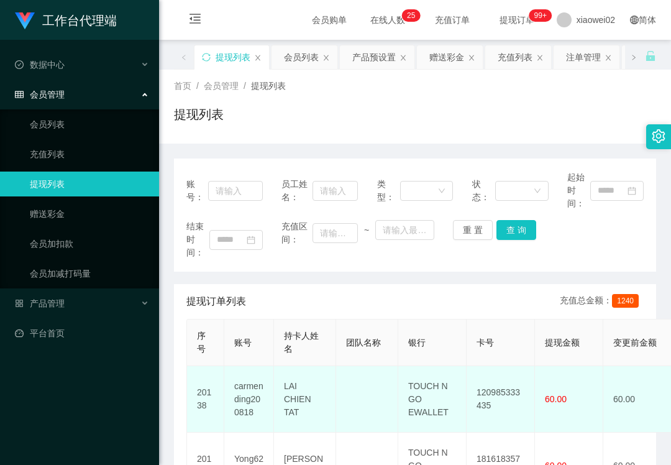
click at [503, 394] on td "120985333435" at bounding box center [501, 399] width 68 height 67
copy td "120985333435"
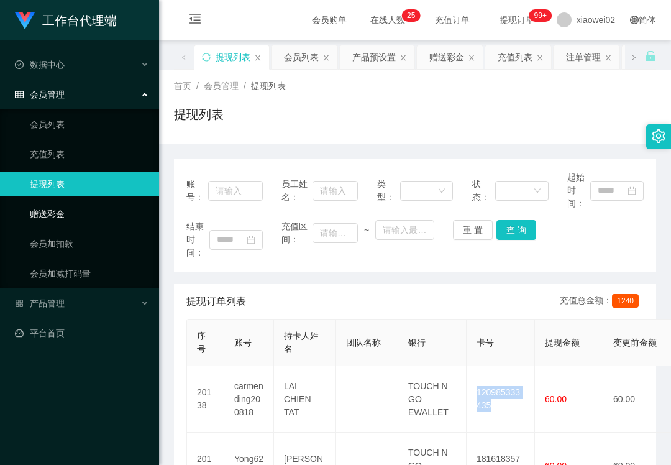
click at [75, 214] on link "赠送彩金" at bounding box center [89, 213] width 119 height 25
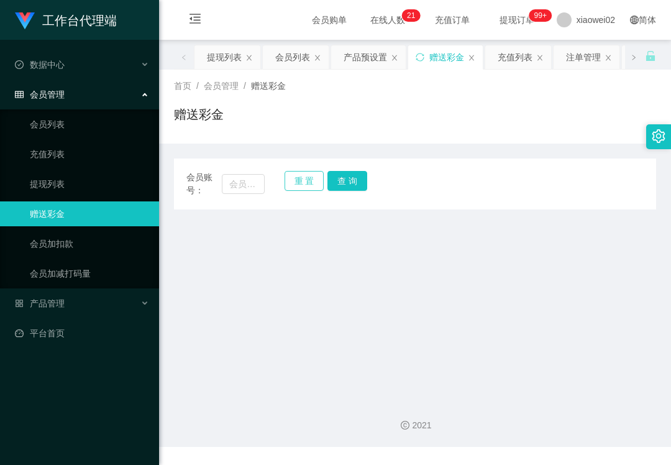
click at [296, 180] on button "重 置" at bounding box center [305, 181] width 40 height 20
click at [235, 180] on input "text" at bounding box center [243, 184] width 43 height 20
paste input "0179532141"
type input "0179532141"
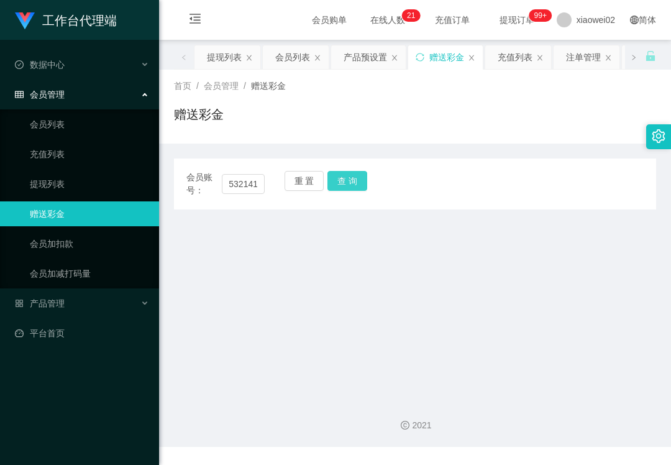
click at [346, 175] on button "查 询" at bounding box center [348, 181] width 40 height 20
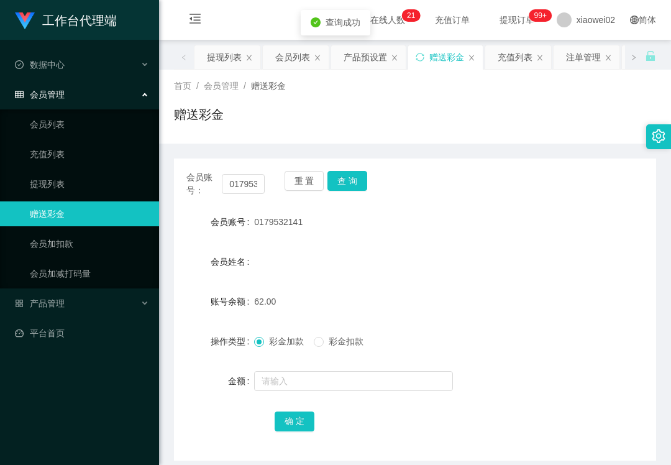
click at [332, 338] on span "彩金扣款" at bounding box center [346, 341] width 45 height 10
drag, startPoint x: 319, startPoint y: 386, endPoint x: 252, endPoint y: 289, distance: 117.6
click at [318, 386] on input "text" at bounding box center [353, 381] width 199 height 20
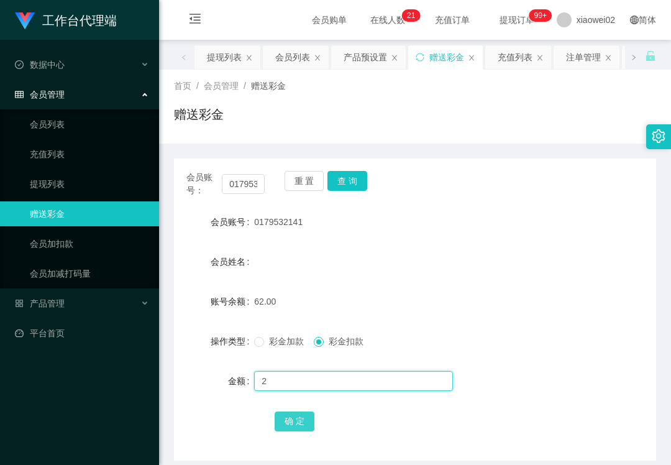
type input "2"
click at [292, 418] on button "确 定" at bounding box center [295, 422] width 40 height 20
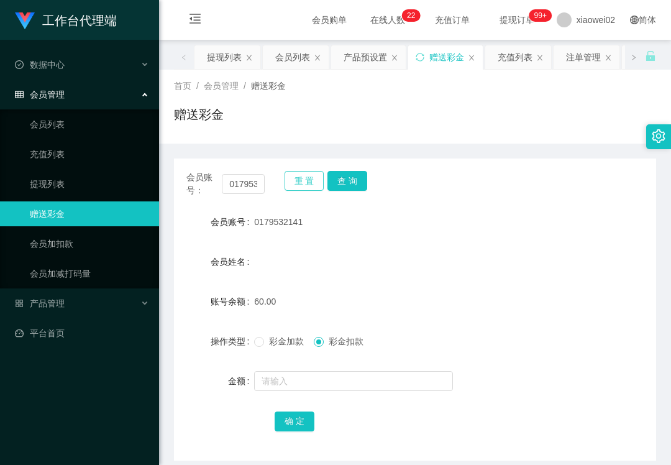
click at [301, 182] on button "重 置" at bounding box center [305, 181] width 40 height 20
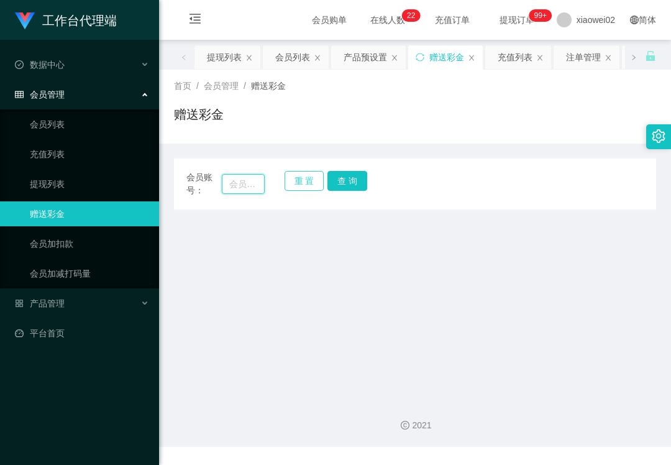
drag, startPoint x: 237, startPoint y: 193, endPoint x: 303, endPoint y: 182, distance: 67.3
click at [237, 193] on input "text" at bounding box center [243, 184] width 43 height 20
paste input "0179532141"
type input "0179532141"
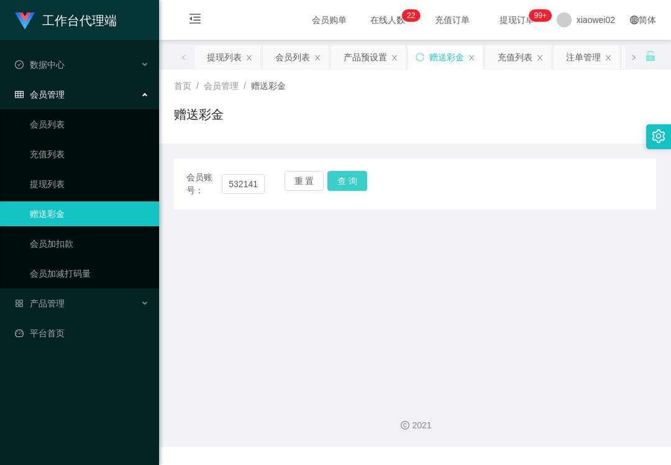
click at [352, 177] on button "查 询" at bounding box center [348, 181] width 40 height 20
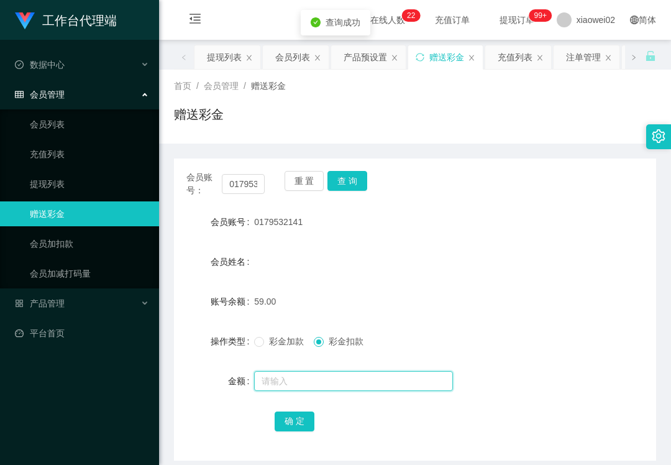
click at [326, 387] on input "text" at bounding box center [353, 381] width 199 height 20
type input "1"
click at [280, 348] on label "彩金加款" at bounding box center [281, 341] width 55 height 13
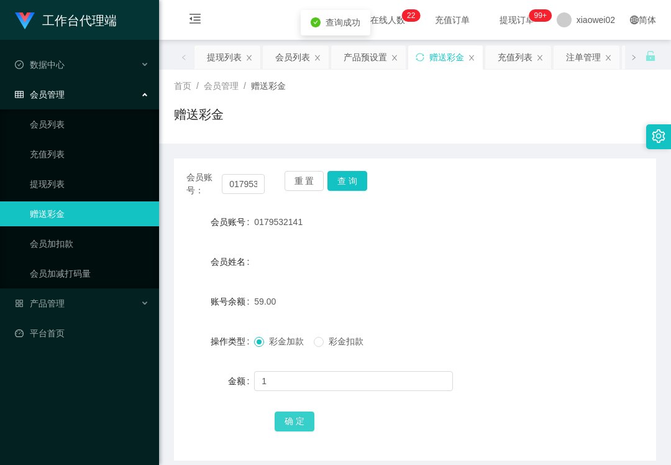
click at [297, 428] on button "确 定" at bounding box center [295, 422] width 40 height 20
click at [289, 175] on button "重 置" at bounding box center [305, 181] width 40 height 20
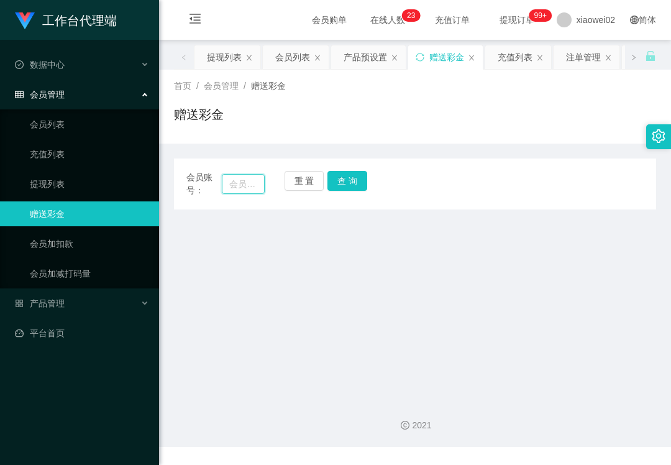
click at [245, 183] on input "text" at bounding box center [243, 184] width 43 height 20
paste input "Yueyue123"
type input "Yueyue123"
click at [341, 177] on button "查 询" at bounding box center [348, 181] width 40 height 20
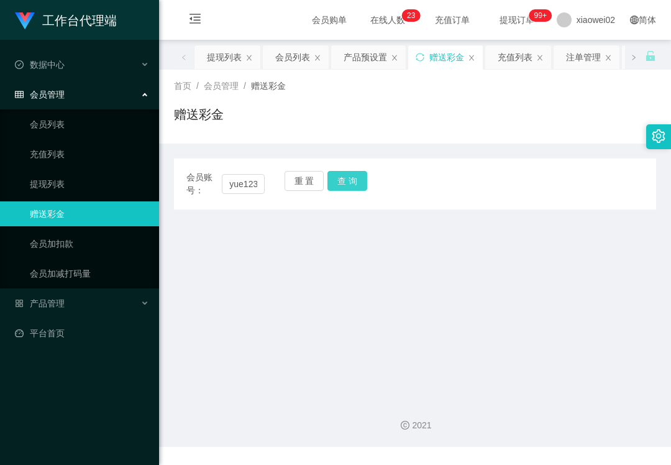
scroll to position [0, 0]
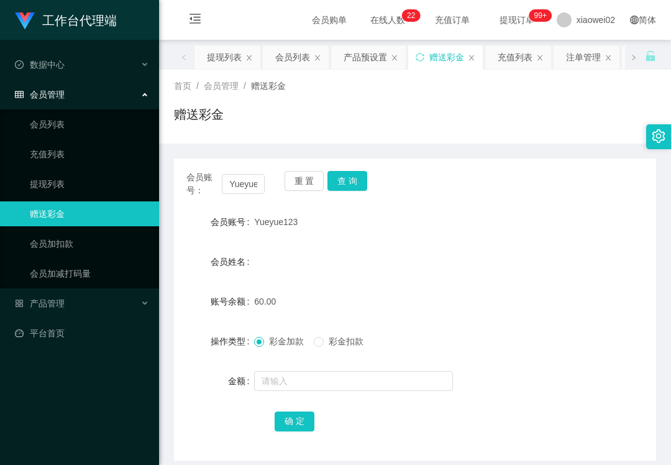
drag, startPoint x: 75, startPoint y: 418, endPoint x: 83, endPoint y: 401, distance: 18.4
click at [76, 416] on div "工作台代理端 数据中心 会员管理 会员列表 充值列表 提现列表 赠送彩金 会员加扣款 会员加减打码量 产品管理 平台首页" at bounding box center [79, 232] width 159 height 465
drag, startPoint x: 51, startPoint y: 302, endPoint x: 70, endPoint y: 328, distance: 32.1
click at [51, 304] on span "产品管理" at bounding box center [40, 303] width 50 height 10
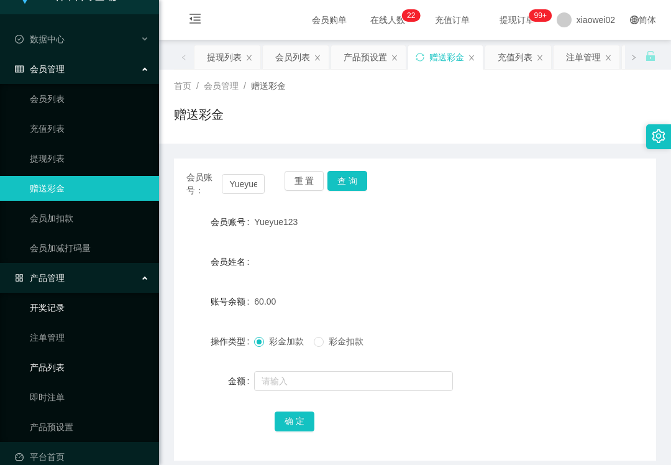
scroll to position [40, 0]
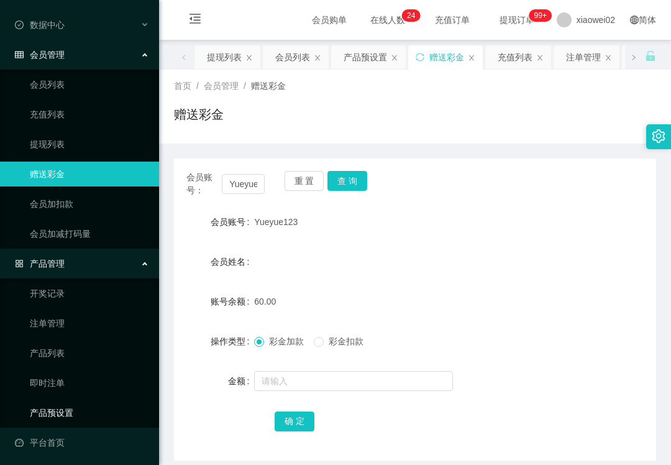
click at [68, 410] on link "产品预设置" at bounding box center [89, 412] width 119 height 25
click at [70, 410] on link "产品预设置" at bounding box center [89, 412] width 119 height 25
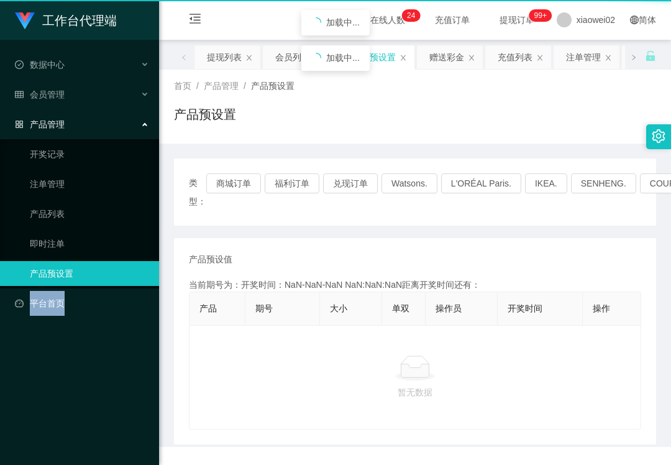
click at [70, 410] on div "工作台代理端 数据中心 会员管理 会员列表 充值列表 提现列表 赠送彩金 会员加扣款 会员加减打码量 产品管理 开奖记录 注单管理 产品列表 即时注单 产品预…" at bounding box center [79, 232] width 159 height 465
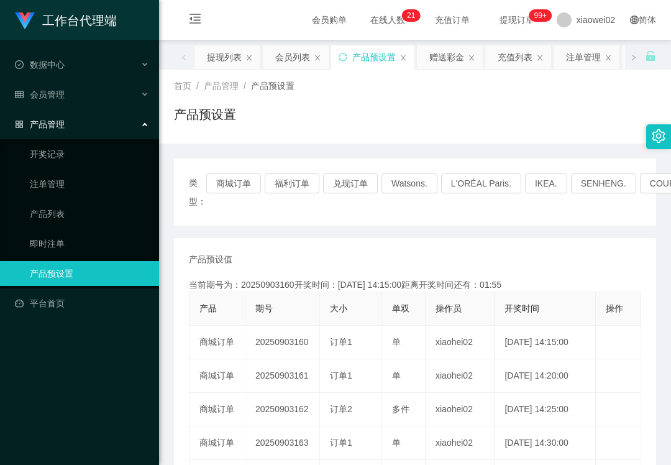
drag, startPoint x: 93, startPoint y: 420, endPoint x: 98, endPoint y: 378, distance: 42.5
click at [97, 418] on div "工作台代理端 数据中心 会员管理 产品管理 开奖记录 注单管理 产品列表 即时注单 产品预设置 平台首页" at bounding box center [79, 232] width 159 height 465
click at [78, 98] on div "会员管理" at bounding box center [79, 94] width 159 height 25
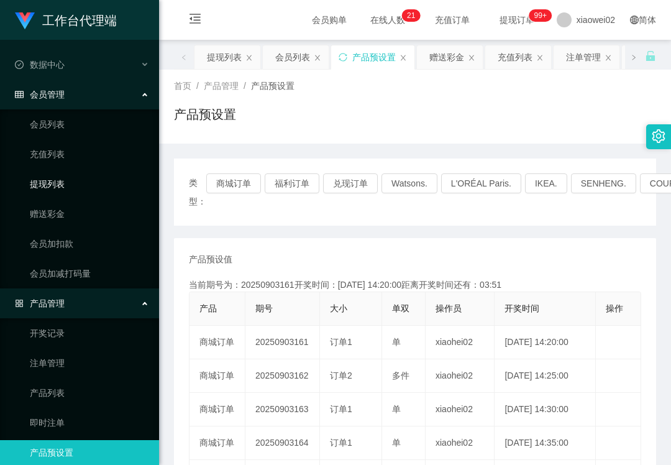
click at [73, 188] on link "提现列表" at bounding box center [89, 184] width 119 height 25
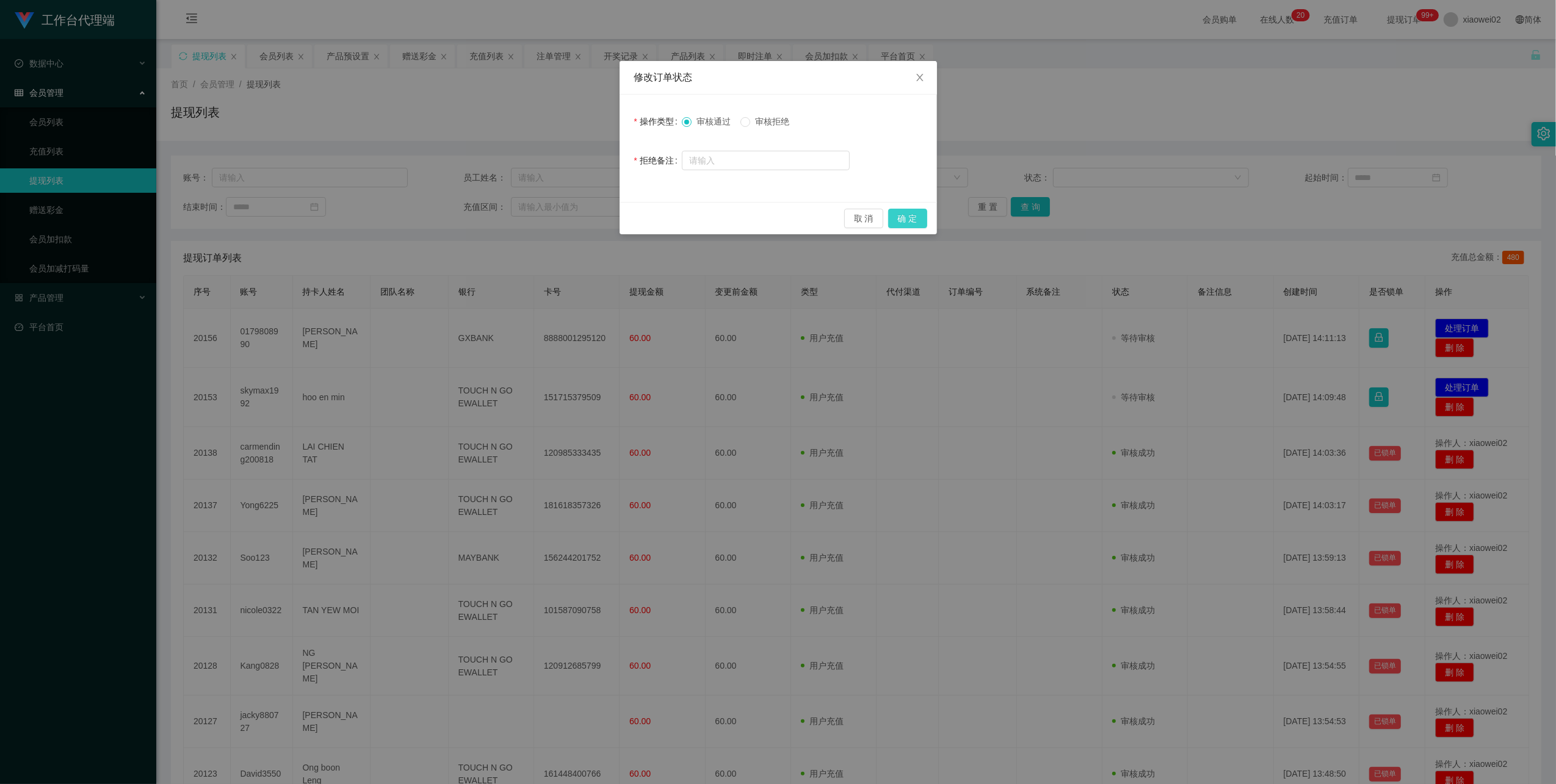
click at [906, 215] on button "确 定" at bounding box center [907, 219] width 39 height 20
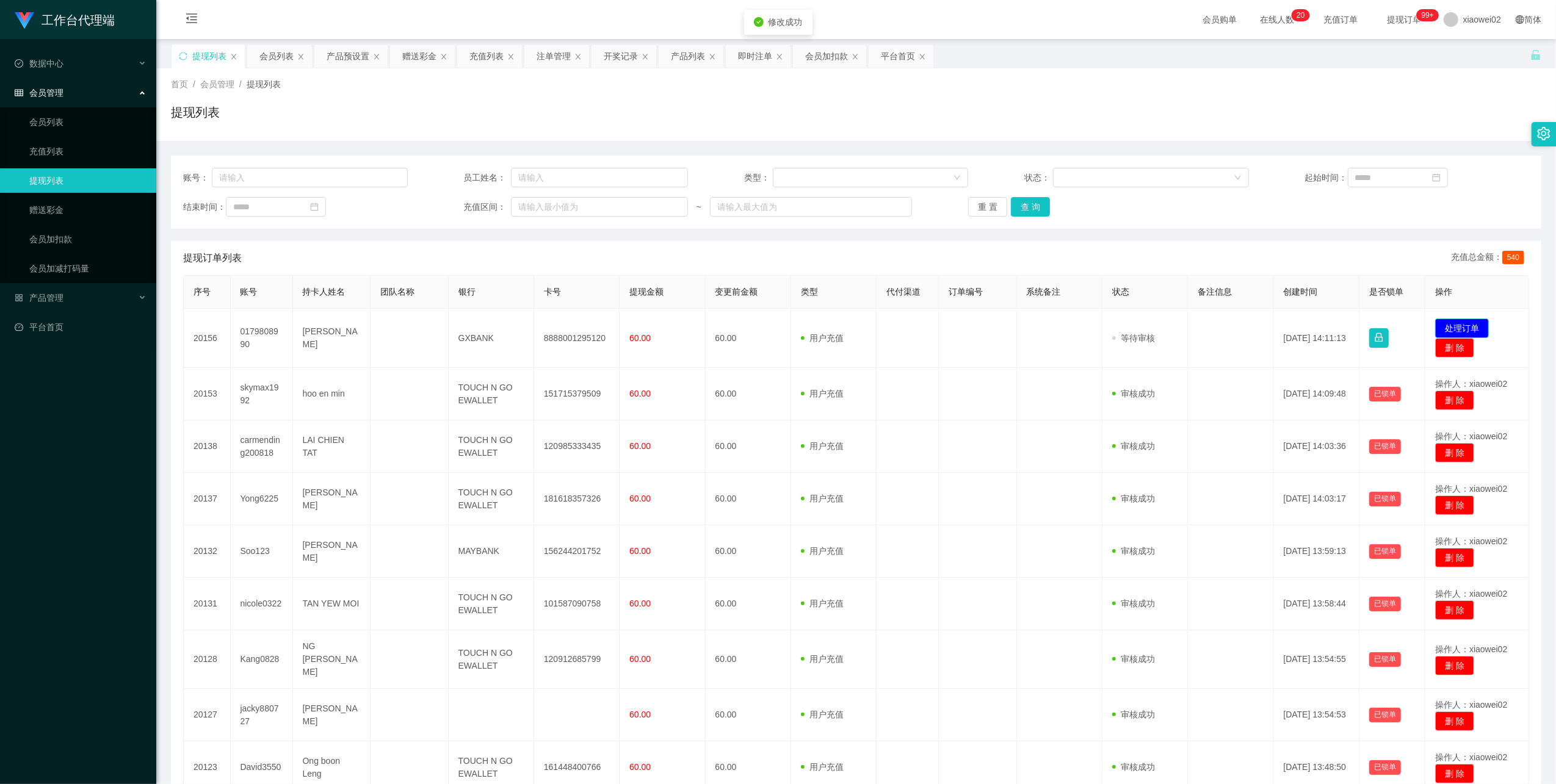
click at [1434, 323] on button "处理订单" at bounding box center [1461, 328] width 54 height 20
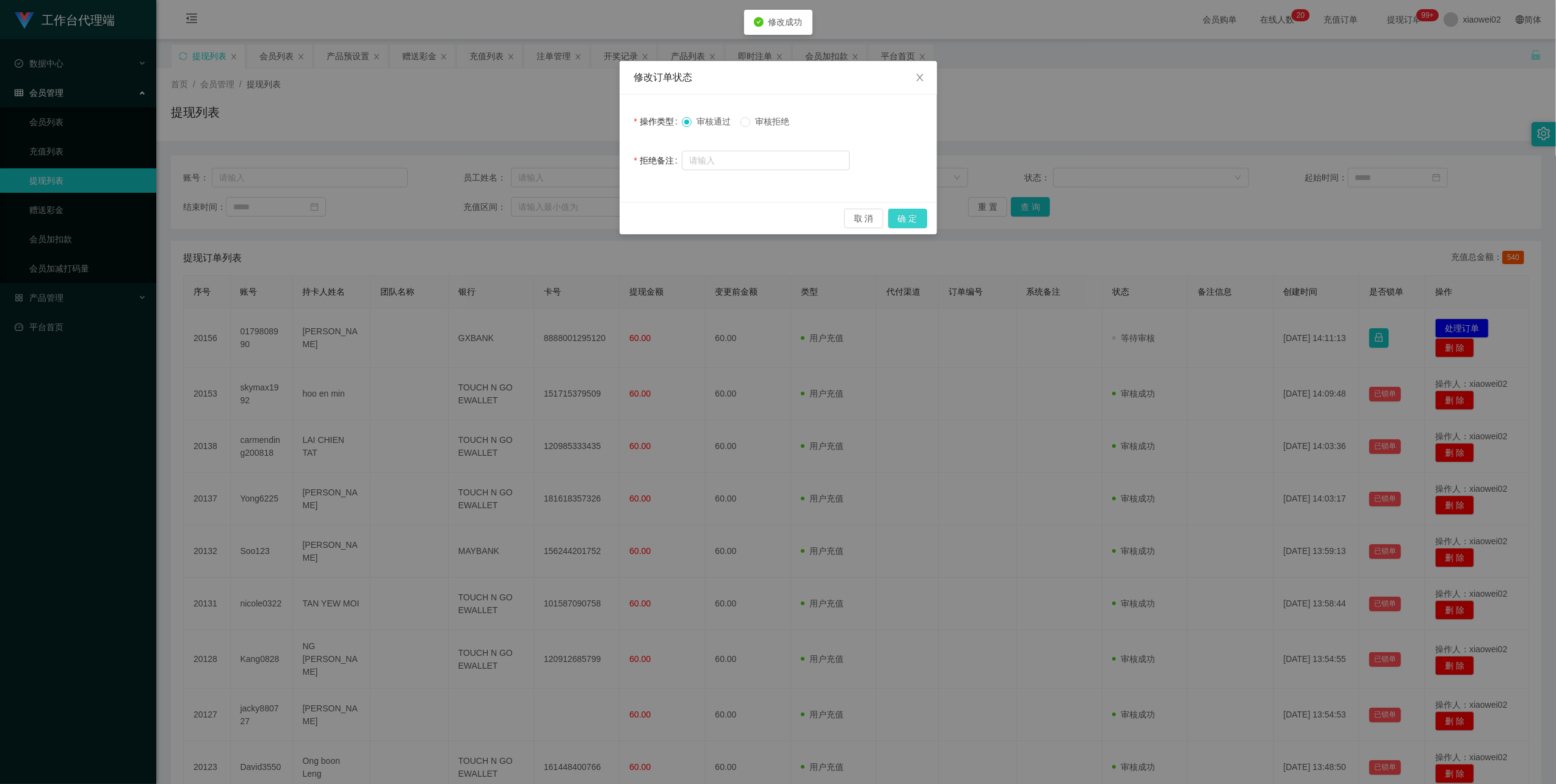
click at [914, 216] on button "确 定" at bounding box center [907, 219] width 39 height 20
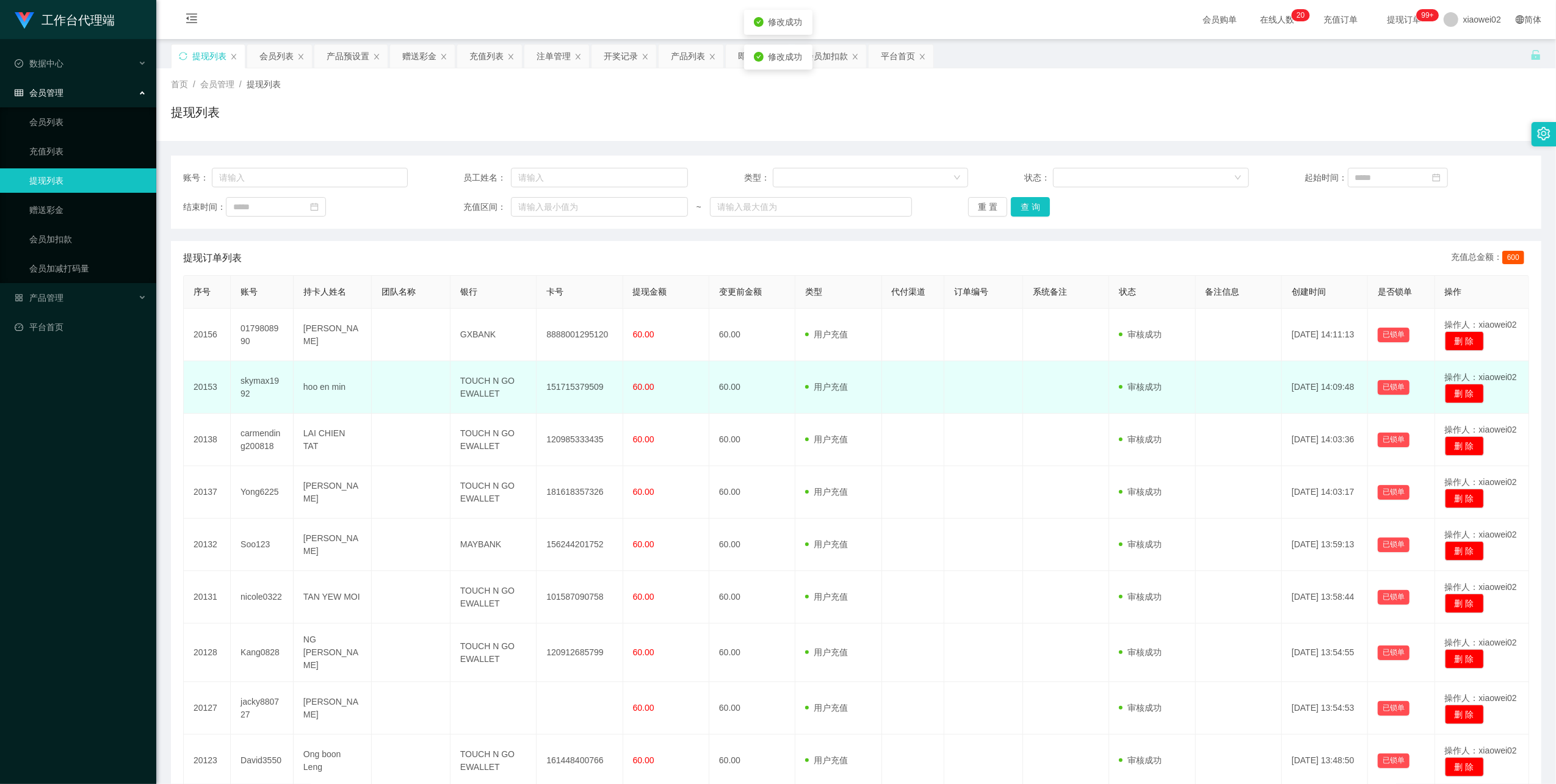
click at [579, 387] on td "151715379509" at bounding box center [579, 387] width 86 height 52
click at [580, 387] on td "151715379509" at bounding box center [579, 387] width 86 height 52
copy td "151715379509"
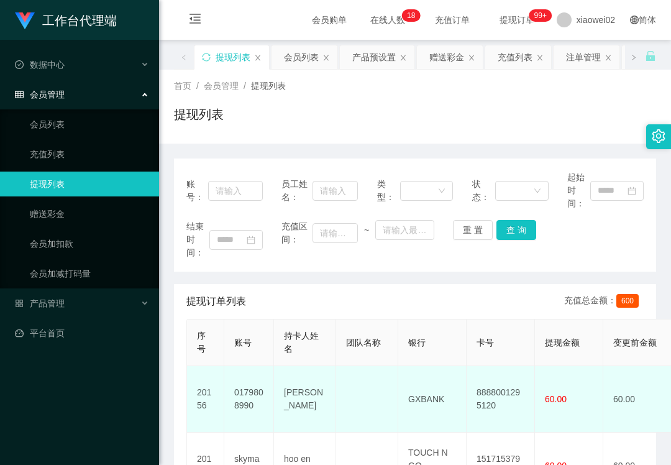
click at [513, 393] on td "8888001295120" at bounding box center [501, 399] width 68 height 67
copy td "8888001295120"
click at [407, 399] on td "GXBANK" at bounding box center [432, 399] width 68 height 67
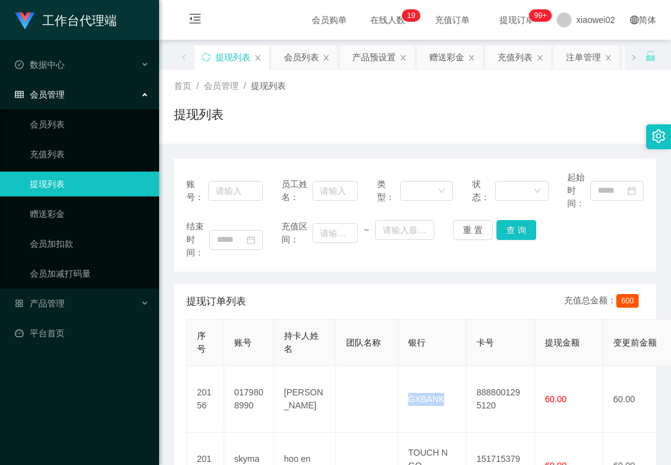
copy td "GXBANK"
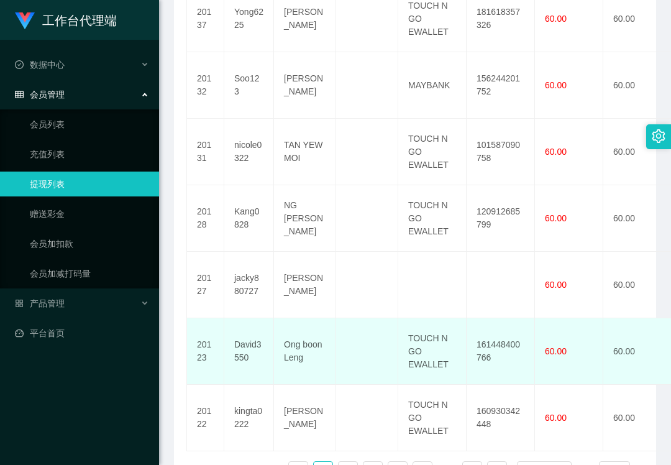
scroll to position [666, 0]
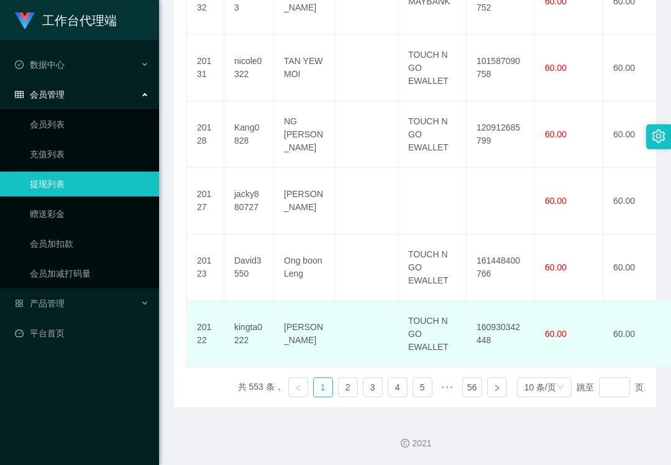
click at [247, 331] on td "kingta0222" at bounding box center [249, 334] width 50 height 67
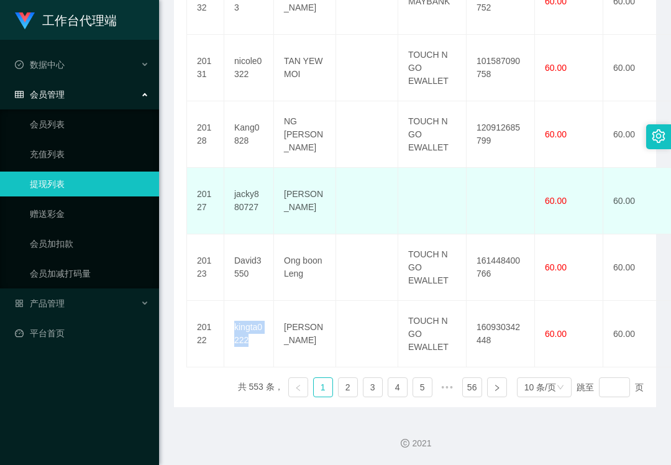
copy td "kingta0222"
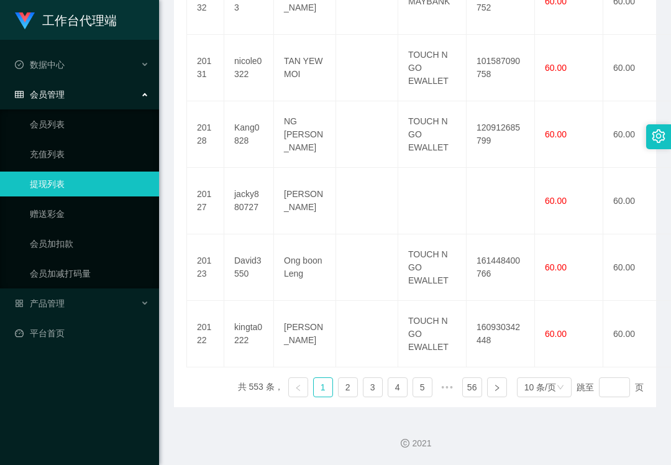
click at [101, 389] on div "工作台代理端 数据中心 会员管理 会员列表 充值列表 提现列表 赠送彩金 会员加扣款 会员加减打码量 产品管理 平台首页" at bounding box center [79, 232] width 159 height 465
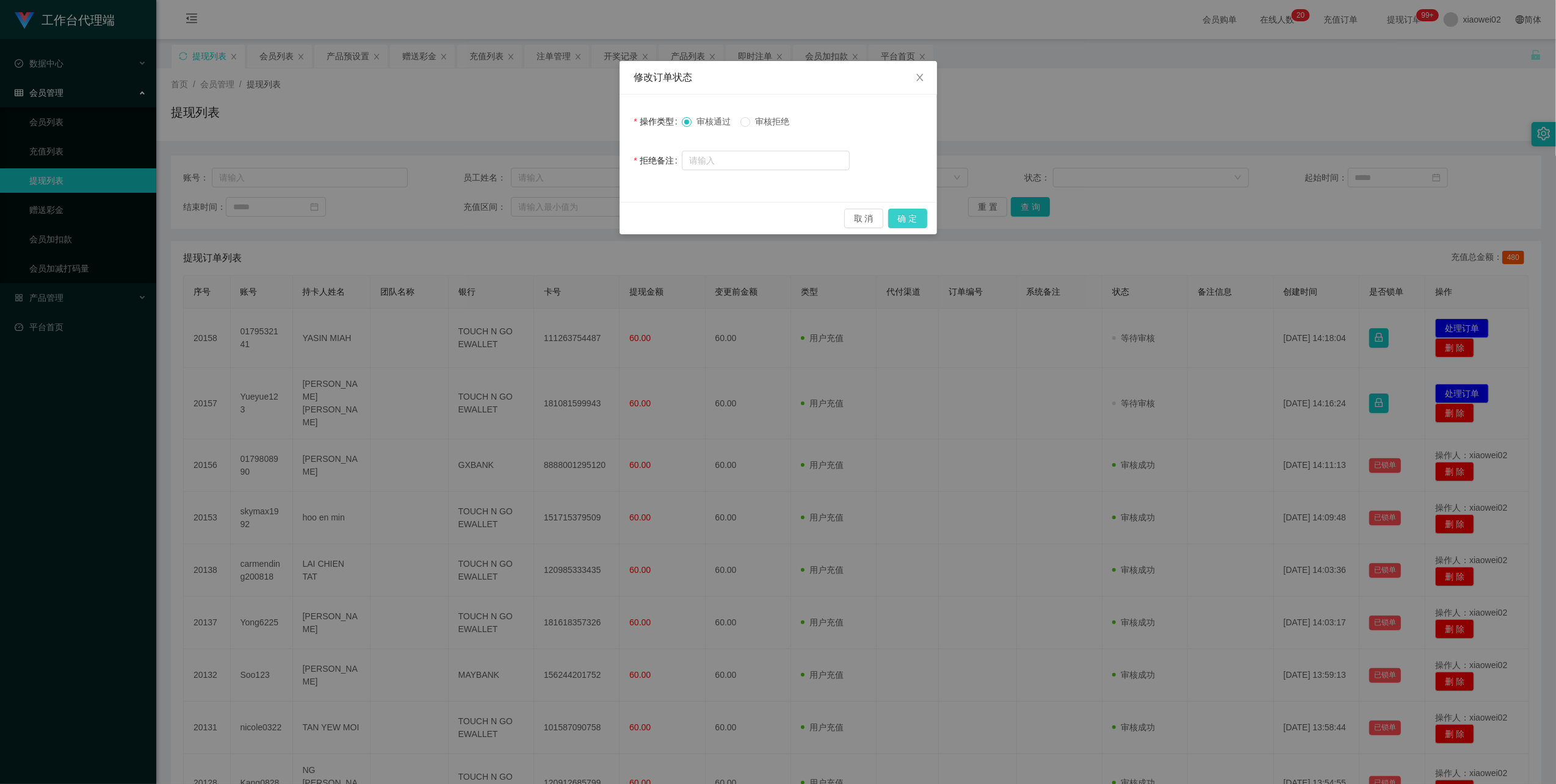
drag, startPoint x: 901, startPoint y: 220, endPoint x: 959, endPoint y: 210, distance: 58.9
click at [901, 220] on button "确 定" at bounding box center [907, 219] width 39 height 20
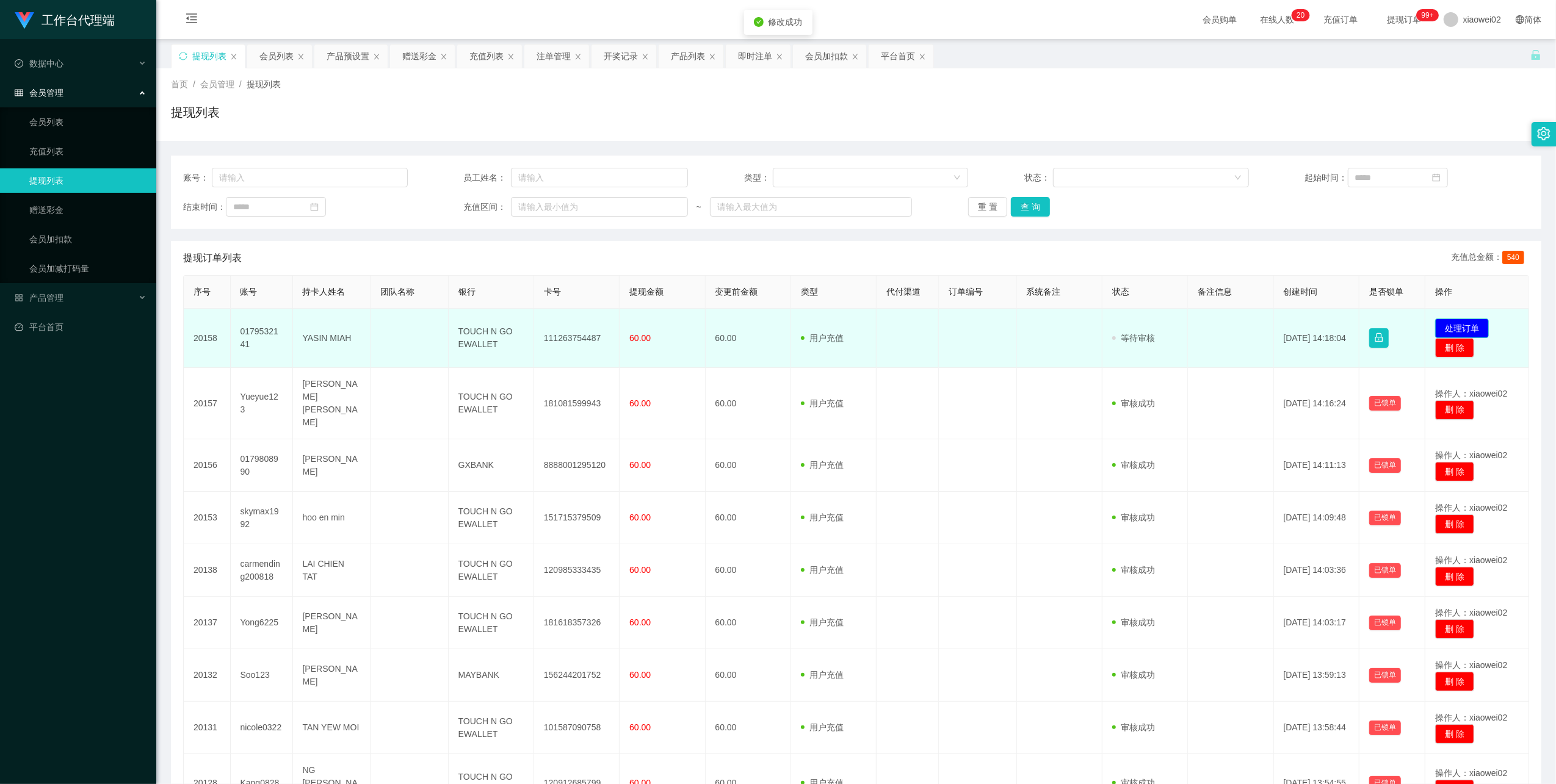
click at [1445, 328] on button "处理订单" at bounding box center [1461, 328] width 54 height 20
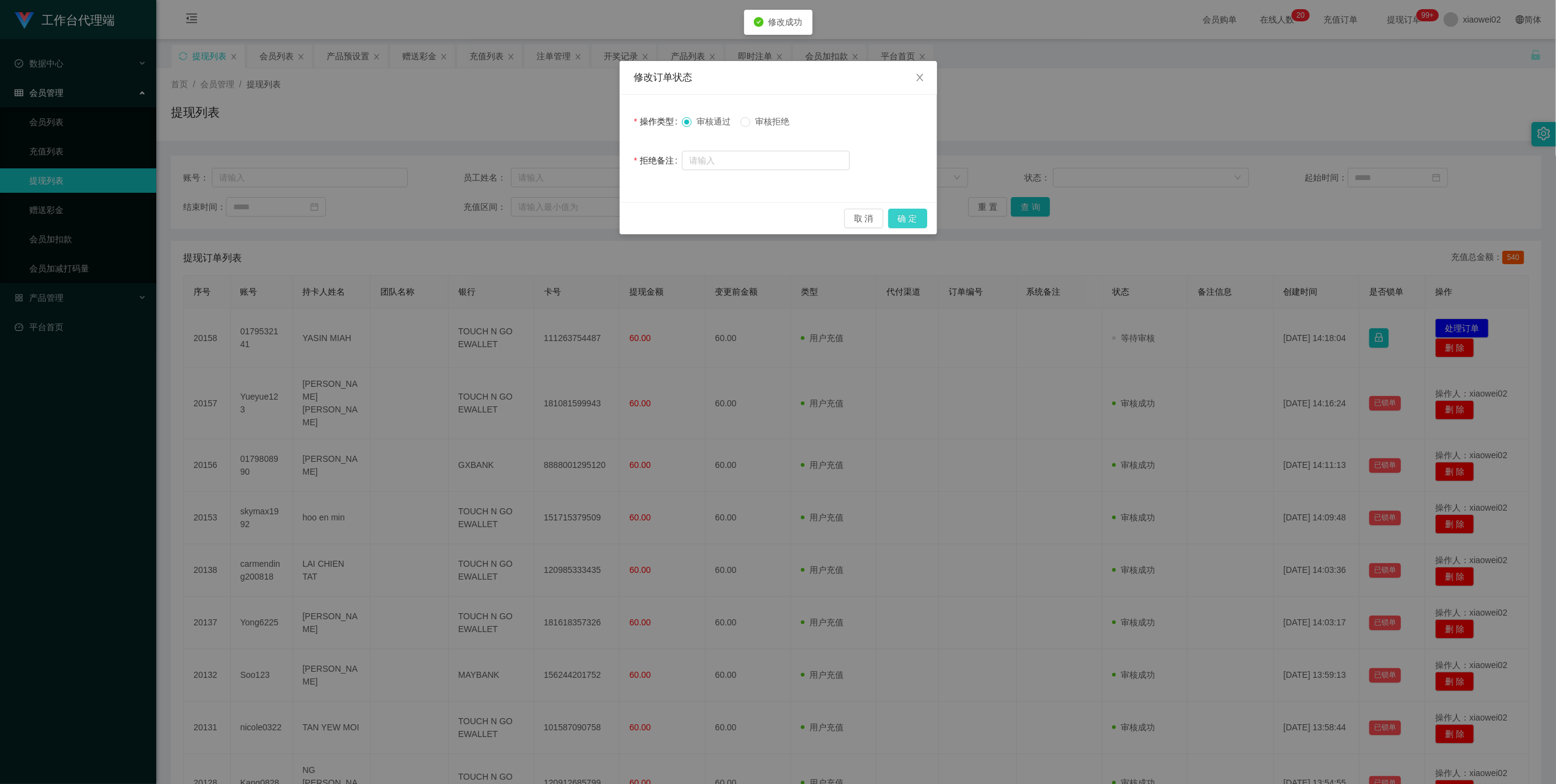
click at [914, 215] on button "确 定" at bounding box center [907, 219] width 39 height 20
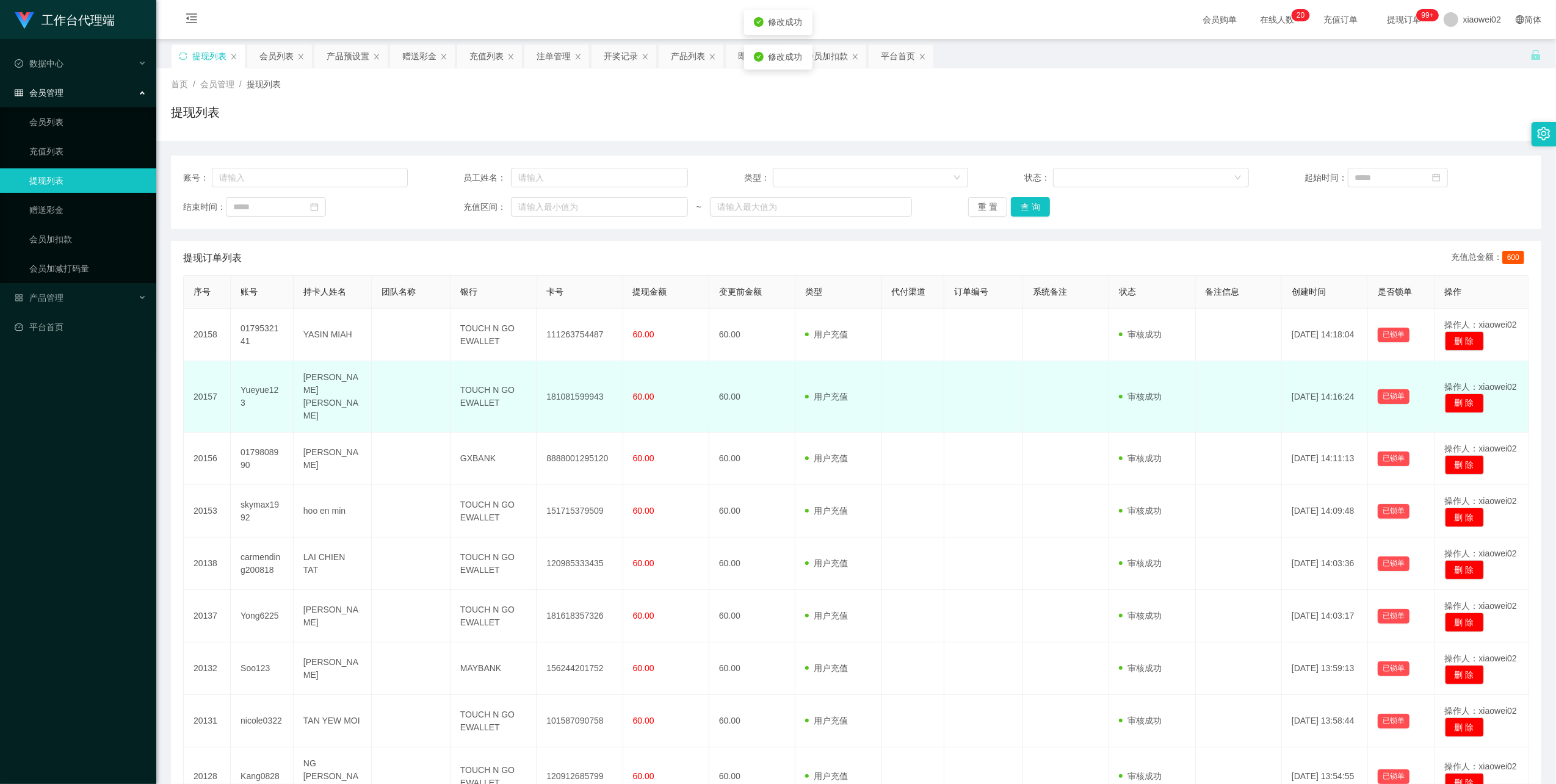
click at [581, 384] on td "181081599943" at bounding box center [579, 396] width 86 height 72
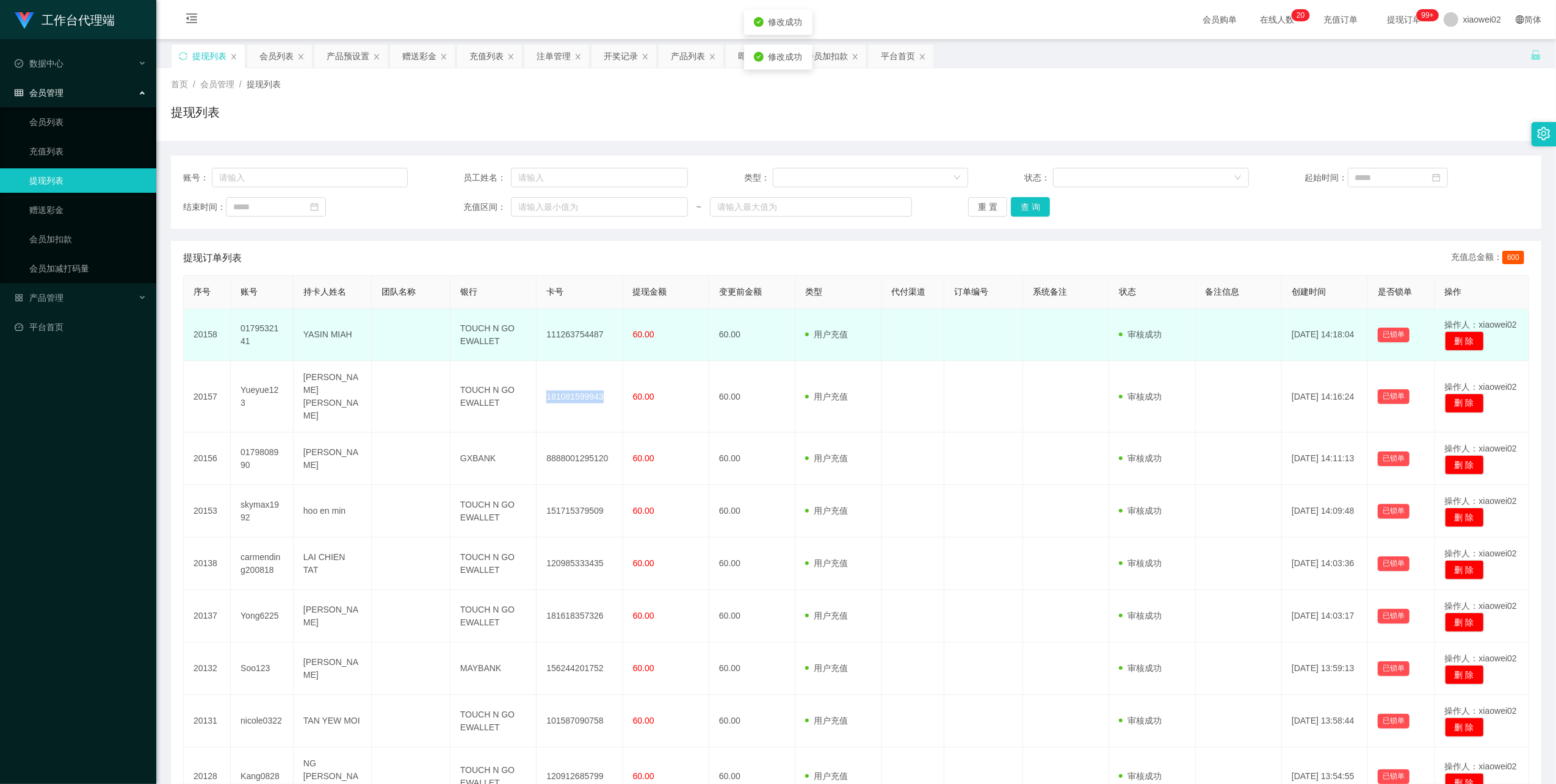
drag, startPoint x: 581, startPoint y: 384, endPoint x: 766, endPoint y: 338, distance: 190.6
click at [586, 382] on td "181081599943" at bounding box center [579, 396] width 86 height 72
copy td "181081599943"
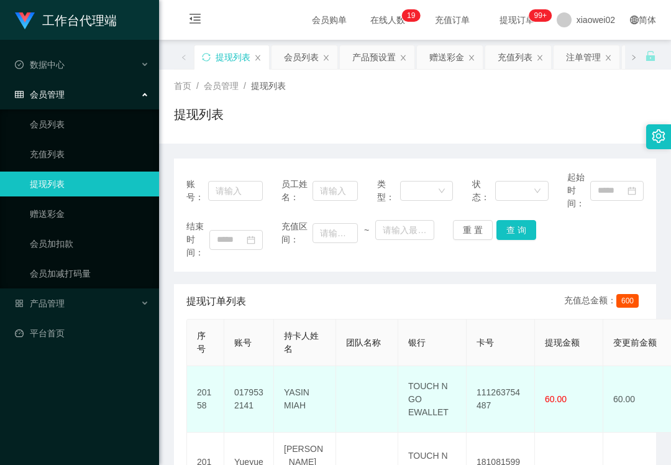
click at [487, 393] on td "111263754487" at bounding box center [501, 399] width 68 height 67
copy td "111263754487"
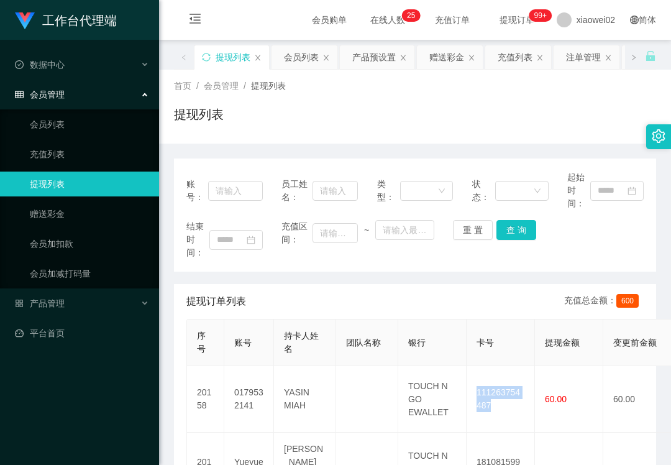
drag, startPoint x: 490, startPoint y: 334, endPoint x: 413, endPoint y: 317, distance: 79.5
click at [489, 332] on th "卡号" at bounding box center [501, 343] width 68 height 47
click at [97, 307] on div "产品管理" at bounding box center [79, 303] width 159 height 25
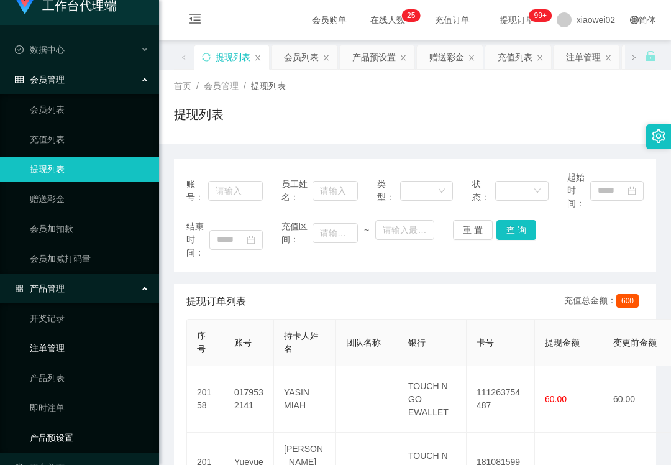
scroll to position [40, 0]
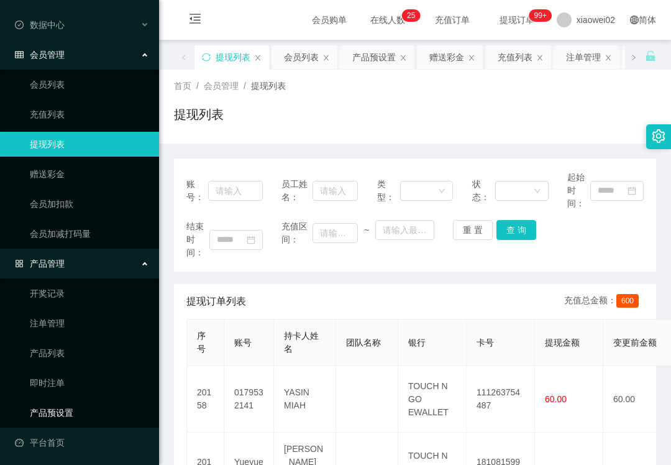
click at [72, 413] on link "产品预设置" at bounding box center [89, 412] width 119 height 25
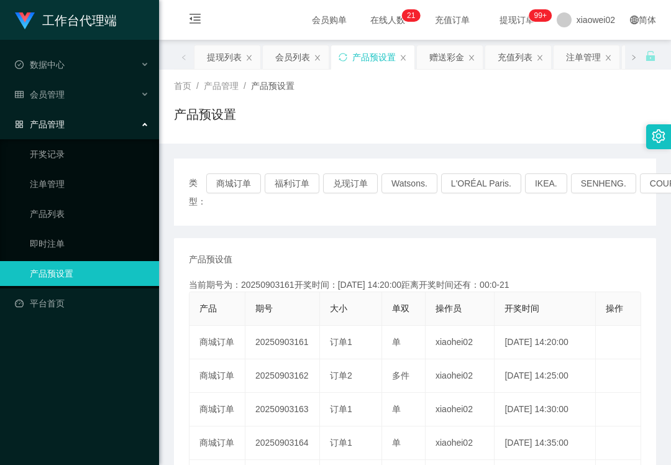
click at [110, 354] on div "工作台代理端 数据中心 会员管理 产品管理 开奖记录 注单管理 产品列表 即时注单 产品预设置 平台首页" at bounding box center [79, 232] width 159 height 465
click at [82, 188] on link "注单管理" at bounding box center [89, 184] width 119 height 25
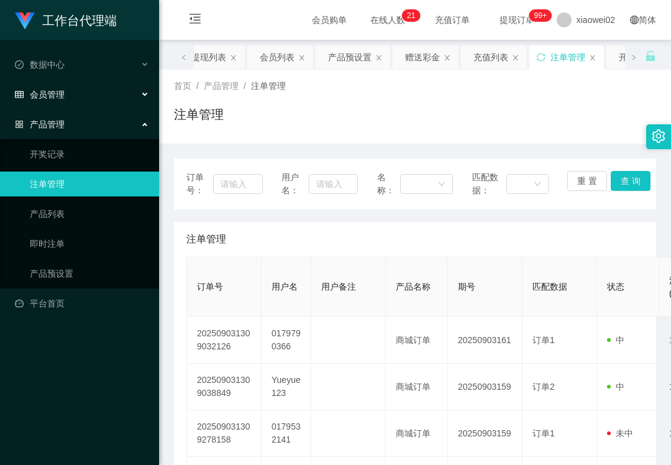
click at [80, 99] on div "会员管理" at bounding box center [79, 94] width 159 height 25
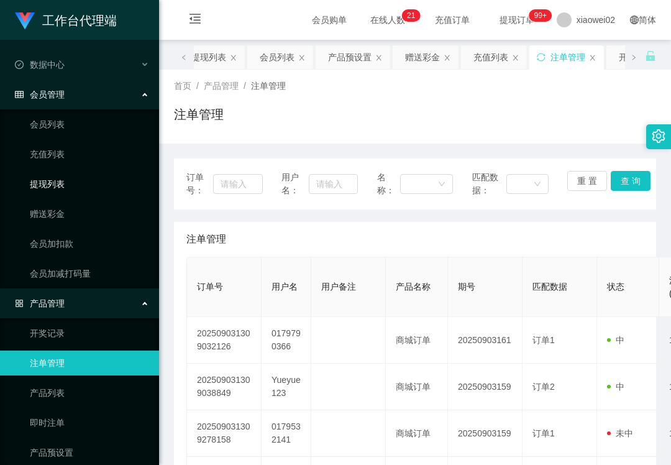
click at [70, 172] on link "提现列表" at bounding box center [89, 184] width 119 height 25
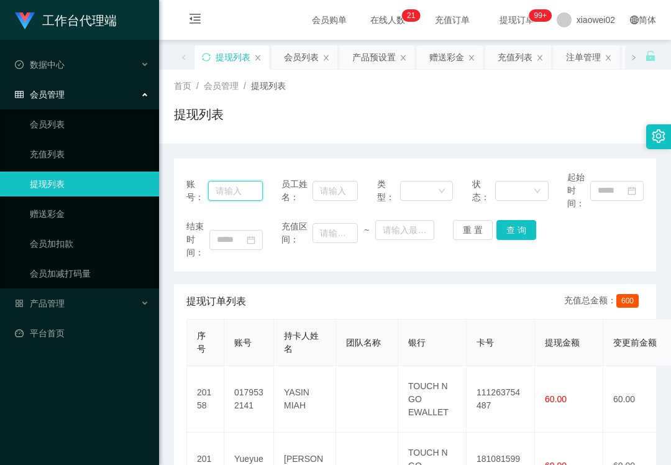
drag, startPoint x: 224, startPoint y: 188, endPoint x: 264, endPoint y: 193, distance: 40.1
click at [224, 188] on input "text" at bounding box center [235, 191] width 55 height 20
paste input "0179808990"
type input "0179808990"
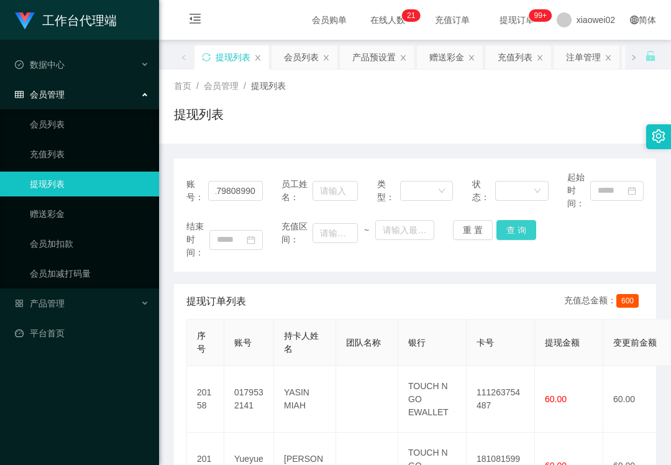
click at [510, 229] on button "查 询" at bounding box center [517, 230] width 40 height 20
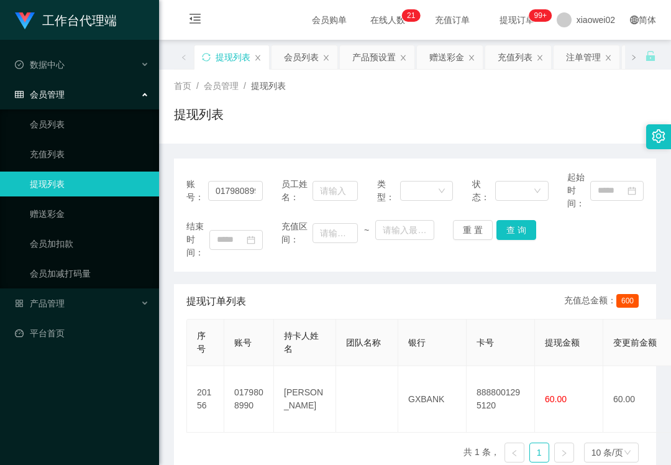
drag, startPoint x: 250, startPoint y: 322, endPoint x: 177, endPoint y: 288, distance: 80.1
click at [250, 321] on th "账号" at bounding box center [249, 343] width 50 height 47
click at [80, 306] on div "产品管理" at bounding box center [79, 303] width 159 height 25
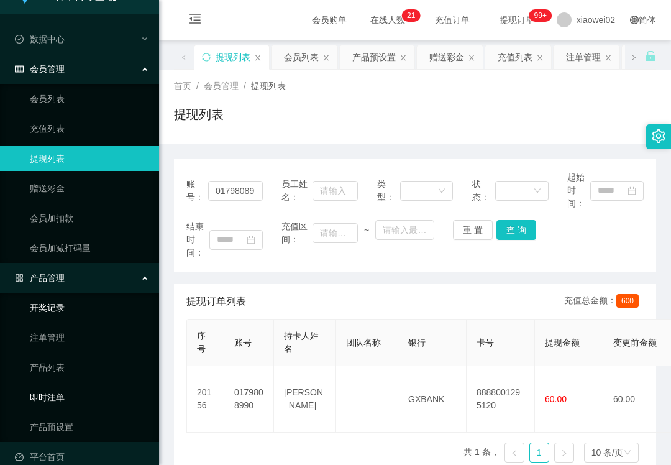
scroll to position [40, 0]
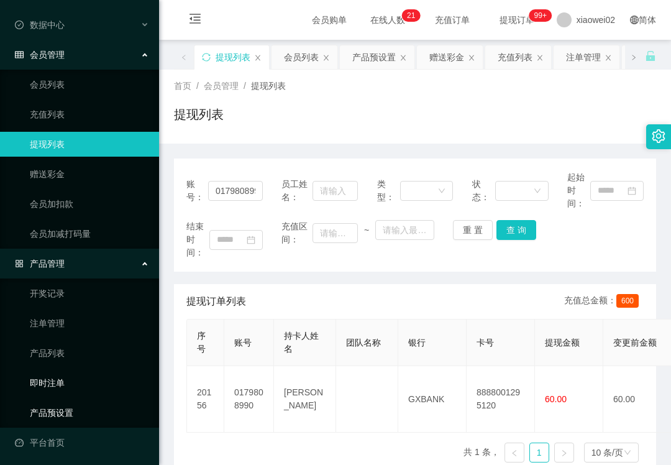
drag, startPoint x: 98, startPoint y: 405, endPoint x: 97, endPoint y: 384, distance: 21.8
click at [98, 405] on link "产品预设置" at bounding box center [89, 412] width 119 height 25
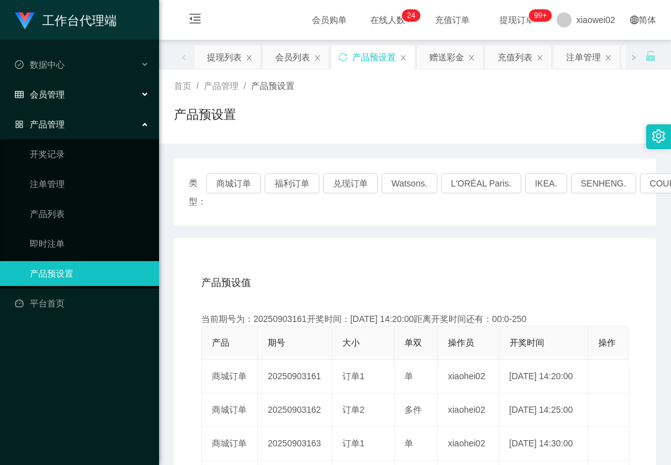
click at [96, 94] on div "会员管理" at bounding box center [79, 94] width 159 height 25
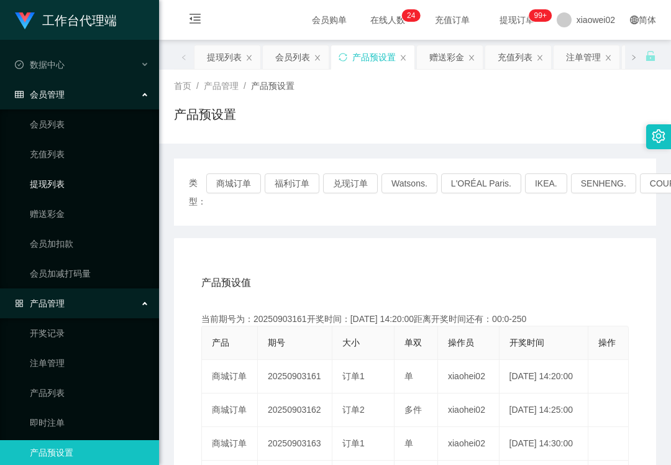
click at [66, 180] on link "提现列表" at bounding box center [89, 184] width 119 height 25
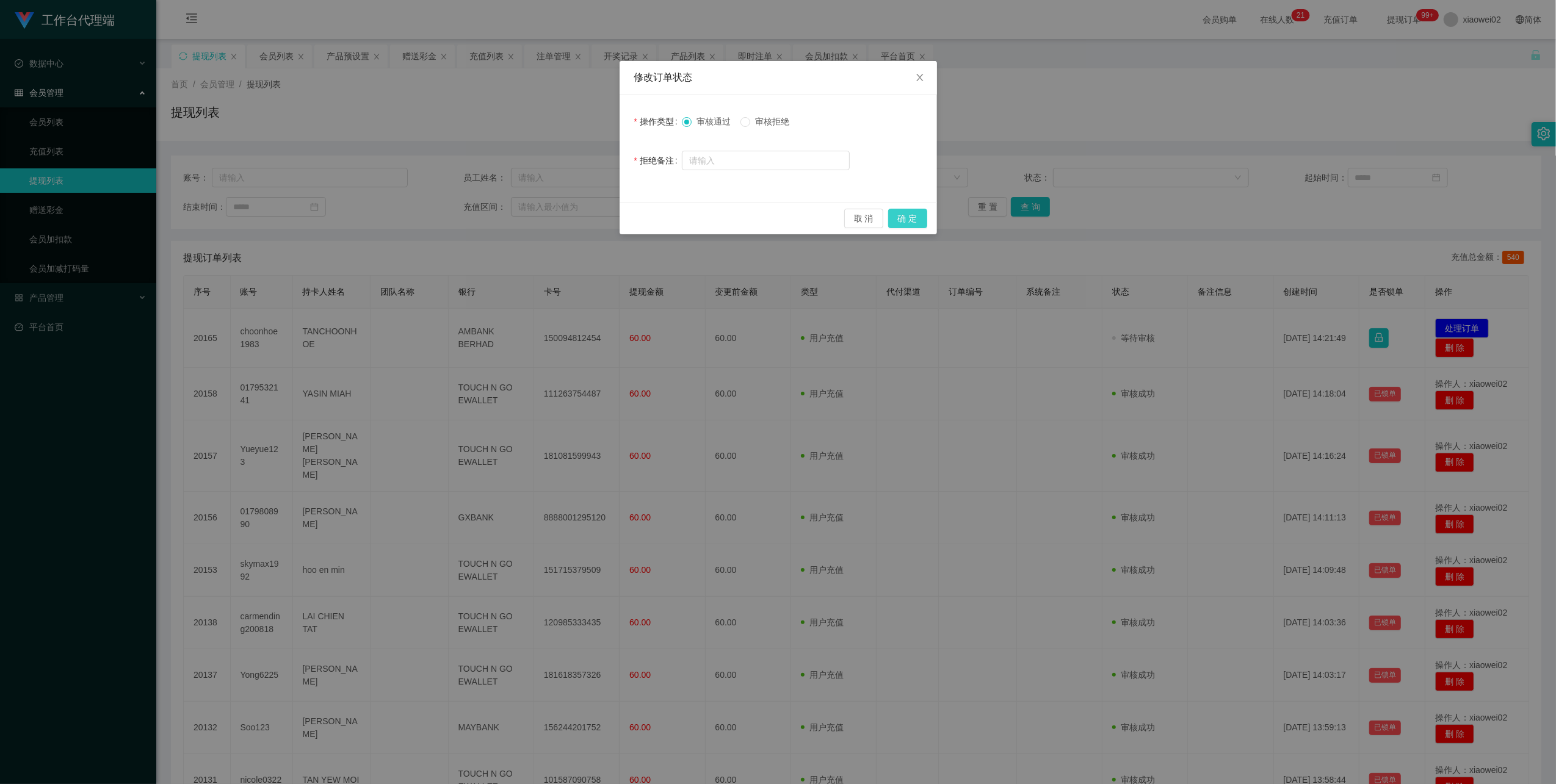
click at [915, 219] on button "确 定" at bounding box center [907, 219] width 39 height 20
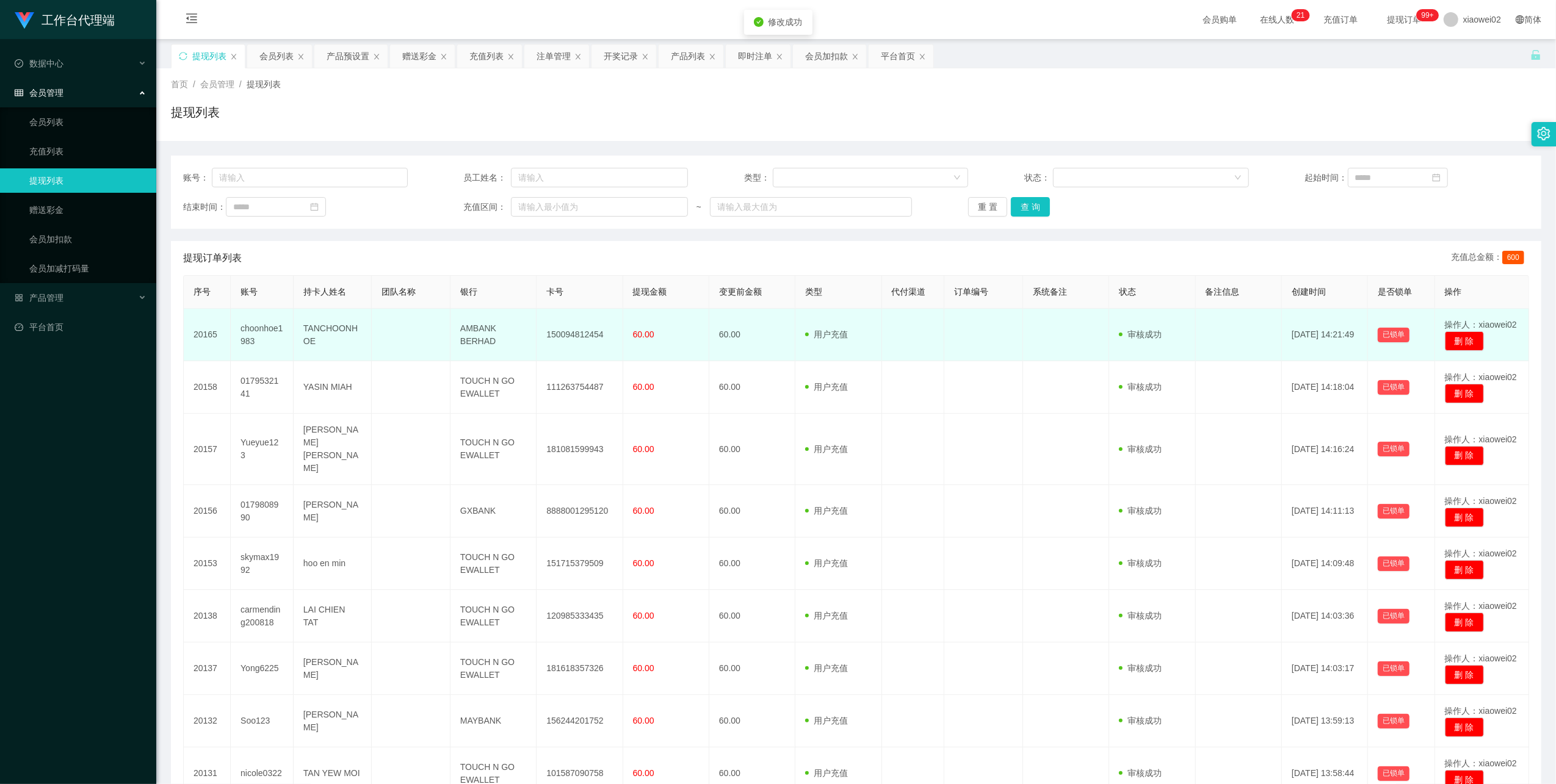
click at [573, 341] on td "150094812454" at bounding box center [579, 335] width 86 height 52
click at [572, 341] on td "150094812454" at bounding box center [579, 335] width 86 height 52
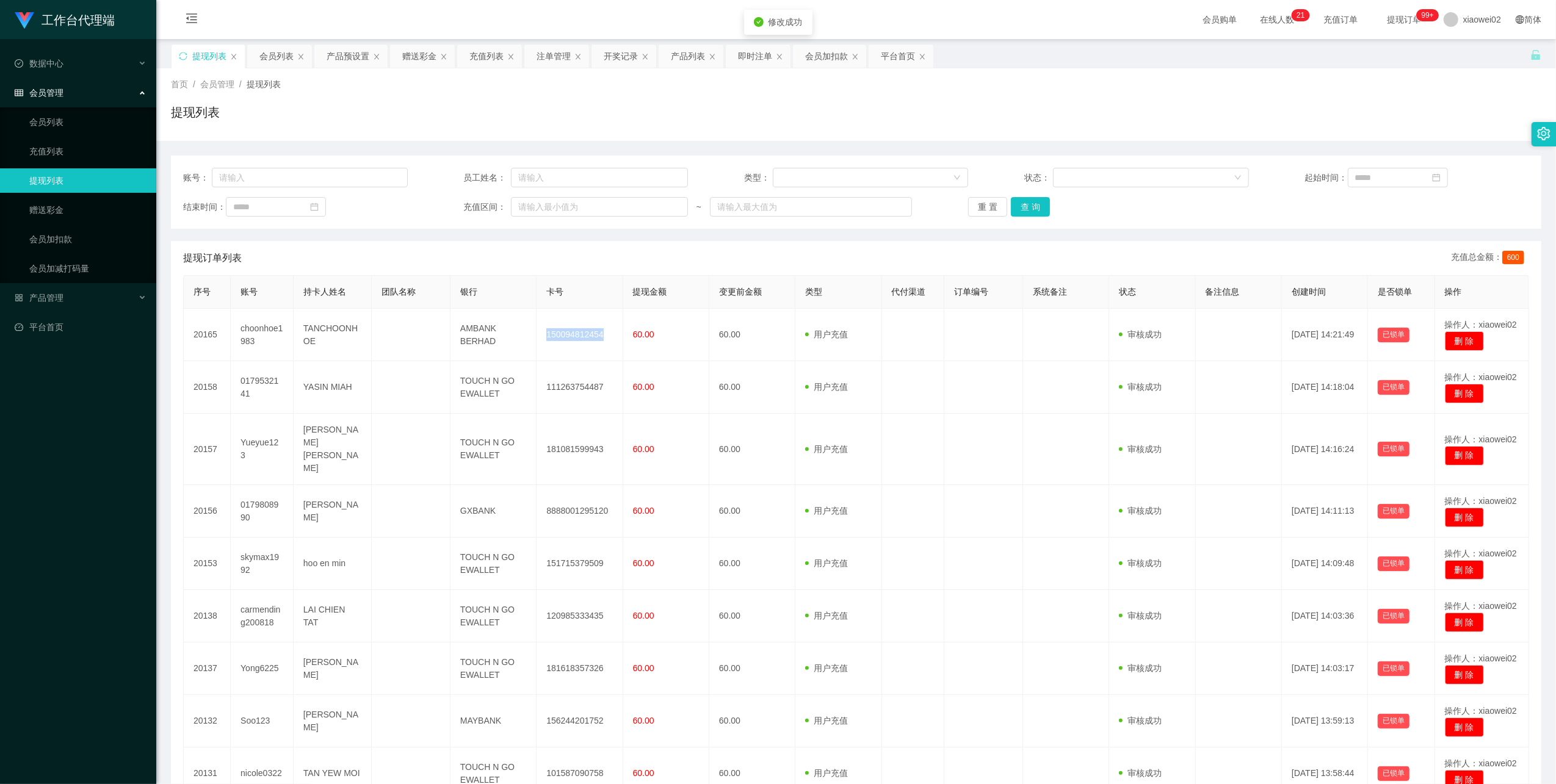
copy td "150094812454"
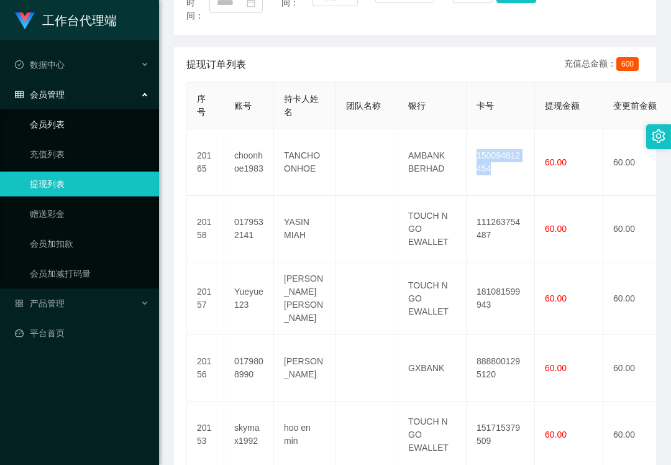
scroll to position [249, 0]
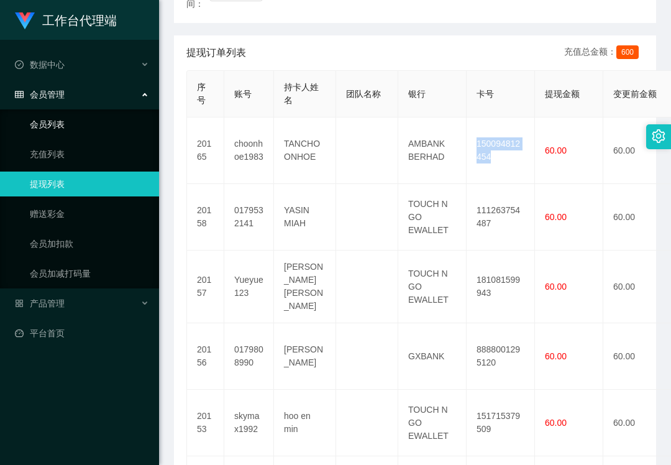
click at [71, 127] on link "会员列表" at bounding box center [89, 124] width 119 height 25
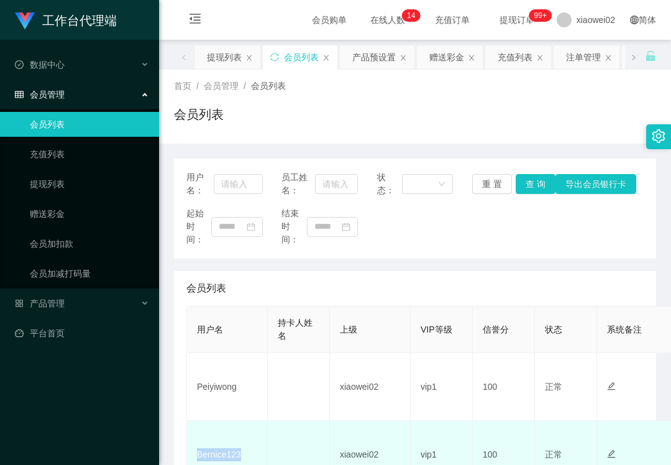
drag, startPoint x: 0, startPoint y: 0, endPoint x: 229, endPoint y: 287, distance: 367.2
click at [229, 421] on td "Bernice123" at bounding box center [227, 455] width 81 height 68
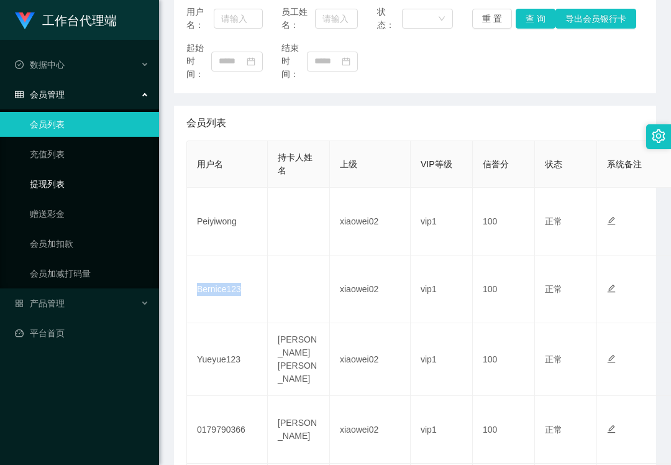
click at [50, 180] on link "提现列表" at bounding box center [89, 184] width 119 height 25
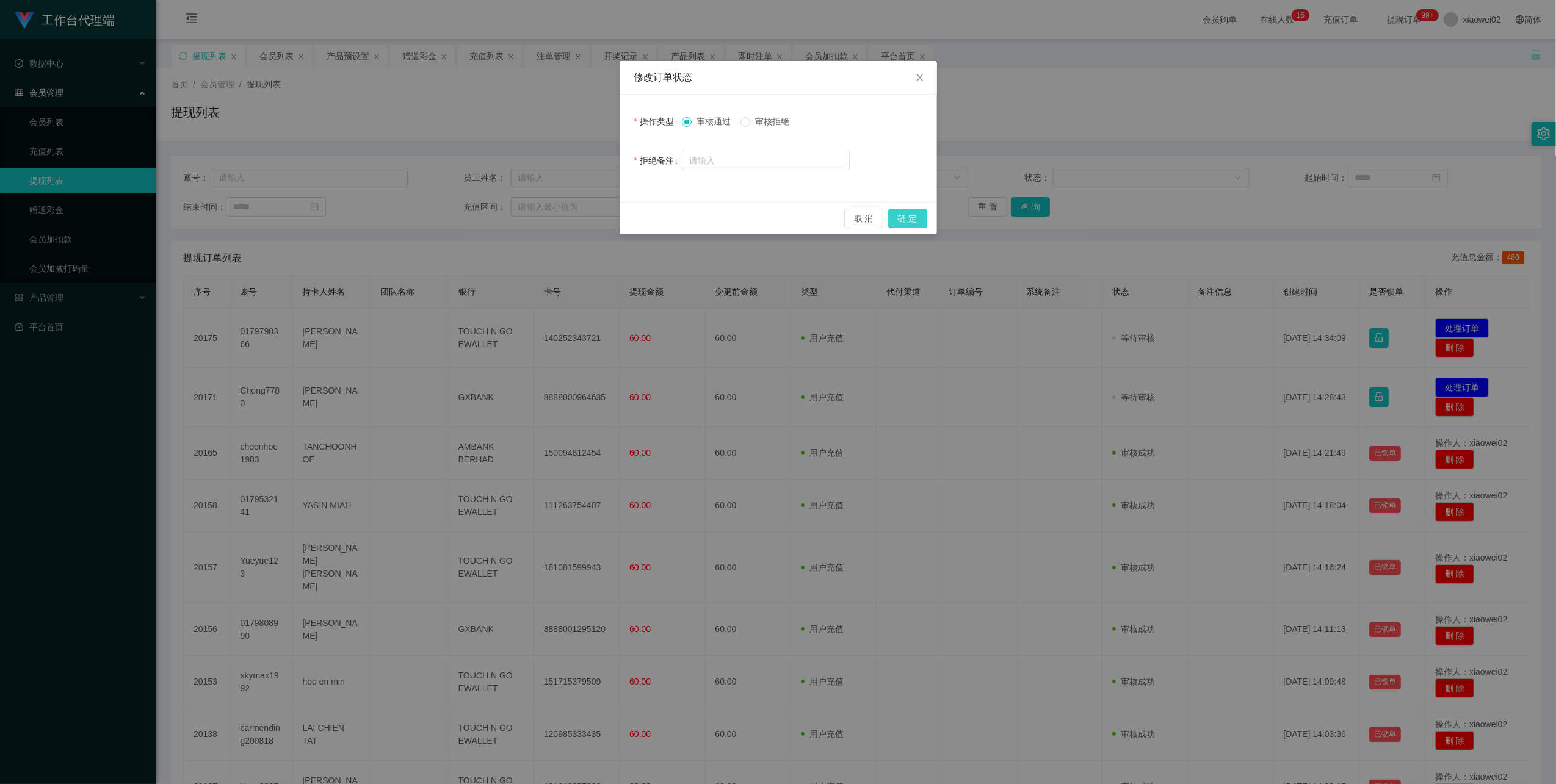
click at [889, 218] on button "确 定" at bounding box center [907, 219] width 39 height 20
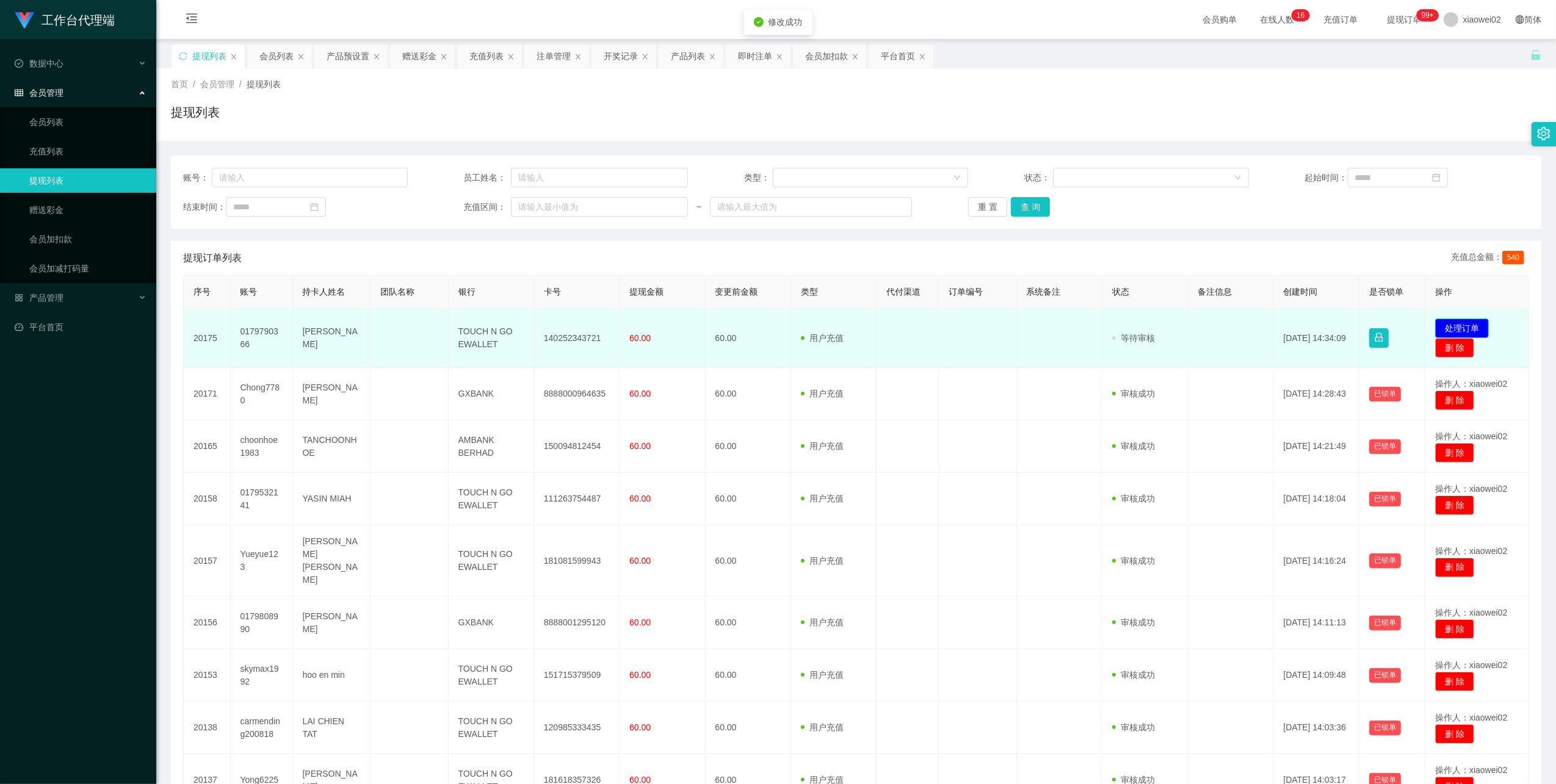
click at [1463, 330] on button "处理订单" at bounding box center [1461, 328] width 54 height 20
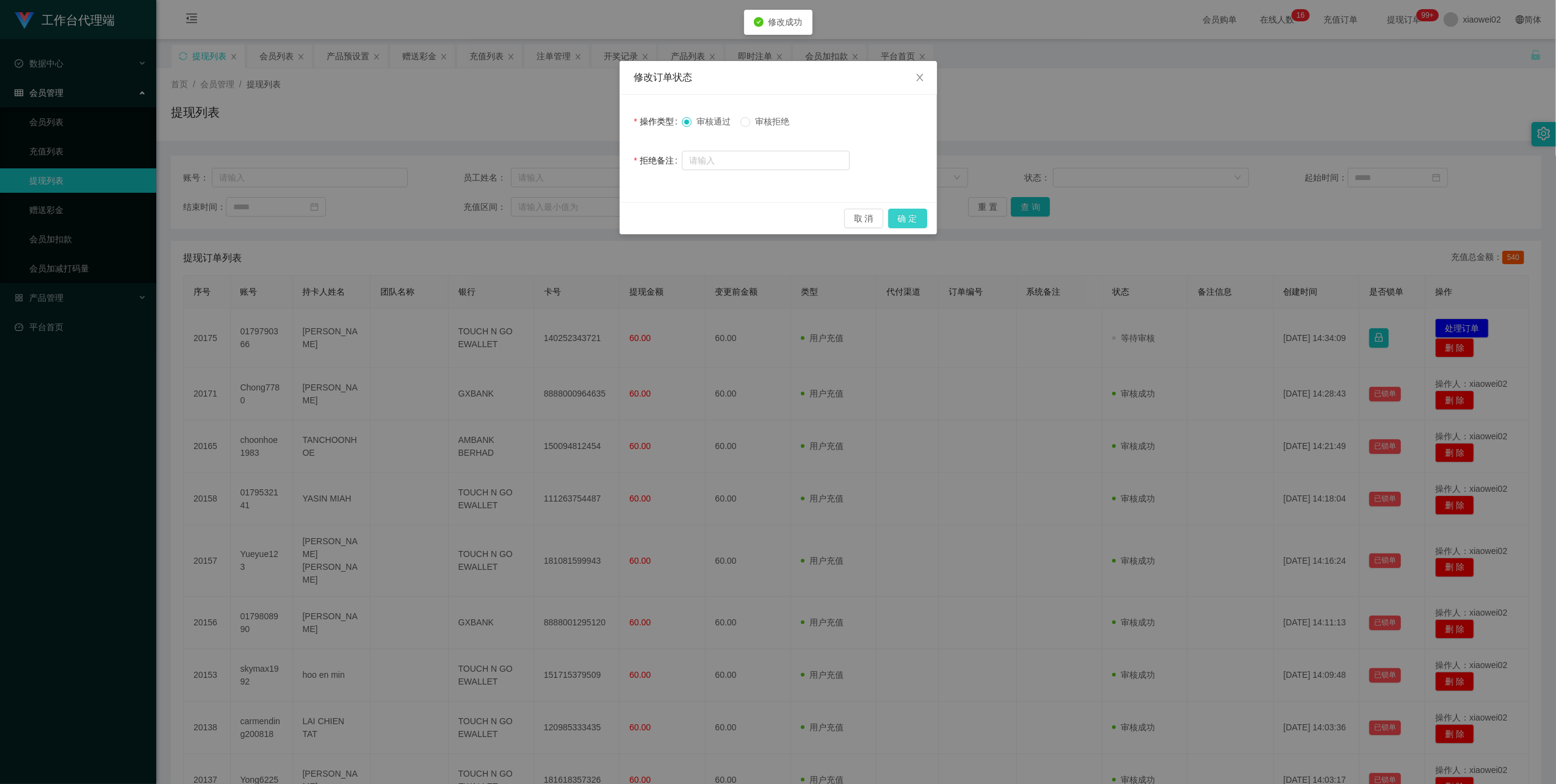
click at [922, 214] on button "确 定" at bounding box center [907, 219] width 39 height 20
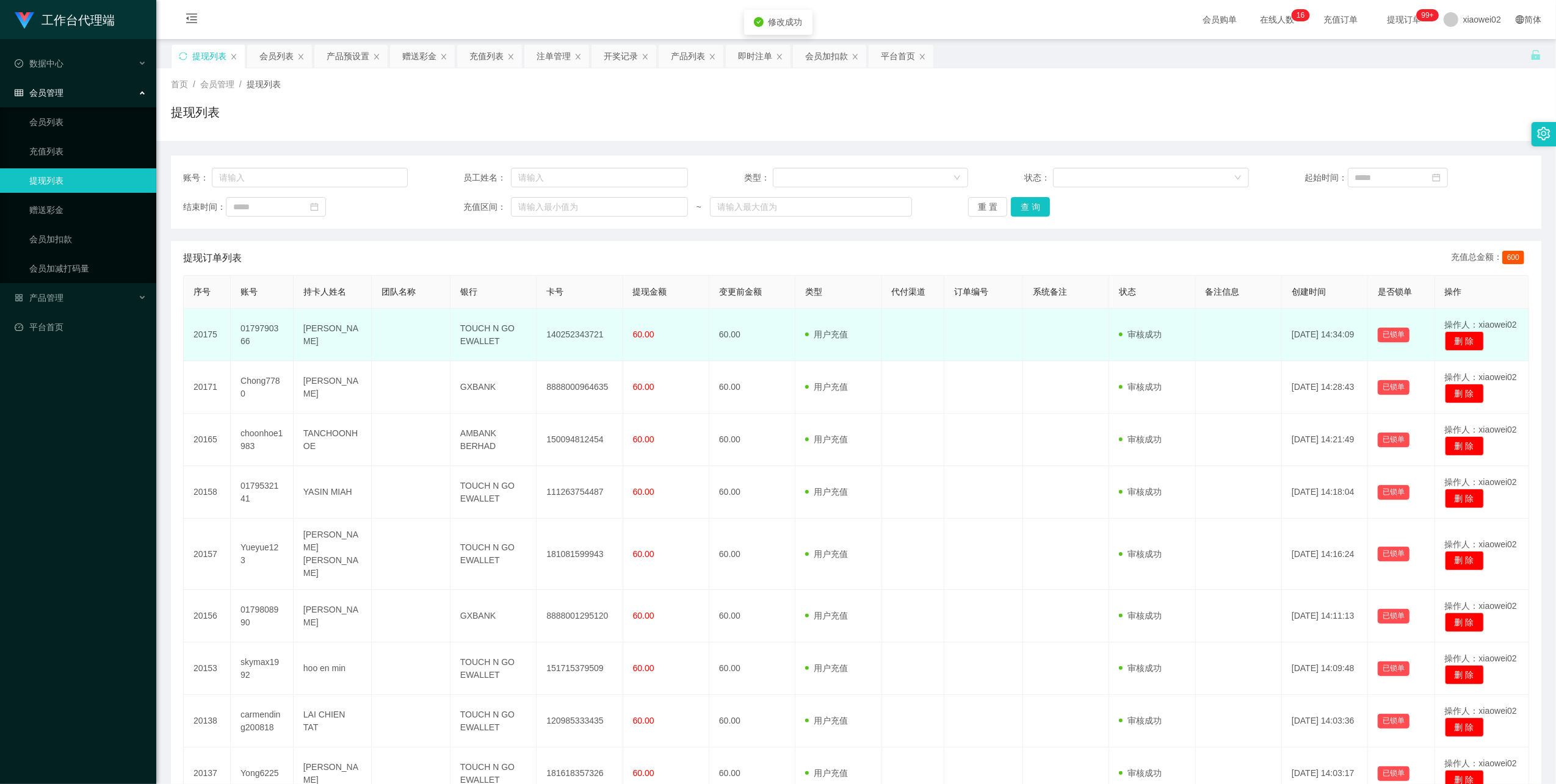
click at [557, 328] on td "140252343721" at bounding box center [579, 335] width 86 height 52
drag, startPoint x: 557, startPoint y: 328, endPoint x: 744, endPoint y: 295, distance: 189.9
click at [558, 328] on td "140252343721" at bounding box center [579, 335] width 86 height 52
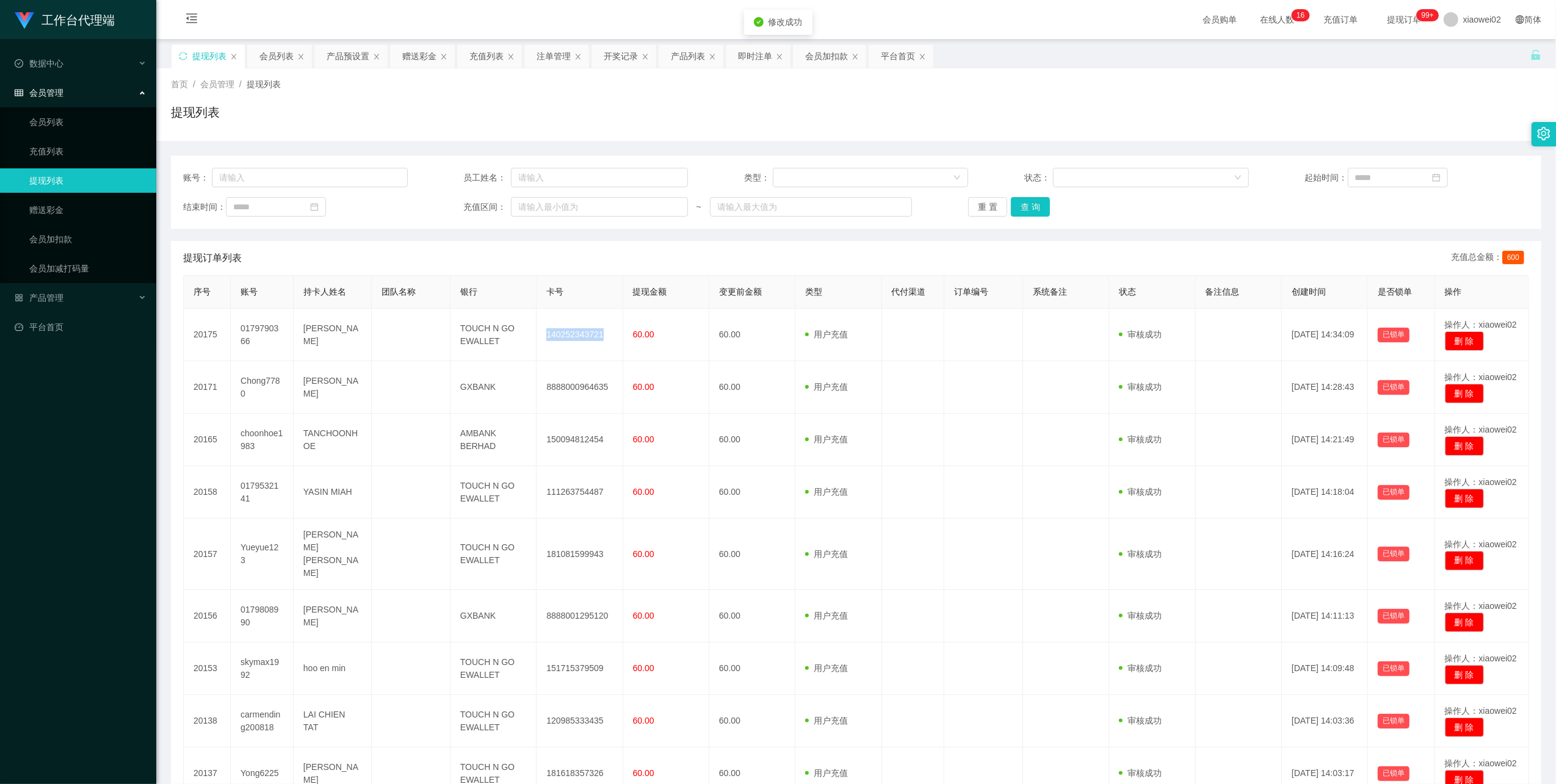
copy td "140252343721"
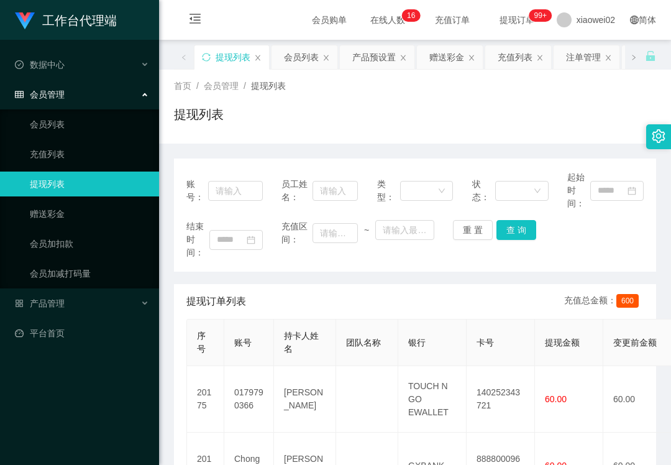
click at [552, 317] on div "提现订单列表 充值总金额： 600" at bounding box center [415, 301] width 458 height 35
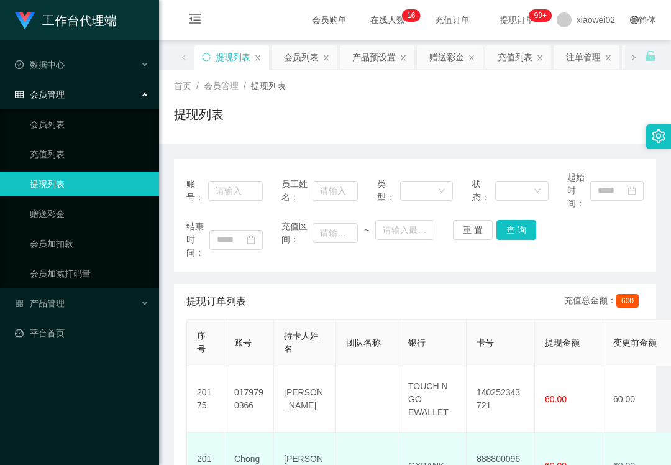
click at [491, 456] on td "8888000964635" at bounding box center [501, 466] width 68 height 67
copy td "8888000964635"
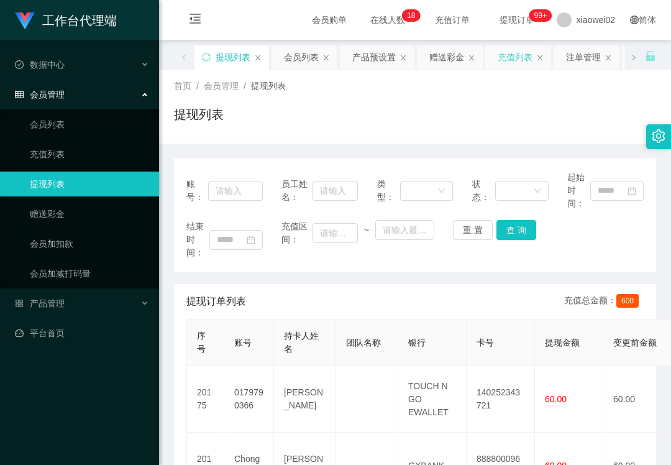
drag, startPoint x: 495, startPoint y: 114, endPoint x: 530, endPoint y: 65, distance: 60.7
click at [499, 106] on div "提现列表" at bounding box center [415, 119] width 482 height 29
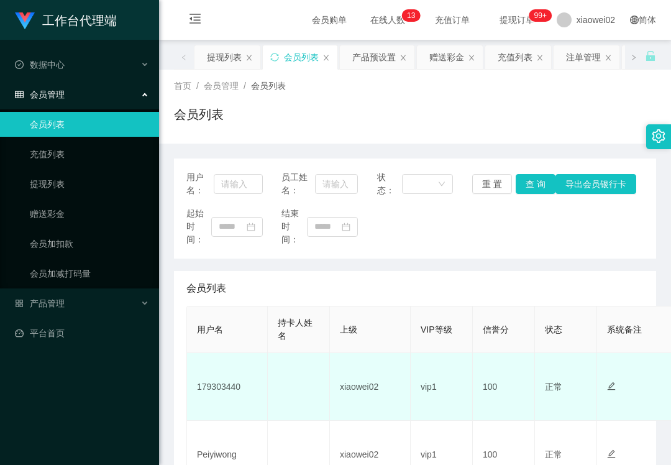
click at [211, 384] on td "179303440" at bounding box center [227, 387] width 81 height 68
click at [212, 384] on td "179303440" at bounding box center [227, 387] width 81 height 68
copy td "179303440"
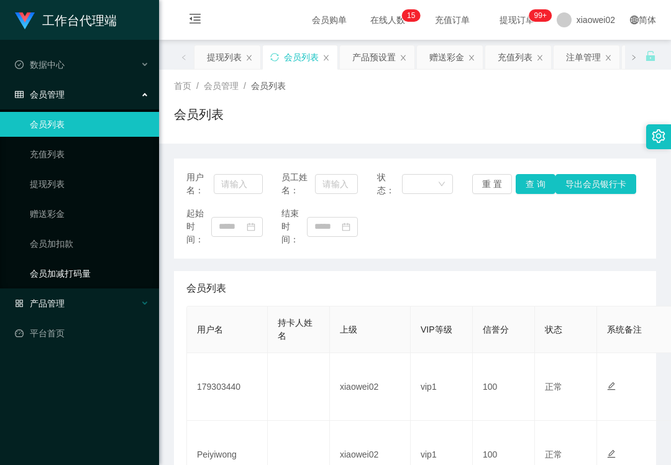
click at [73, 301] on div "产品管理" at bounding box center [79, 303] width 159 height 25
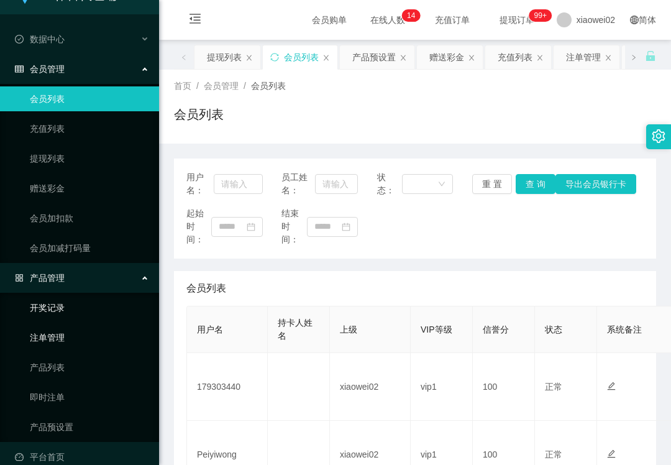
scroll to position [40, 0]
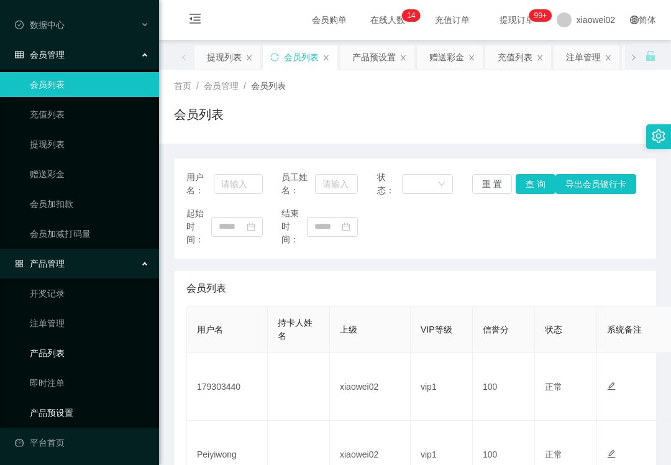
drag, startPoint x: 70, startPoint y: 408, endPoint x: 80, endPoint y: 353, distance: 56.3
click at [70, 408] on link "产品预设置" at bounding box center [89, 412] width 119 height 25
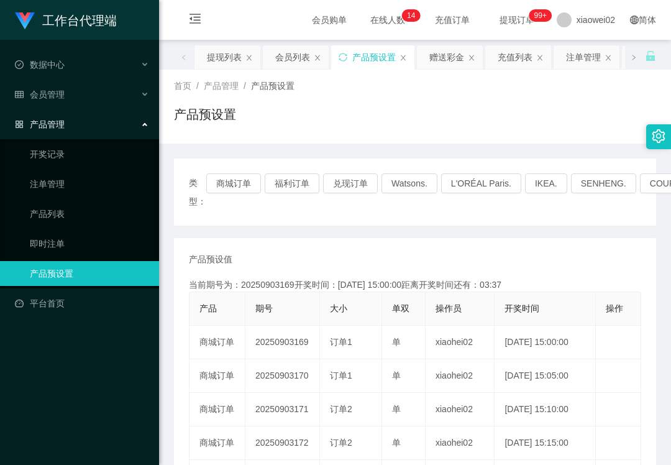
click at [473, 207] on div "类型： 商城订单 福利订单 兑现订单 Watsons. L'ORÉAL Paris. IKEA. [GEOGRAPHIC_DATA]. COURTS." at bounding box center [415, 191] width 453 height 37
click at [65, 172] on link "注单管理" at bounding box center [89, 184] width 119 height 25
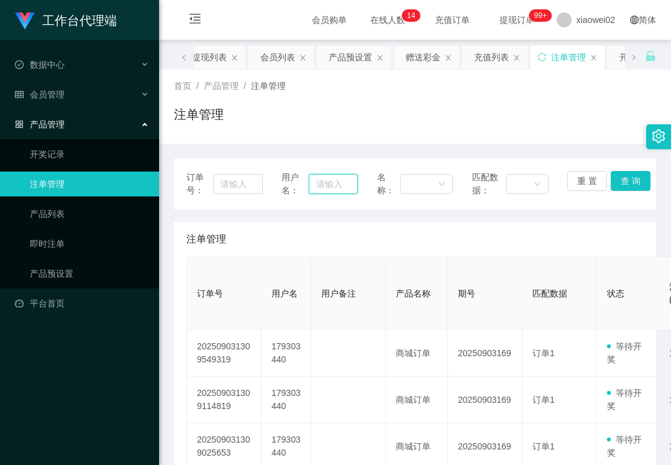
drag, startPoint x: 320, startPoint y: 182, endPoint x: 344, endPoint y: 182, distance: 24.3
click at [321, 182] on input "text" at bounding box center [333, 184] width 48 height 20
paste input "179303440"
type input "179303440"
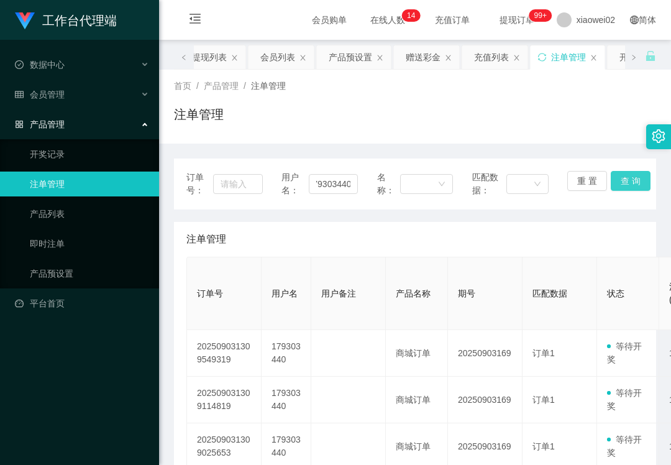
click at [630, 180] on button "查 询" at bounding box center [631, 181] width 40 height 20
click at [622, 178] on button "查 询" at bounding box center [631, 181] width 40 height 20
click at [622, 178] on div "重 置 查 询" at bounding box center [606, 184] width 76 height 26
click at [83, 104] on ul "数据中心 会员管理 产品管理 开奖记录 注单管理 产品列表 即时注单 产品预设置 平台首页" at bounding box center [79, 184] width 159 height 288
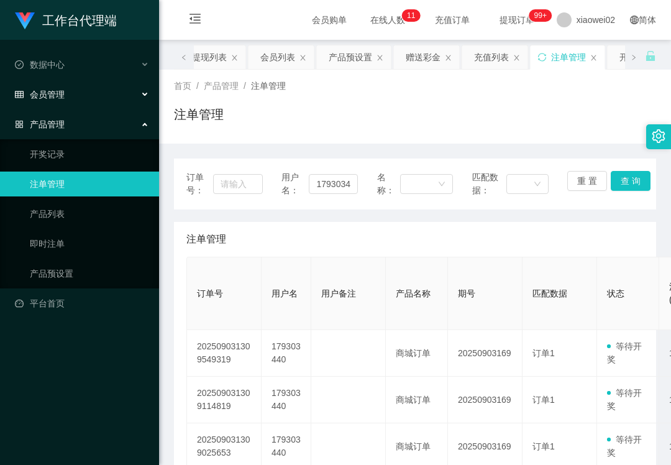
click at [76, 98] on div "会员管理" at bounding box center [79, 94] width 159 height 25
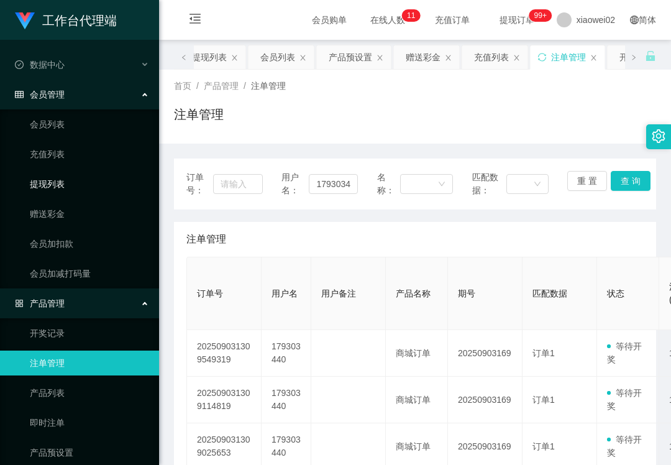
click at [76, 175] on link "提现列表" at bounding box center [89, 184] width 119 height 25
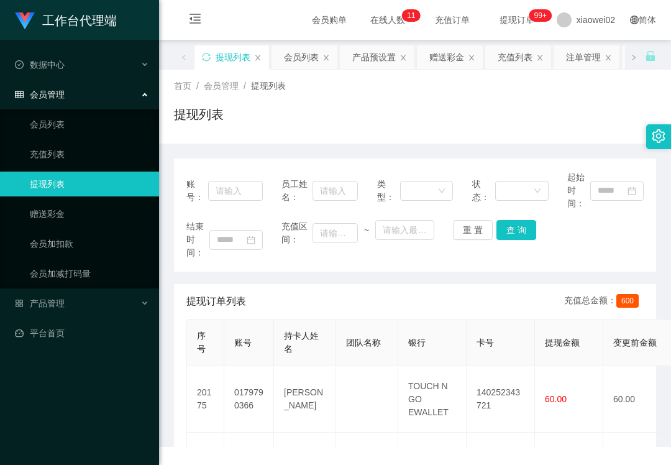
click at [68, 193] on link "提现列表" at bounding box center [89, 184] width 119 height 25
click at [97, 202] on link "赠送彩金" at bounding box center [89, 213] width 119 height 25
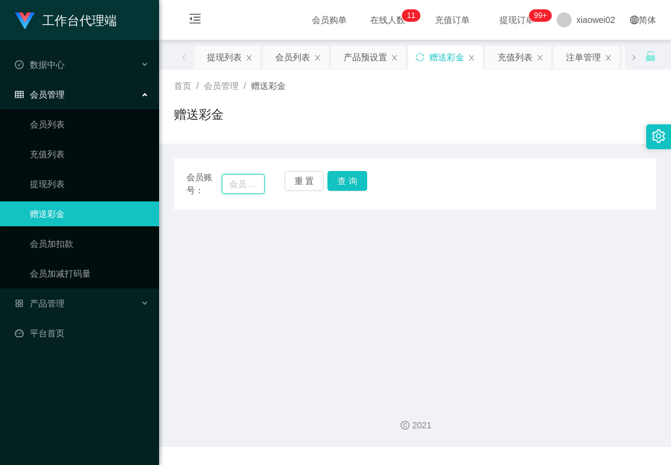
click at [254, 184] on input "text" at bounding box center [243, 184] width 43 height 20
paste input "179303440"
type input "179303440"
click at [342, 175] on button "查 询" at bounding box center [348, 181] width 40 height 20
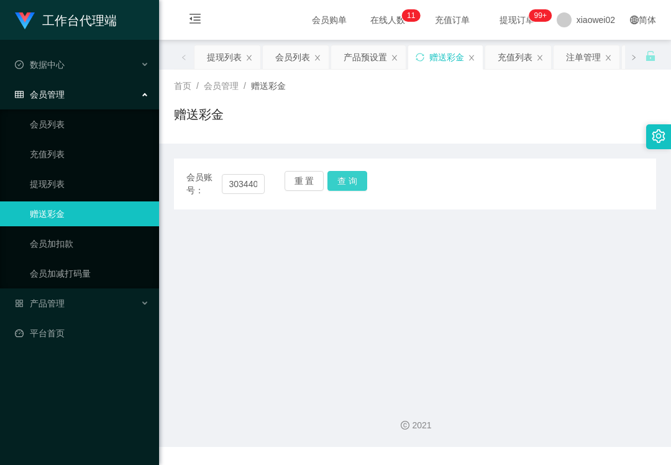
scroll to position [0, 0]
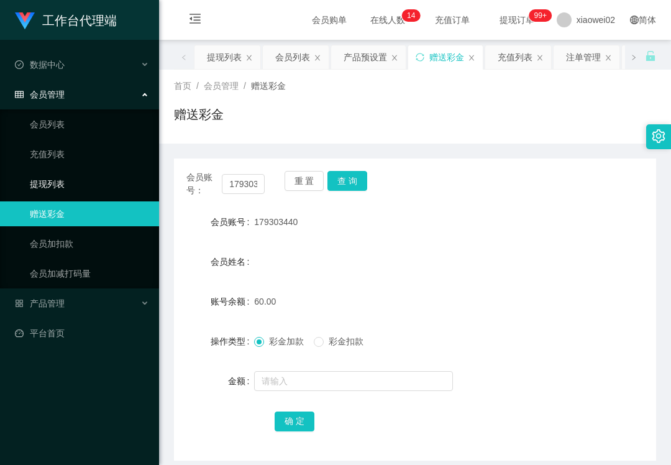
click at [108, 175] on link "提现列表" at bounding box center [89, 184] width 119 height 25
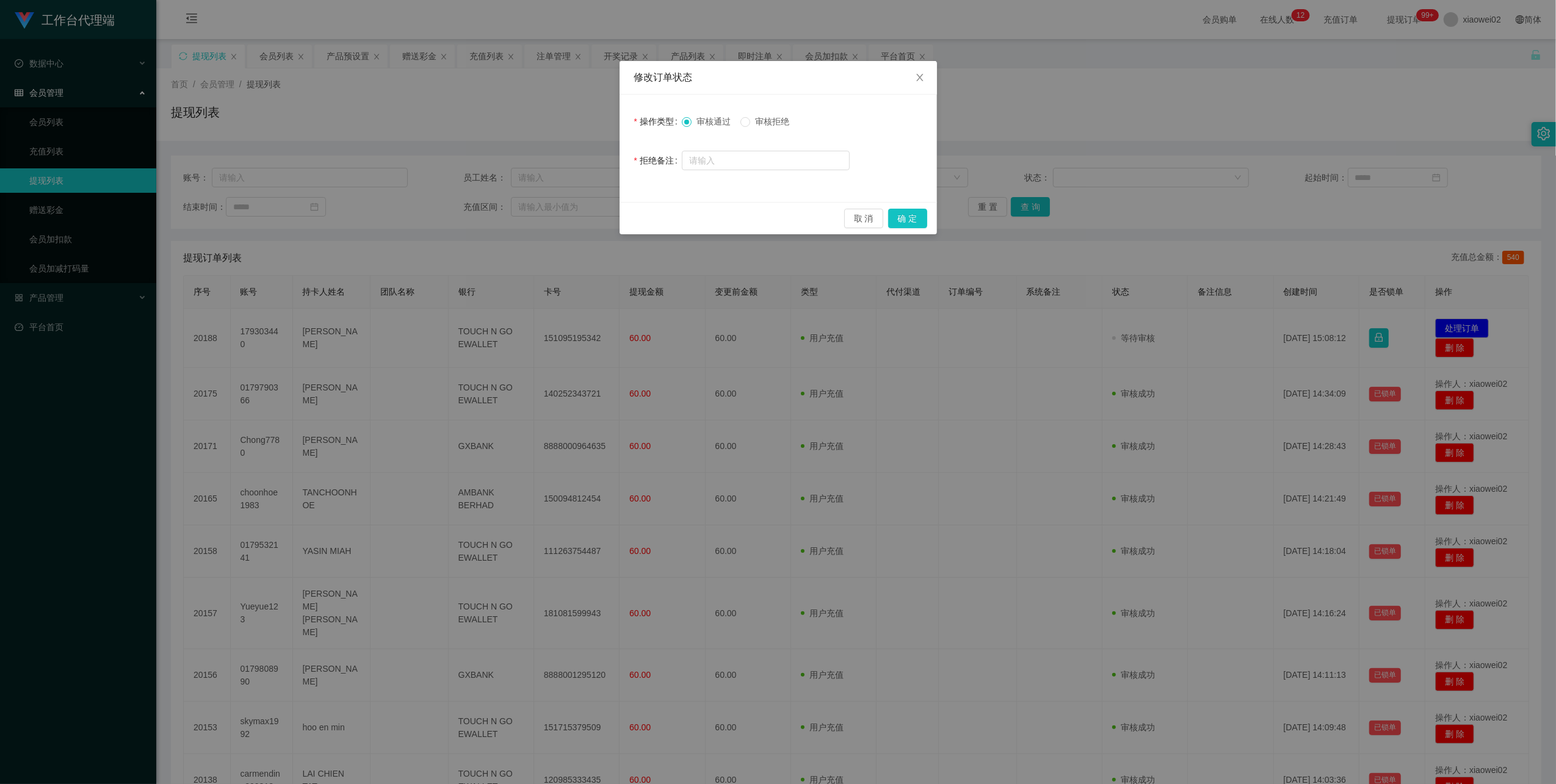
click at [892, 214] on button "确 定" at bounding box center [907, 219] width 39 height 20
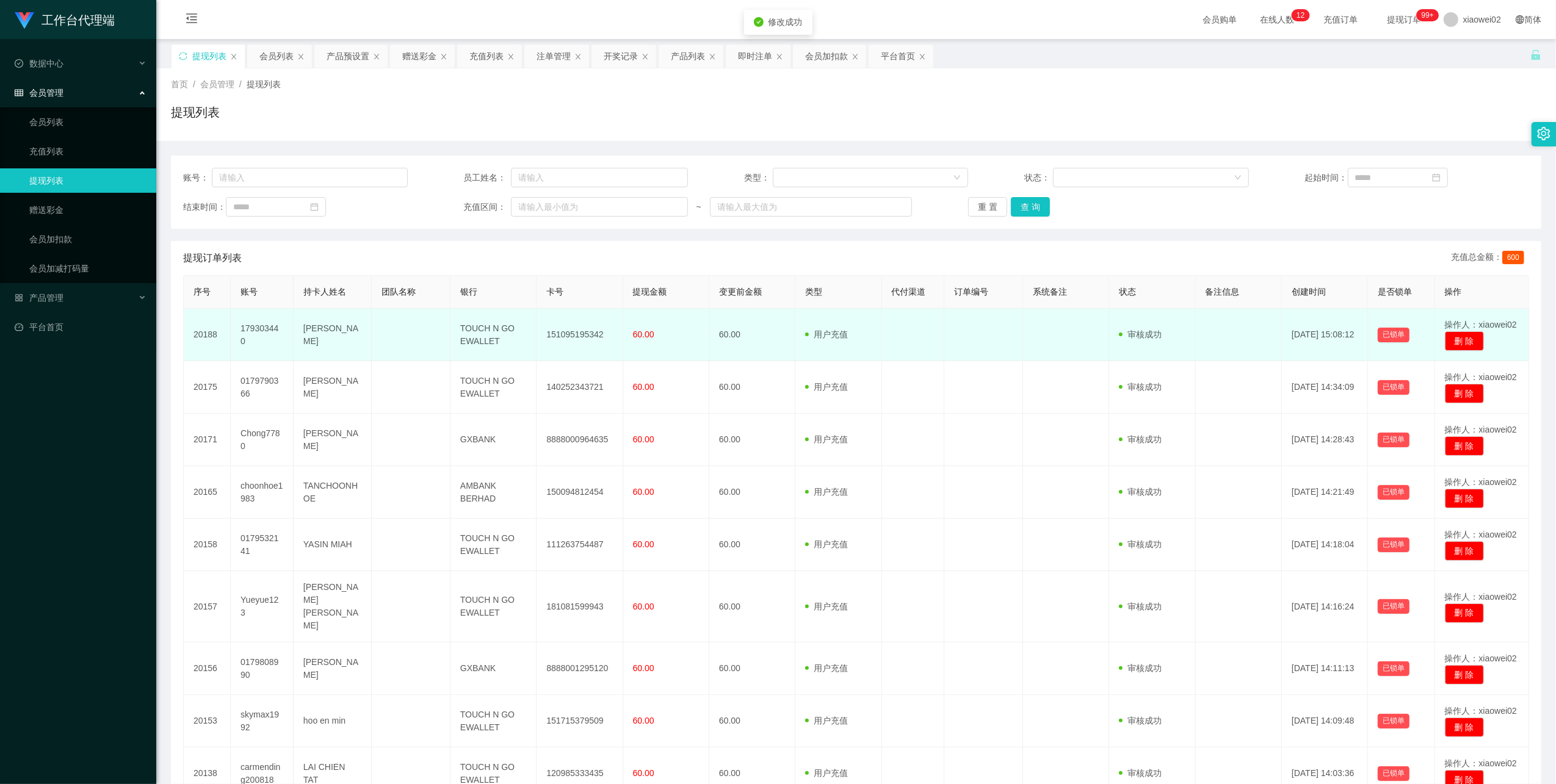
click at [547, 326] on td "151095195342" at bounding box center [579, 335] width 86 height 52
copy td "151095195342"
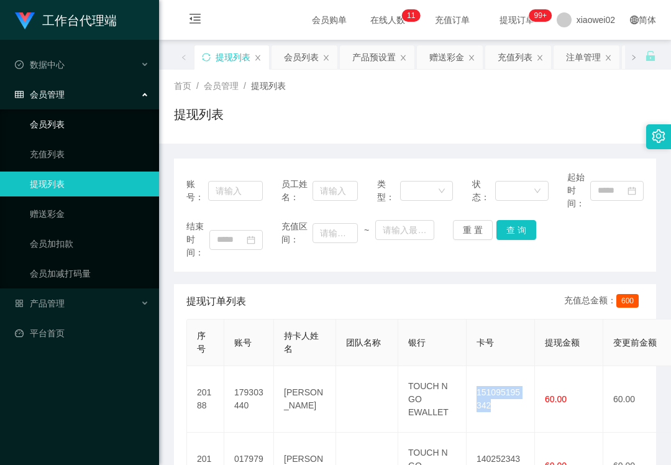
click at [48, 130] on link "会员列表" at bounding box center [89, 124] width 119 height 25
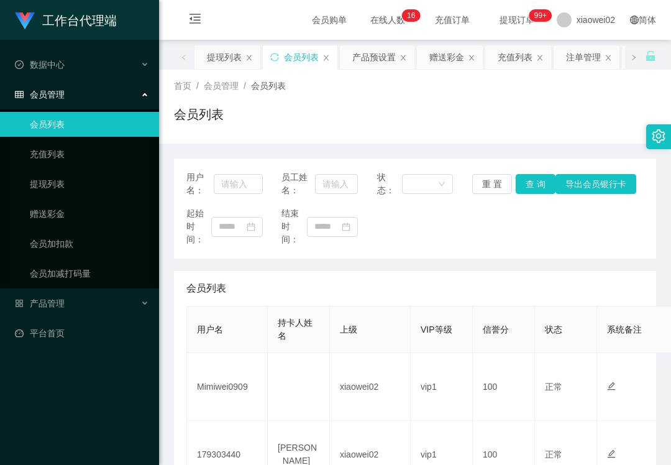
click at [464, 113] on div "会员列表" at bounding box center [415, 119] width 482 height 29
click at [73, 297] on div "产品管理" at bounding box center [79, 303] width 159 height 25
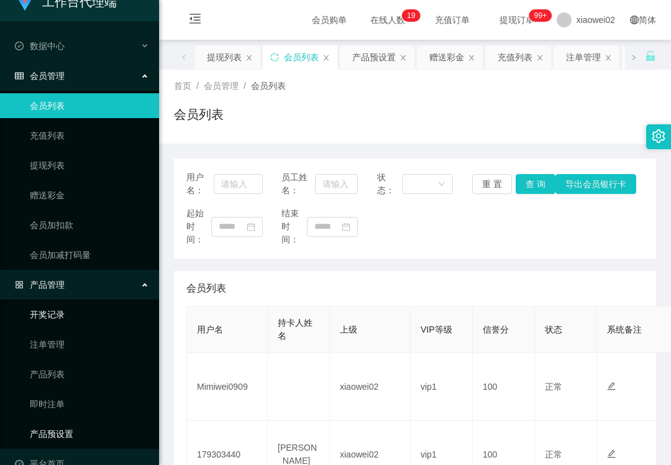
scroll to position [40, 0]
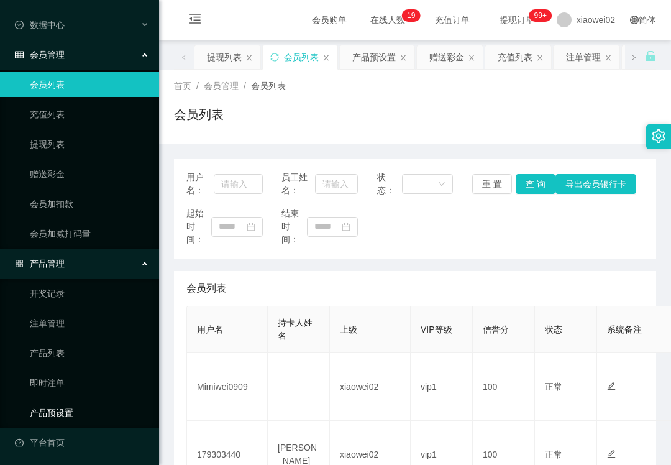
click at [85, 421] on link "产品预设置" at bounding box center [89, 412] width 119 height 25
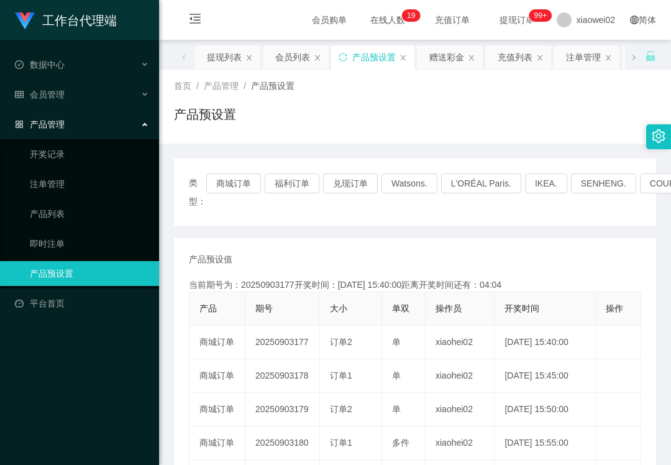
drag, startPoint x: 487, startPoint y: 211, endPoint x: 550, endPoint y: 30, distance: 191.3
click at [488, 211] on div "类型： 商城订单 福利订单 兑现订单 Watsons. L'ORÉAL Paris. IKEA. [GEOGRAPHIC_DATA]. COURTS." at bounding box center [415, 192] width 482 height 67
drag, startPoint x: 101, startPoint y: 413, endPoint x: 93, endPoint y: 366, distance: 47.8
click at [101, 407] on div "工作台代理端 数据中心 会员管理 产品管理 开奖记录 注单管理 产品列表 即时注单 产品预设置 平台首页" at bounding box center [79, 232] width 159 height 465
click at [85, 178] on link "注单管理" at bounding box center [89, 184] width 119 height 25
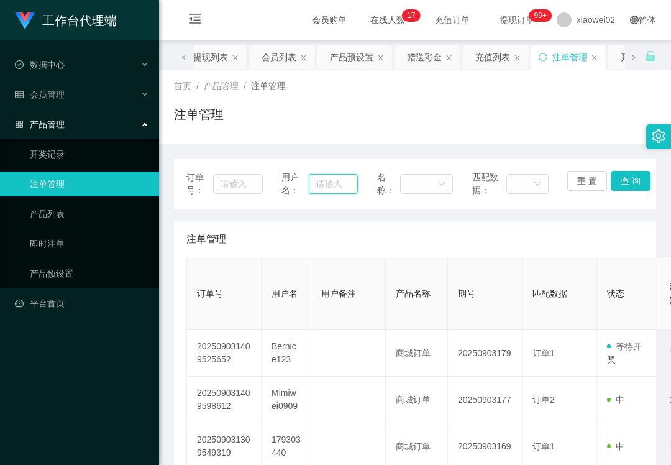
click at [321, 184] on input "text" at bounding box center [333, 184] width 48 height 20
paste input "Bernice123"
type input "Bernice123"
click at [622, 179] on button "查 询" at bounding box center [631, 181] width 40 height 20
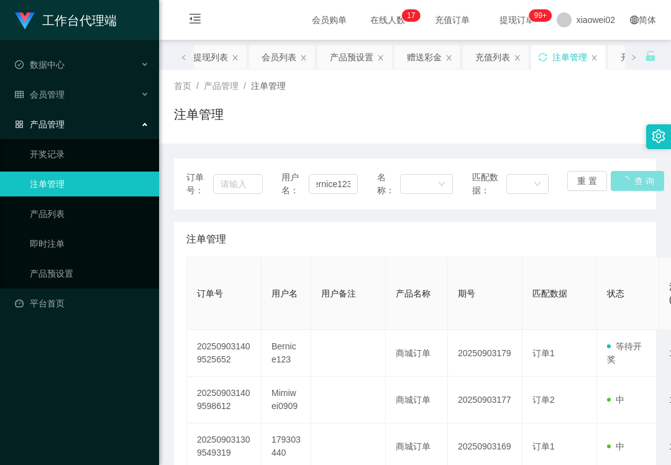
scroll to position [0, 0]
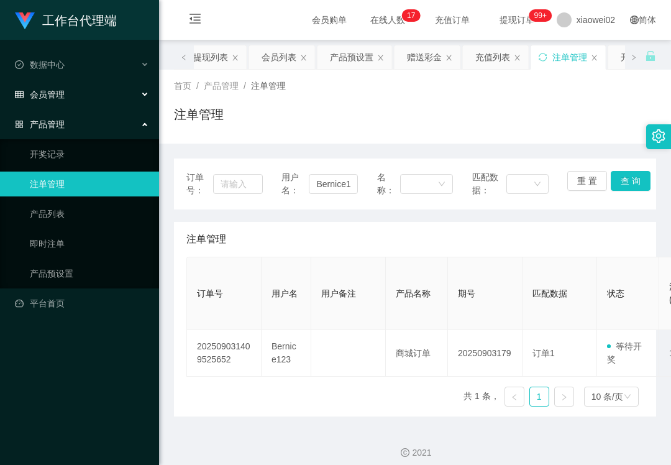
click at [112, 93] on div "会员管理" at bounding box center [79, 94] width 159 height 25
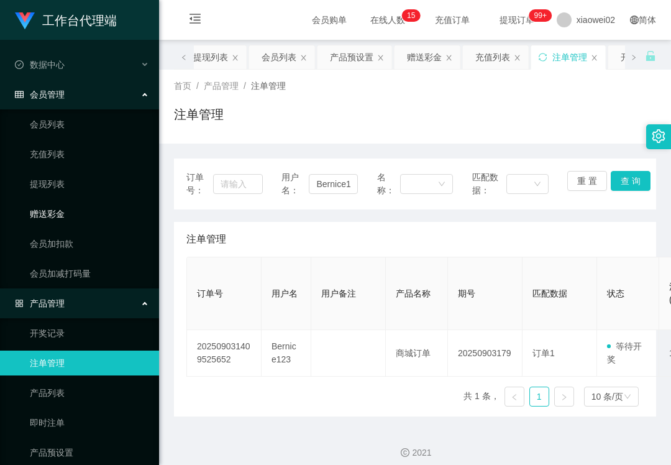
click at [80, 204] on link "赠送彩金" at bounding box center [89, 213] width 119 height 25
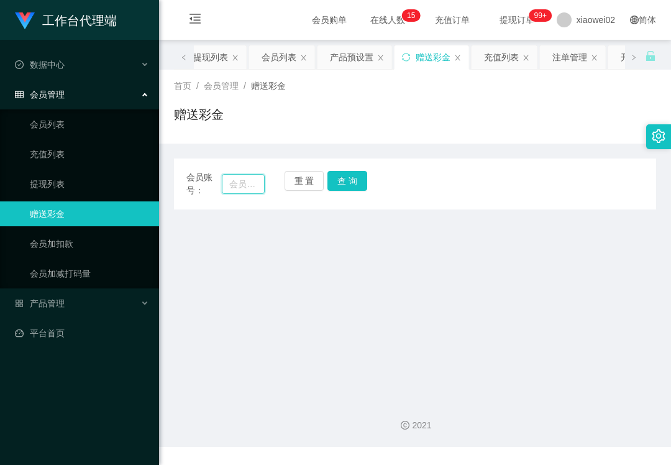
click at [251, 180] on input "text" at bounding box center [243, 184] width 43 height 20
paste input "Bernice123"
type input "Bernice123"
drag, startPoint x: 344, startPoint y: 180, endPoint x: 343, endPoint y: 193, distance: 12.4
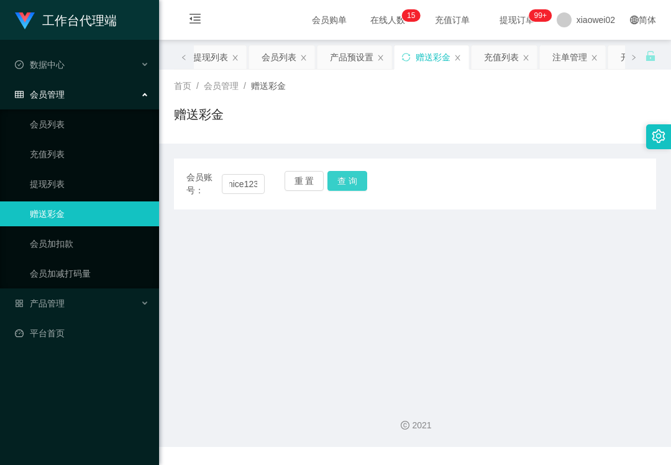
click at [344, 180] on button "查 询" at bounding box center [348, 181] width 40 height 20
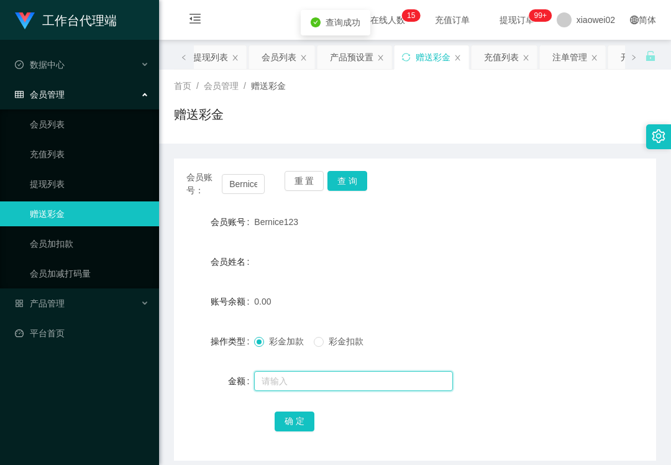
click at [300, 374] on input "text" at bounding box center [353, 381] width 199 height 20
type input "60"
click at [282, 419] on button "确 定" at bounding box center [295, 422] width 40 height 20
click at [93, 384] on div "工作台代理端 数据中心 会员管理 会员列表 充值列表 提现列表 赠送彩金 会员加扣款 会员加减打码量 产品管理 开奖记录 注单管理 产品列表 即时注单 产品预…" at bounding box center [79, 232] width 159 height 465
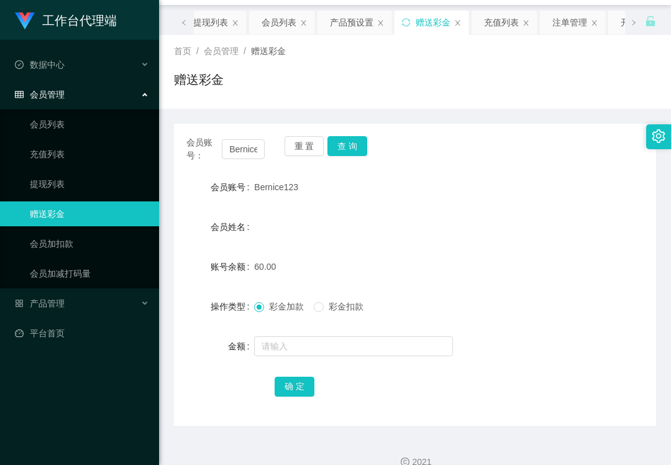
scroll to position [53, 0]
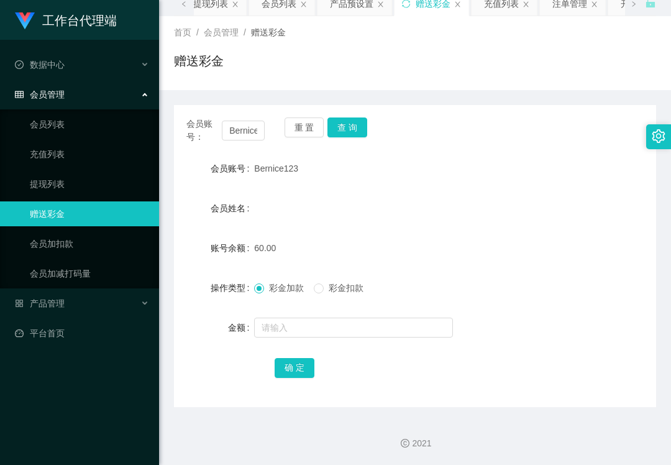
click at [65, 106] on li "会员管理 会员列表 充值列表 提现列表 赠送彩金 会员加扣款 会员加减打码量" at bounding box center [79, 185] width 159 height 206
click at [63, 119] on link "会员列表" at bounding box center [89, 124] width 119 height 25
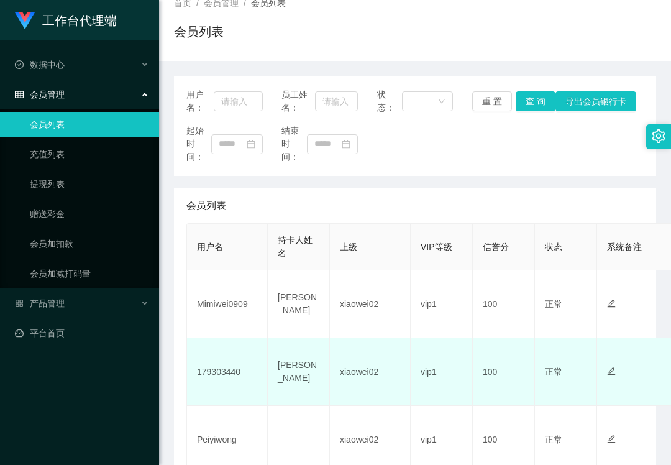
scroll to position [165, 0]
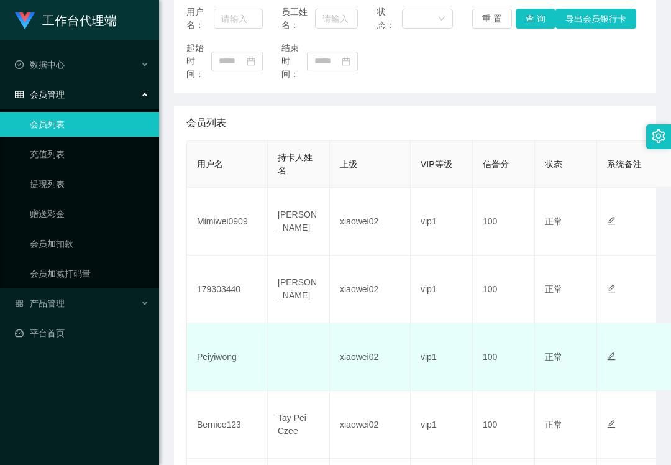
click at [209, 369] on td "Peiyiwong" at bounding box center [227, 357] width 81 height 68
click at [214, 361] on td "Peiyiwong" at bounding box center [227, 357] width 81 height 68
copy td "Peiyiwong"
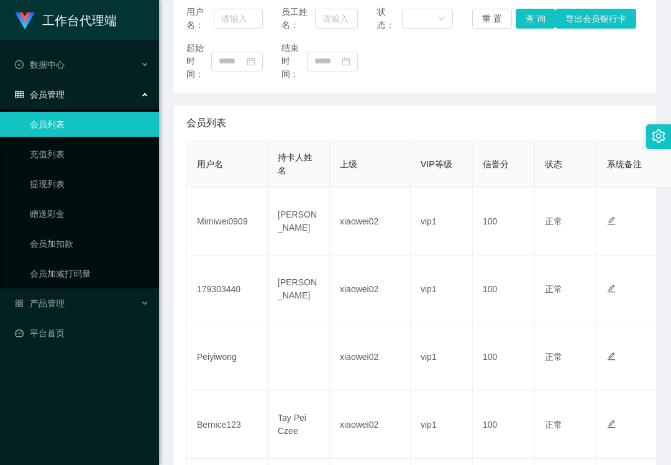
click at [140, 391] on div "工作台代理端 数据中心 会员管理 会员列表 充值列表 提现列表 赠送彩金 会员加扣款 会员加减打码量 产品管理 开奖记录 注单管理 产品列表 即时注单 产品预…" at bounding box center [79, 232] width 159 height 465
click at [73, 190] on link "提现列表" at bounding box center [89, 184] width 119 height 25
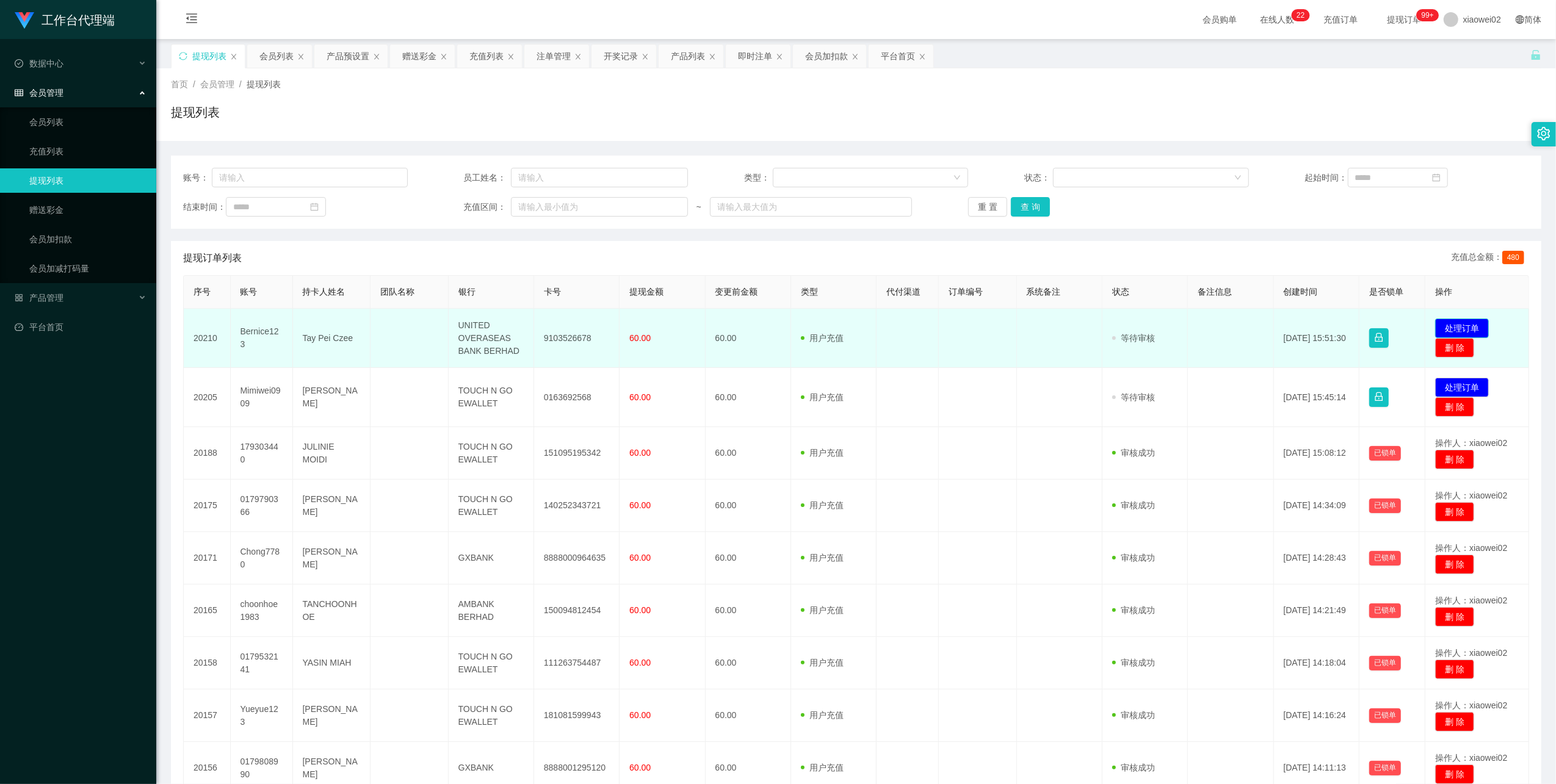
click at [1443, 328] on button "处理订单" at bounding box center [1461, 328] width 54 height 20
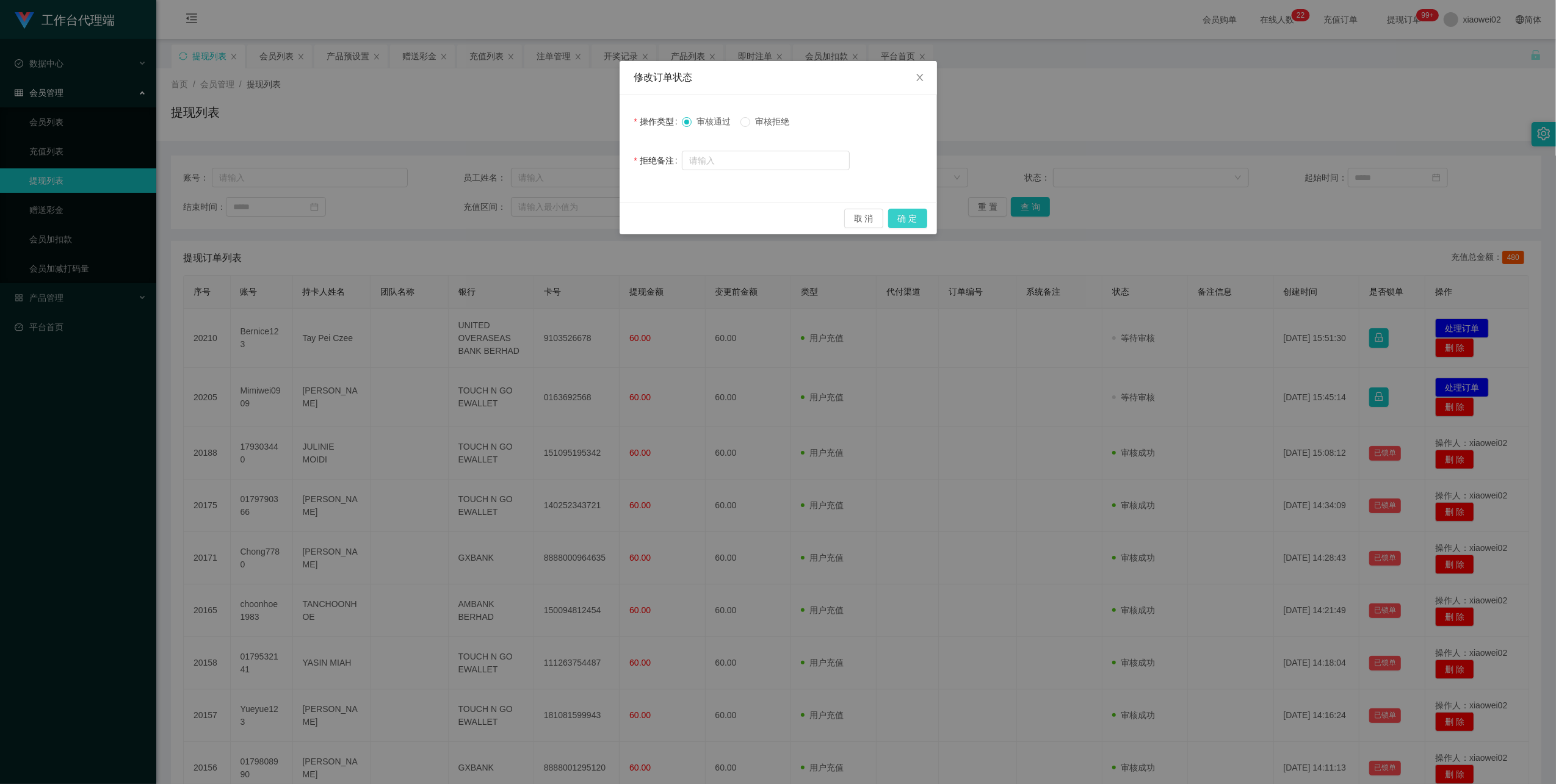
click at [899, 213] on button "确 定" at bounding box center [907, 219] width 39 height 20
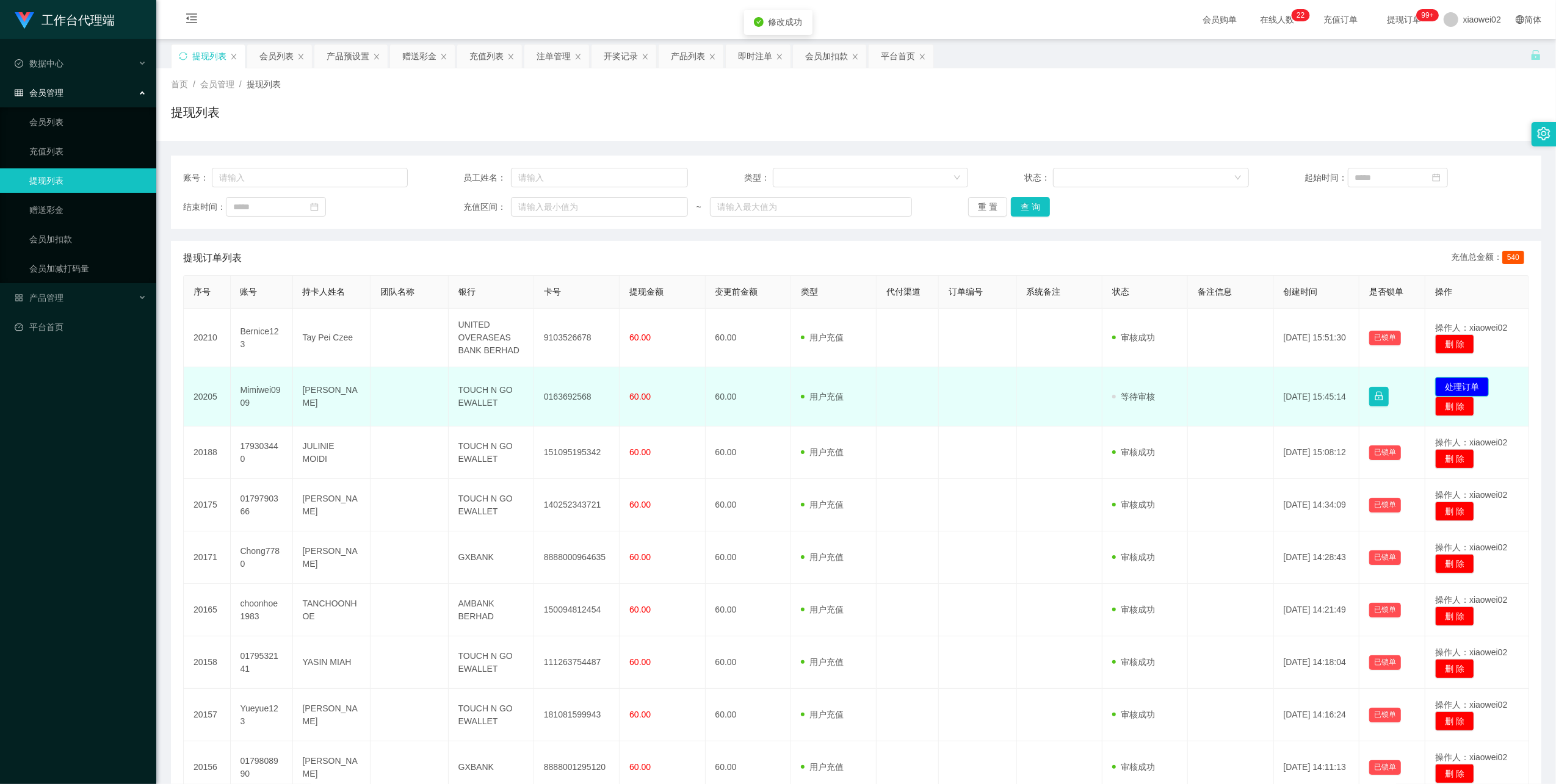
click at [1443, 383] on button "处理订单" at bounding box center [1461, 387] width 54 height 20
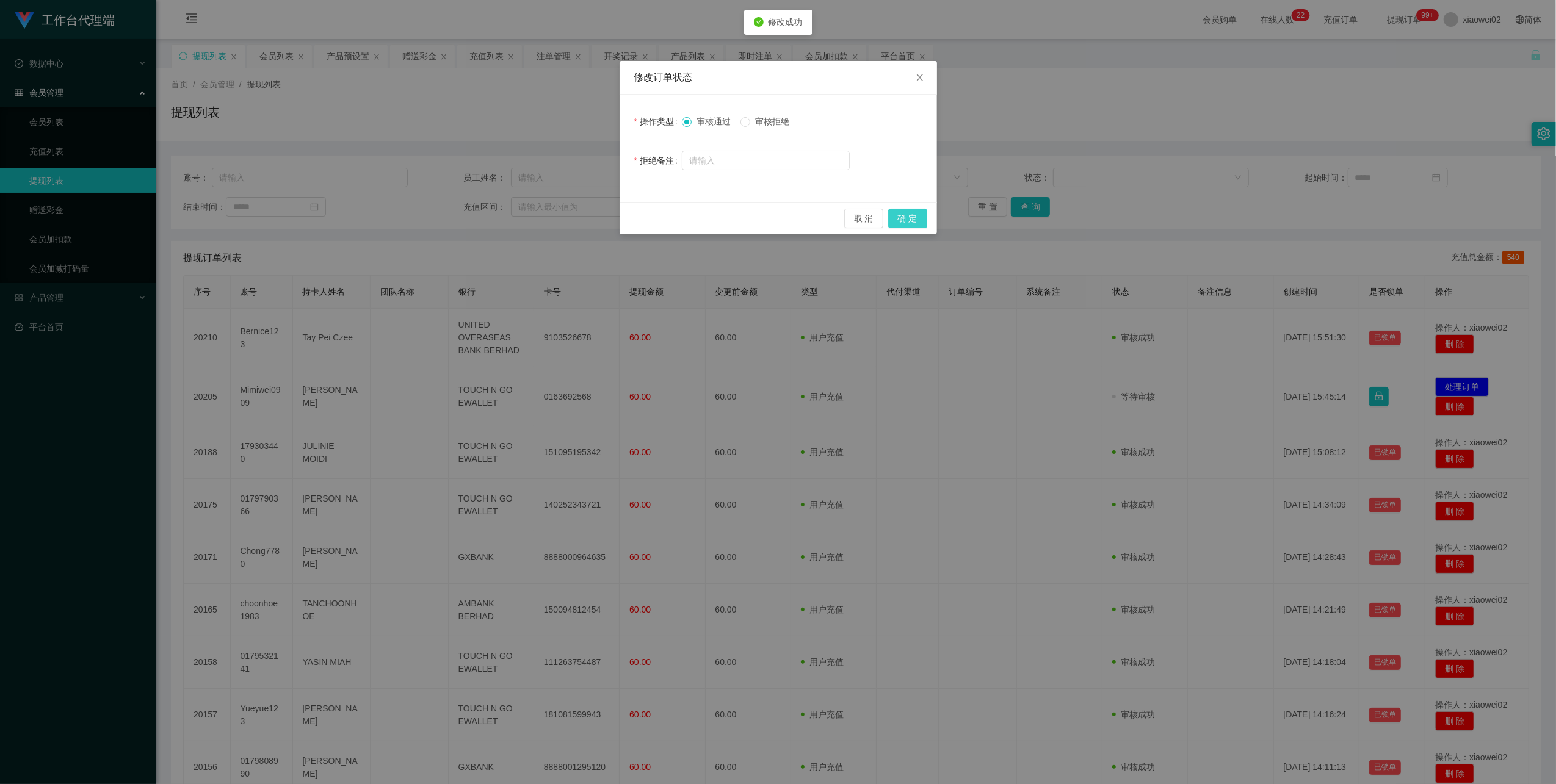
click at [911, 220] on button "确 定" at bounding box center [907, 219] width 39 height 20
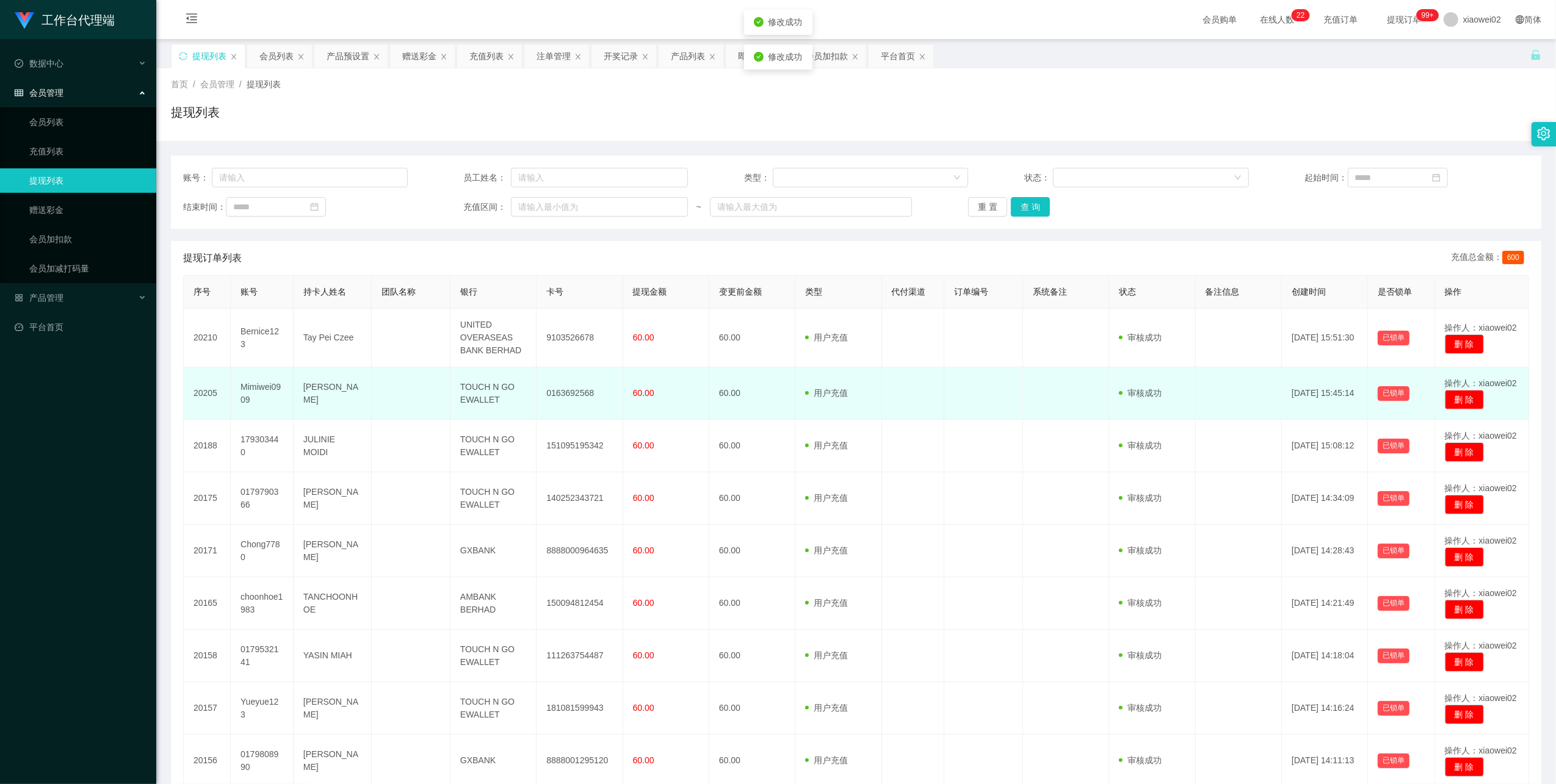
click at [566, 388] on td "0163692568" at bounding box center [579, 392] width 86 height 52
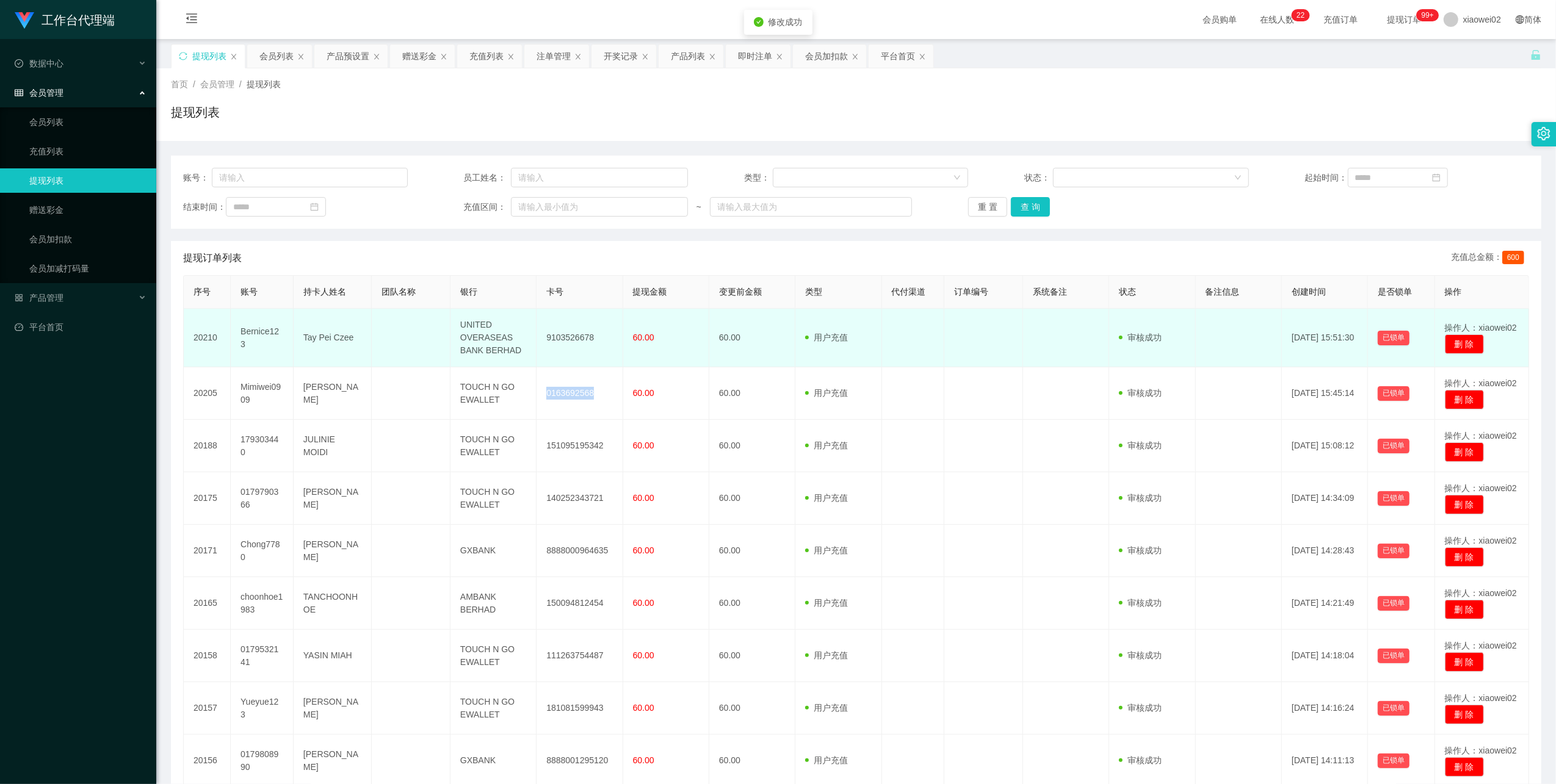
drag, startPoint x: 566, startPoint y: 388, endPoint x: 792, endPoint y: 310, distance: 239.1
click at [569, 388] on td "0163692568" at bounding box center [579, 392] width 86 height 52
copy td "0163692568"
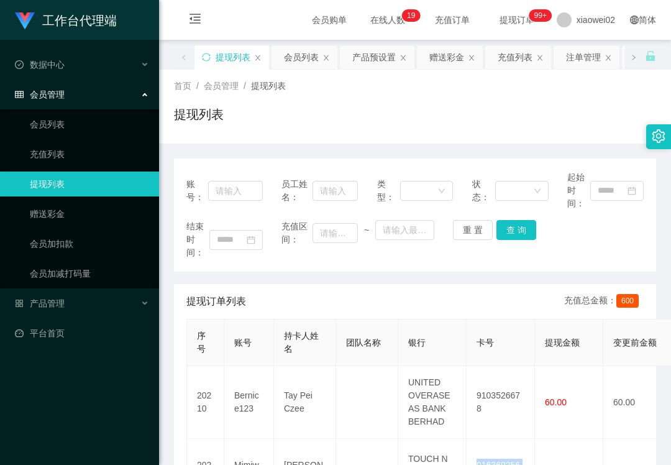
scroll to position [249, 0]
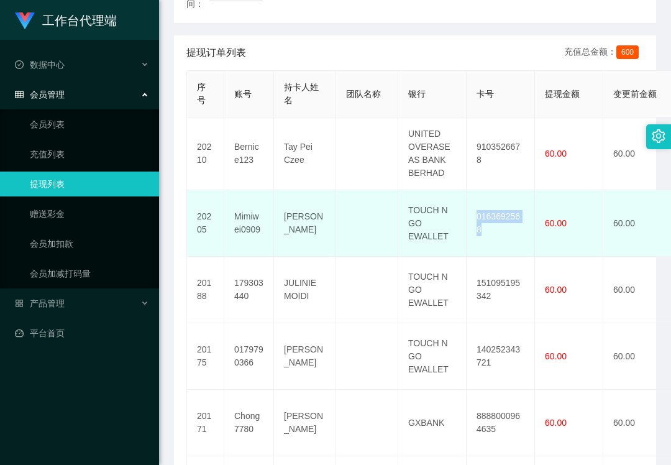
click at [495, 223] on td "0163692568" at bounding box center [501, 223] width 68 height 67
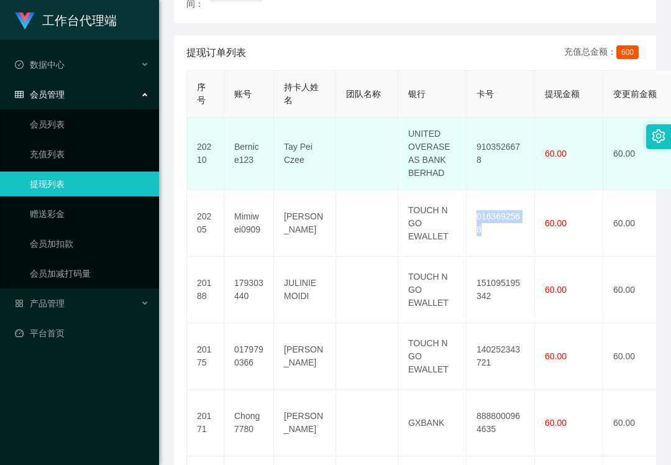
click at [495, 154] on td "9103526678" at bounding box center [501, 153] width 68 height 73
copy td "9103526678"
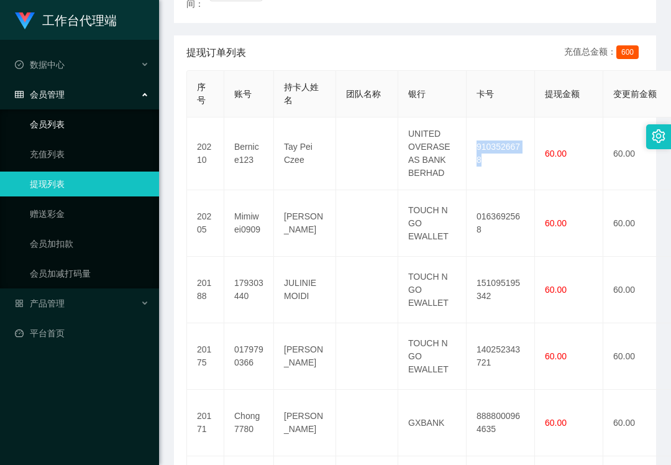
click at [0, 86] on html "工作台代理端 数据中心 会员管理 会员列表 充值列表 提现列表 赠送彩金 会员加扣款 会员加减打码量 产品管理 平台首页 保存配置 重置配置 整体风格设置 主…" at bounding box center [335, 232] width 671 height 465
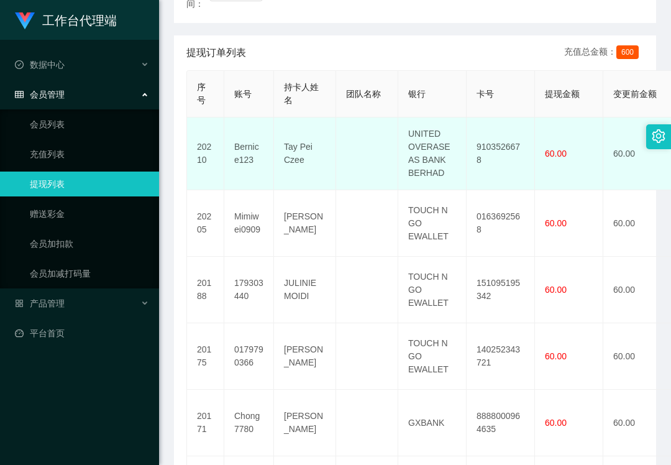
click at [500, 152] on td "9103526678" at bounding box center [501, 153] width 68 height 73
copy td "9103526678"
click at [421, 150] on td "UNITED OVERASEAS BANK BERHAD" at bounding box center [432, 153] width 68 height 73
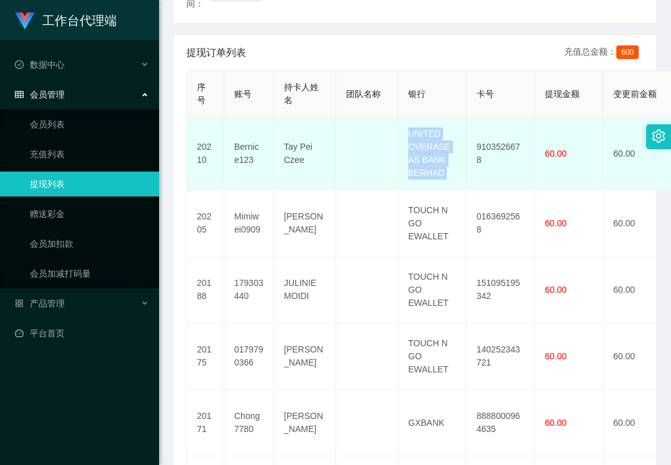
copy td "UNITED OVERASEAS BANK BERHAD"
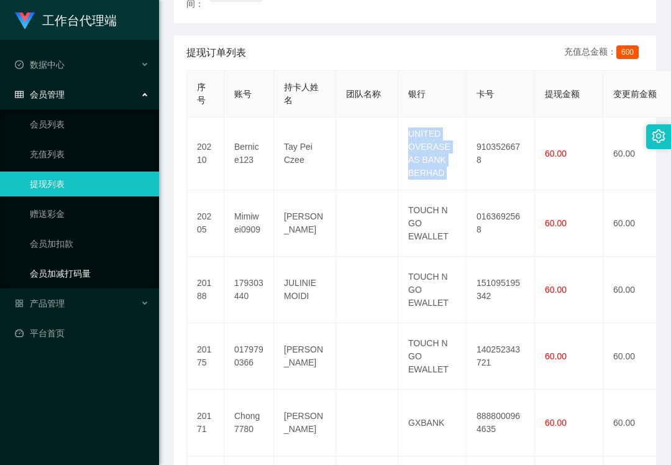
click at [0, 366] on html "工作台代理端 数据中心 会员管理 会员列表 充值列表 提现列表 赠送彩金 会员加扣款 会员加减打码量 产品管理 平台首页 保存配置 重置配置 整体风格设置 主…" at bounding box center [335, 232] width 671 height 465
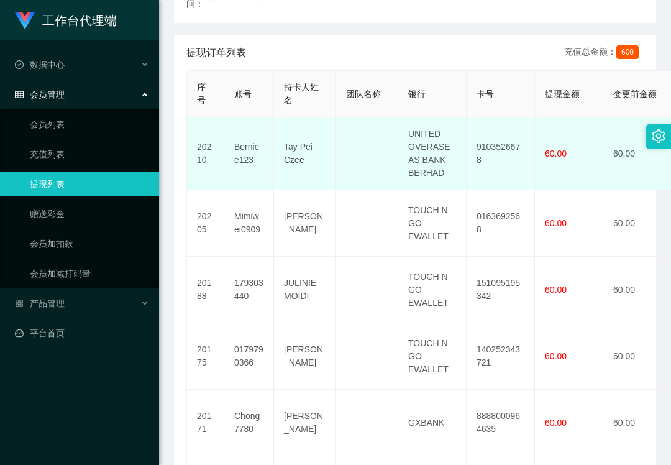
click at [490, 155] on td "9103526678" at bounding box center [501, 153] width 68 height 73
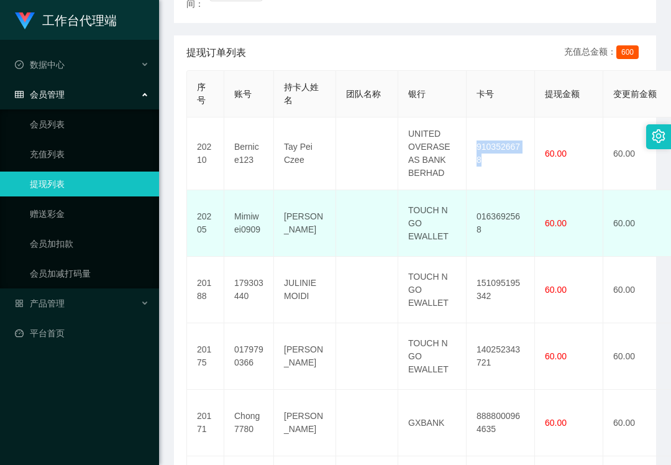
copy td "9103526678"
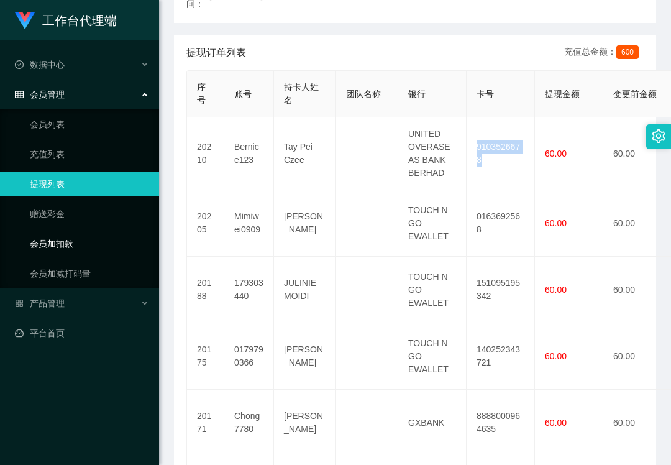
click at [60, 231] on link "会员加扣款" at bounding box center [89, 243] width 119 height 25
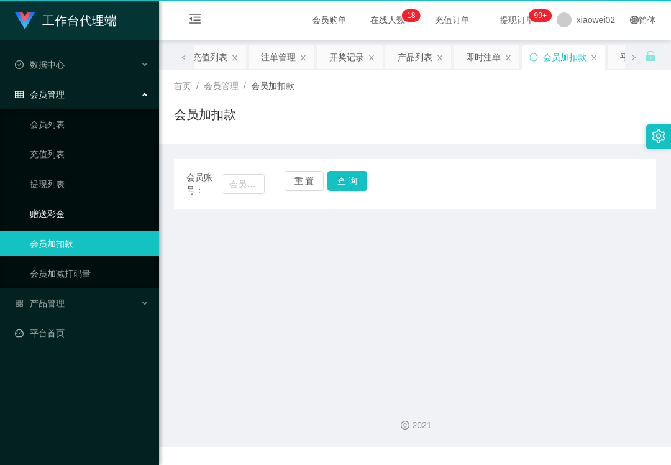
click at [71, 209] on link "赠送彩金" at bounding box center [89, 213] width 119 height 25
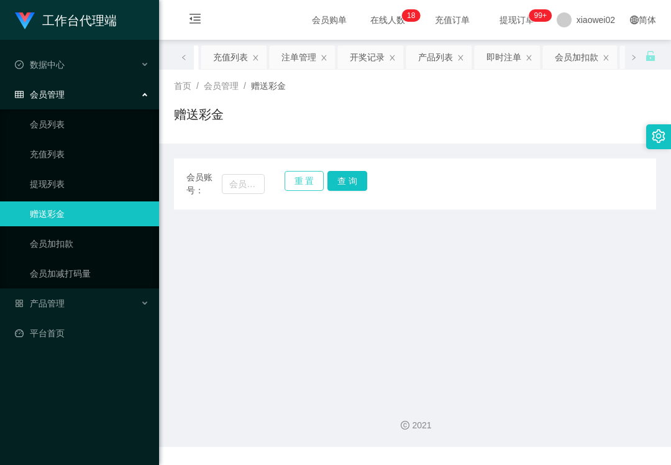
click at [293, 180] on button "重 置" at bounding box center [305, 181] width 40 height 20
click at [245, 178] on input "text" at bounding box center [243, 184] width 43 height 20
paste input "Peiyiwong"
type input "Peiyiwong"
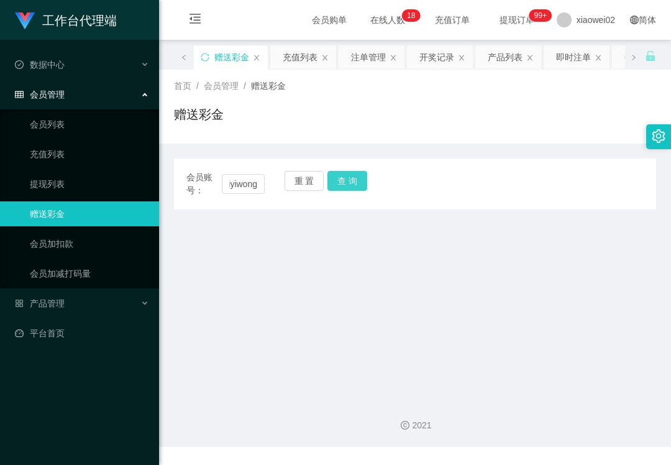
click at [341, 180] on button "查 询" at bounding box center [348, 181] width 40 height 20
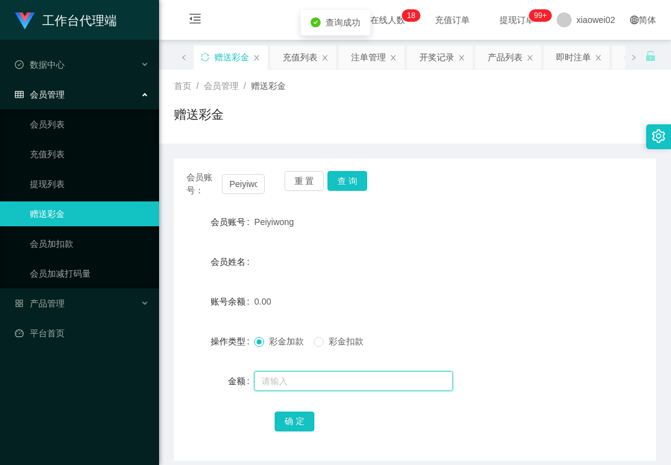
drag, startPoint x: 316, startPoint y: 384, endPoint x: 317, endPoint y: 374, distance: 9.4
click at [316, 384] on input "text" at bounding box center [353, 381] width 199 height 20
type input "30"
drag, startPoint x: 287, startPoint y: 423, endPoint x: 421, endPoint y: 387, distance: 139.0
click at [287, 423] on button "确 定" at bounding box center [295, 422] width 40 height 20
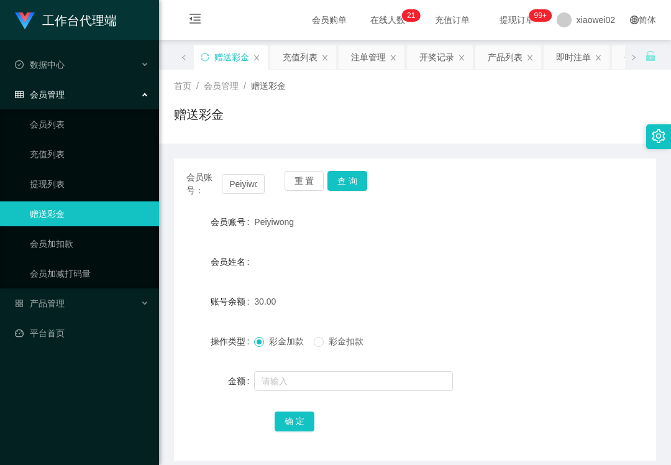
click at [98, 413] on div "工作台代理端 数据中心 会员管理 会员列表 充值列表 提现列表 赠送彩金 会员加扣款 会员加减打码量 产品管理 平台首页" at bounding box center [79, 232] width 159 height 465
click at [93, 307] on div "产品管理" at bounding box center [79, 303] width 159 height 25
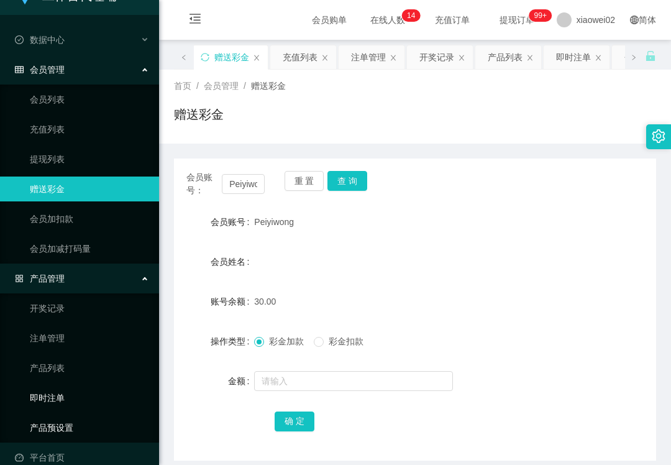
scroll to position [38, 0]
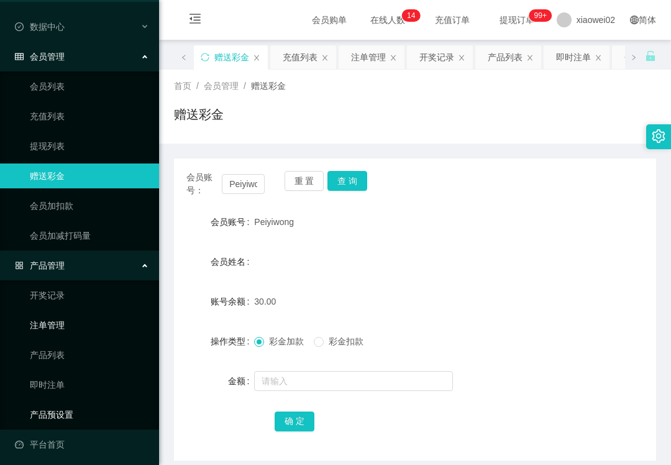
click at [82, 414] on link "产品预设置" at bounding box center [89, 414] width 119 height 25
